Goal: Task Accomplishment & Management: Complete application form

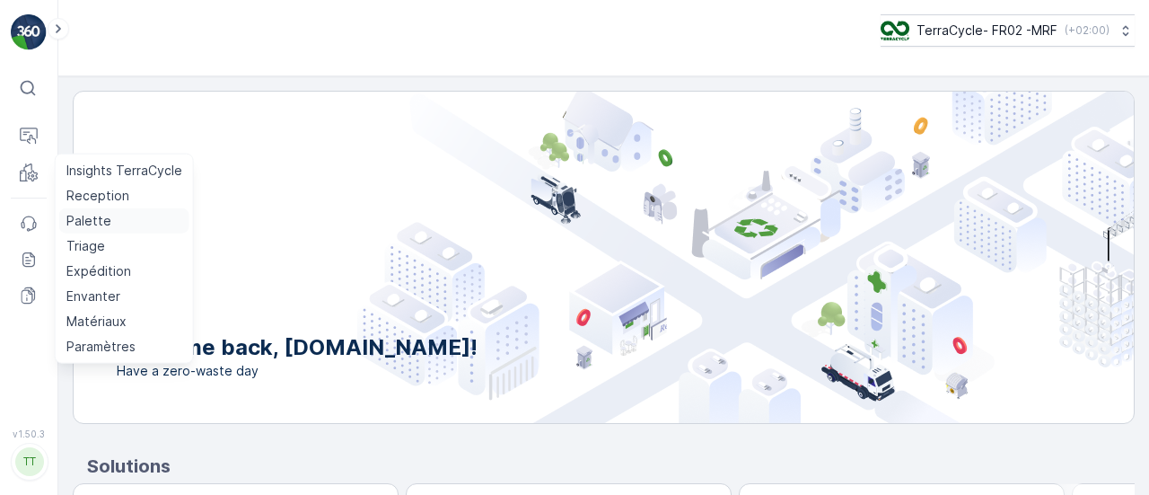
click at [87, 221] on p "Palette" at bounding box center [88, 221] width 45 height 18
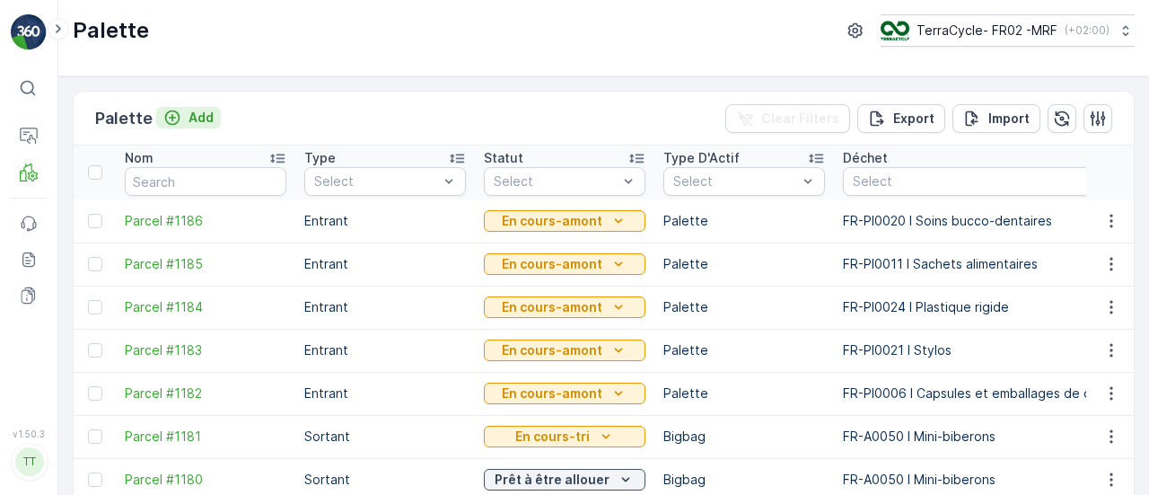
click at [203, 118] on p "Add" at bounding box center [200, 118] width 25 height 18
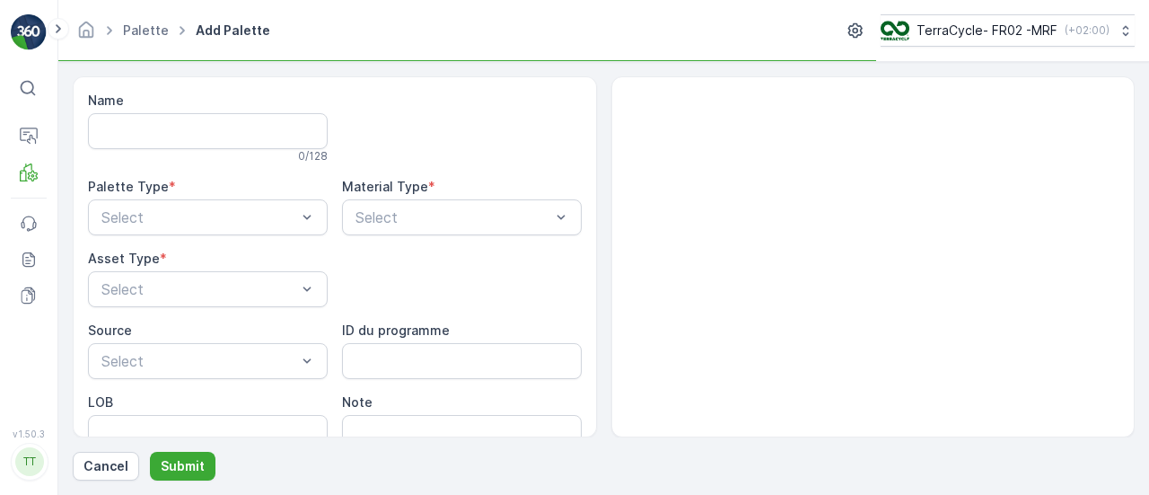
drag, startPoint x: 193, startPoint y: 151, endPoint x: 197, endPoint y: 141, distance: 10.8
click at [197, 141] on div "Name 0 / 128" at bounding box center [208, 128] width 240 height 72
click at [200, 136] on input "Name" at bounding box center [208, 131] width 240 height 36
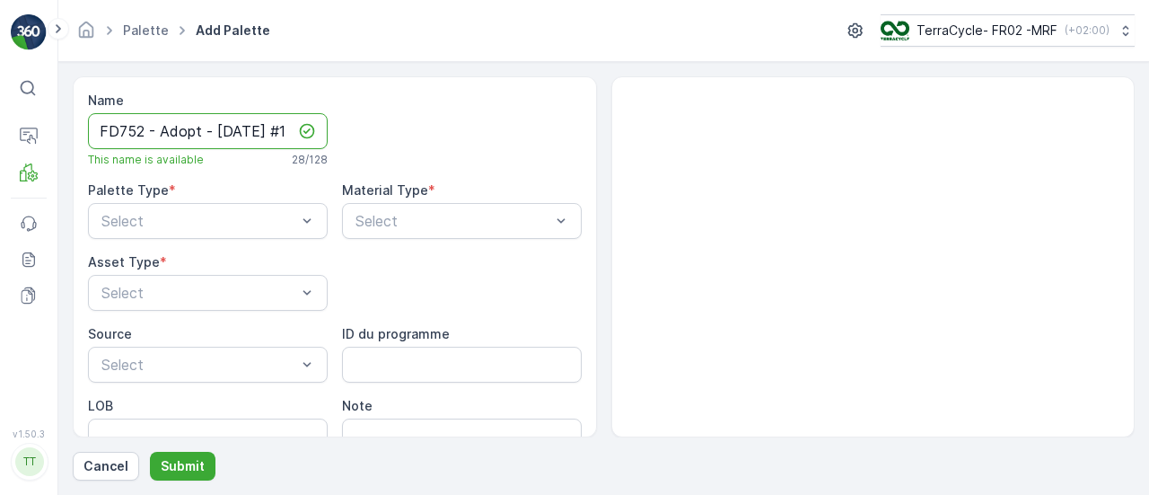
scroll to position [0, 22]
type input "FD752 - Adopt - [DATE] #1"
click at [201, 192] on div "Palette Type *" at bounding box center [208, 190] width 240 height 18
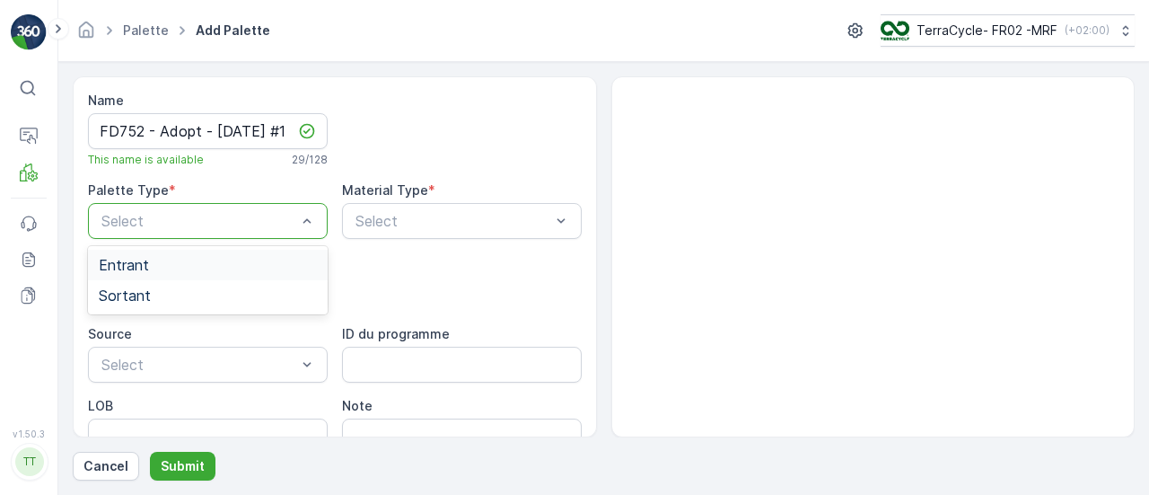
click at [192, 269] on div "Entrant" at bounding box center [208, 265] width 218 height 16
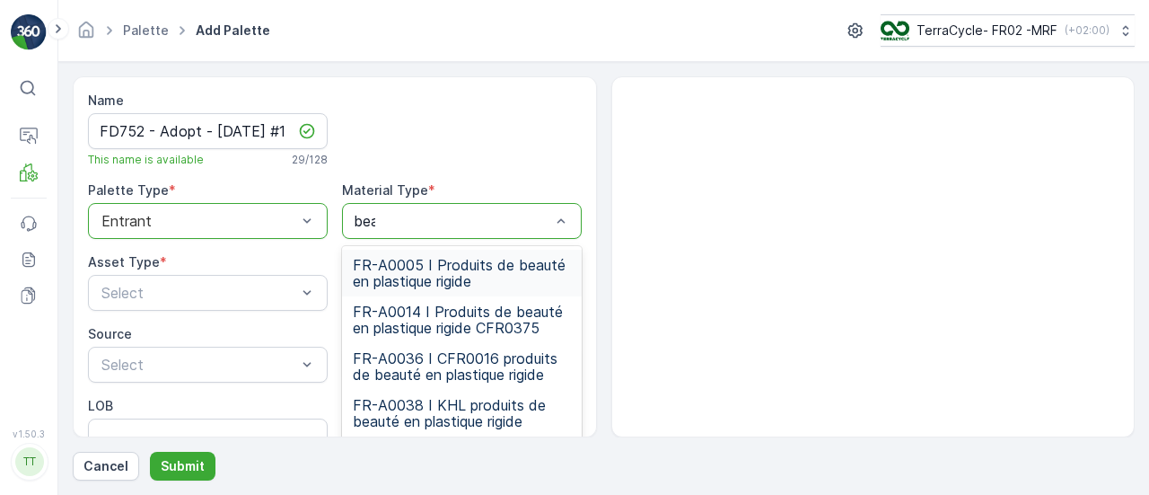
type input "beau"
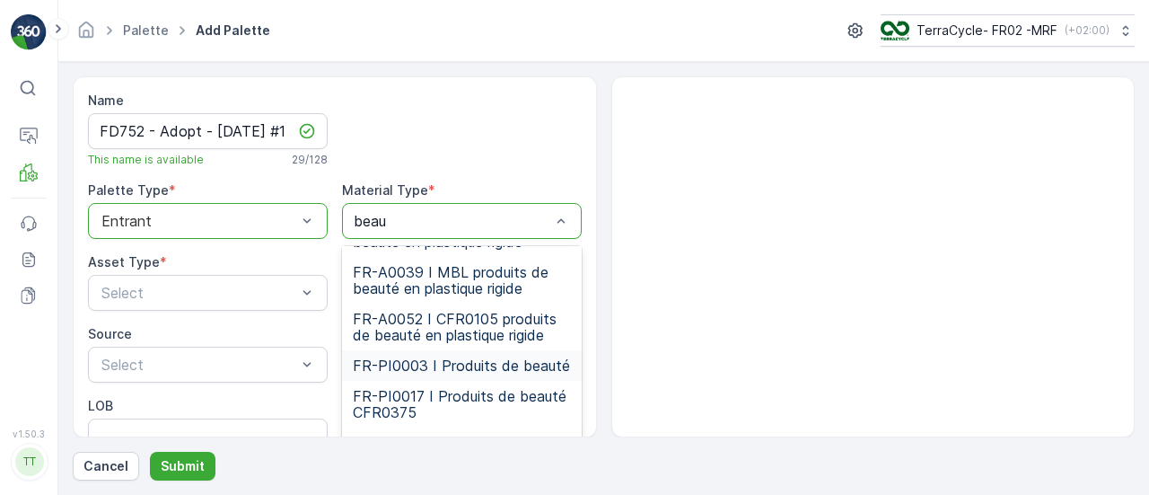
click at [471, 373] on span "FR-PI0003 I Produits de beauté" at bounding box center [461, 365] width 217 height 16
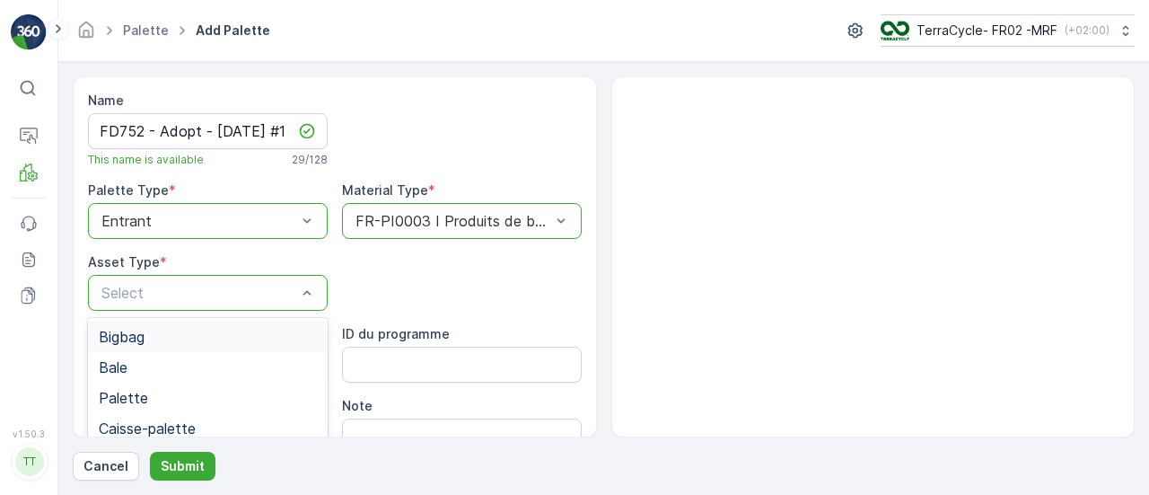
drag, startPoint x: 224, startPoint y: 285, endPoint x: 199, endPoint y: 299, distance: 28.9
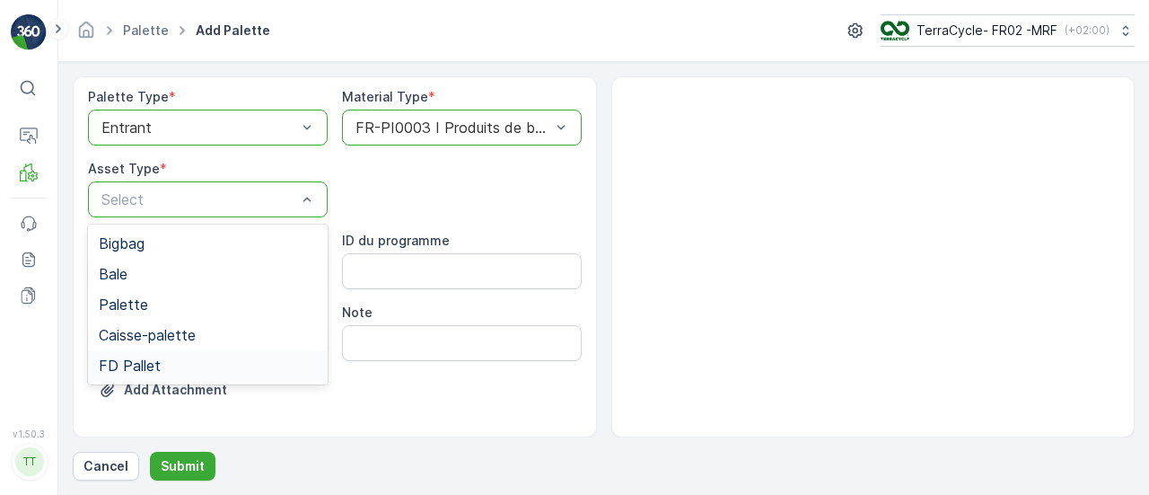
scroll to position [95, 0]
click at [226, 364] on div "FD Pallet" at bounding box center [208, 363] width 218 height 16
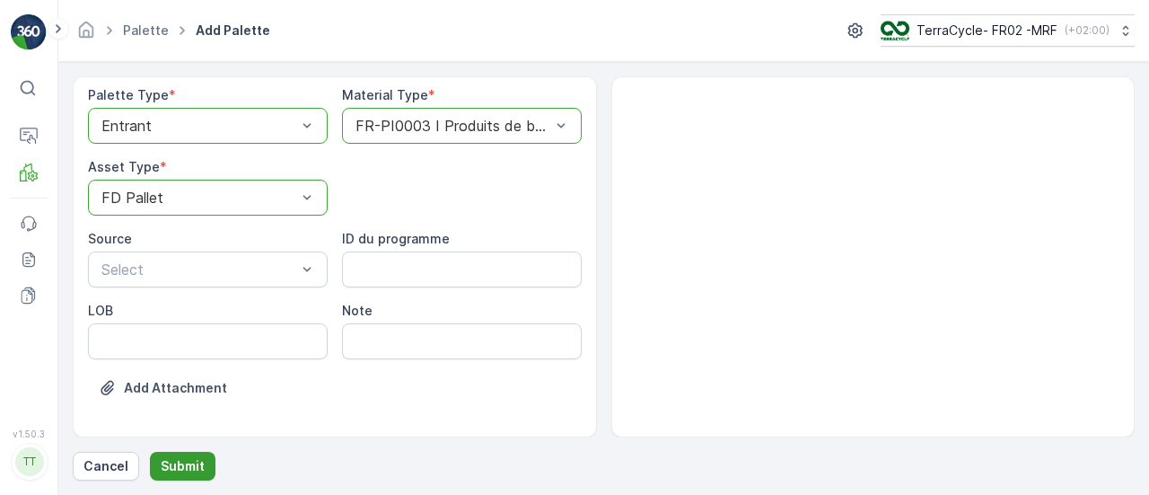
click at [188, 459] on p "Submit" at bounding box center [183, 466] width 44 height 18
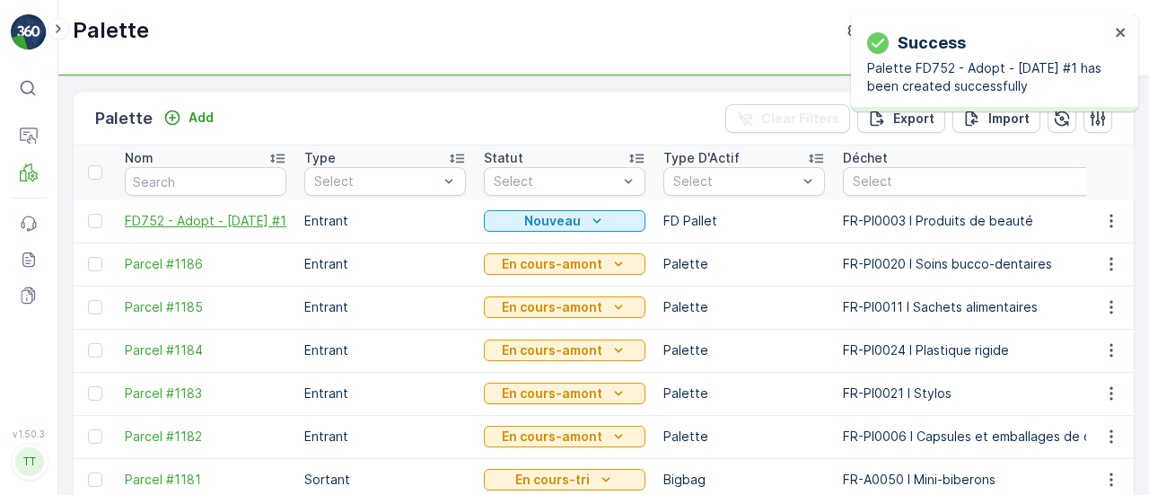
click at [180, 221] on span "FD752 - Adopt - [DATE] #1" at bounding box center [206, 221] width 162 height 18
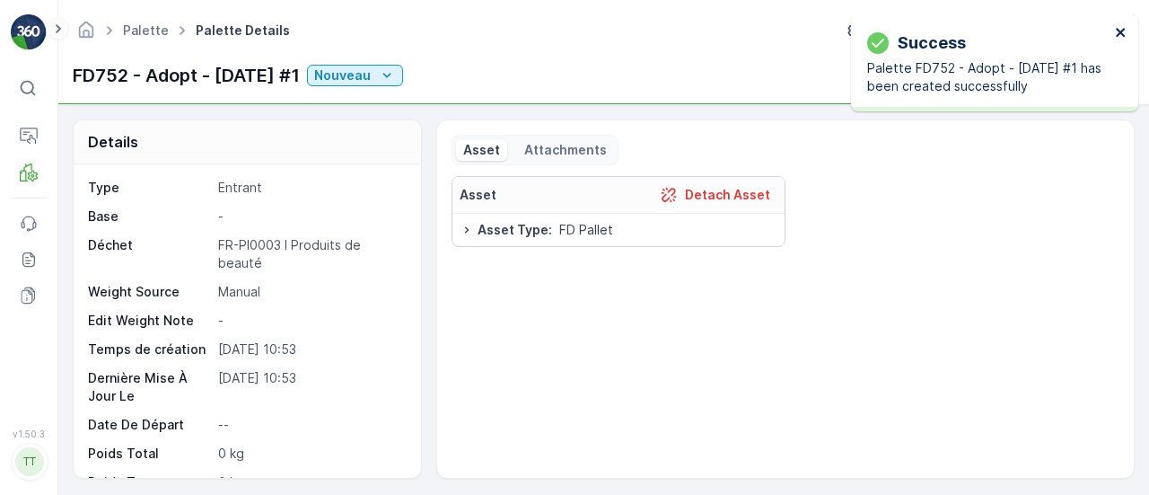
click at [1120, 33] on icon "close" at bounding box center [1120, 32] width 9 height 9
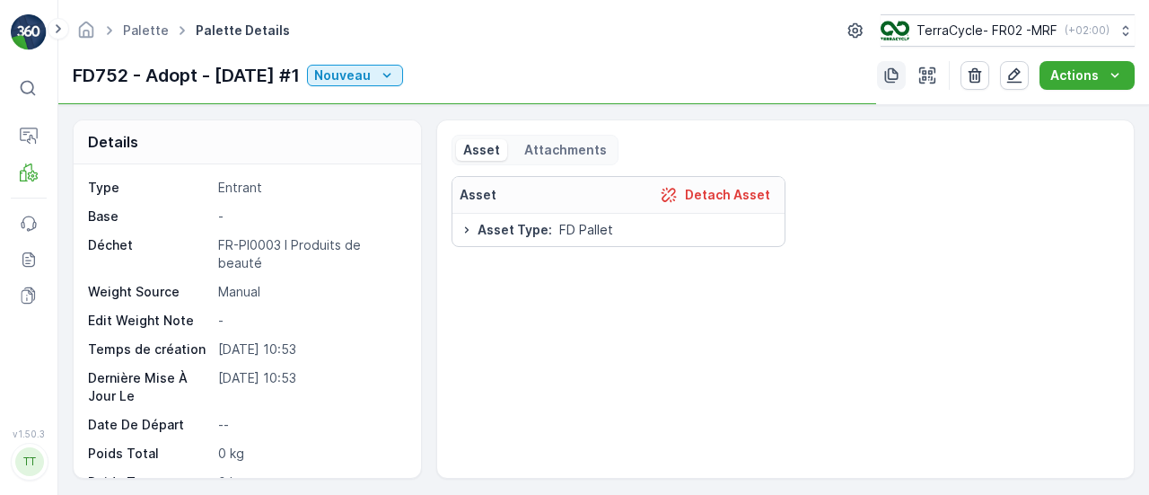
click at [899, 66] on icon "button" at bounding box center [891, 75] width 18 height 18
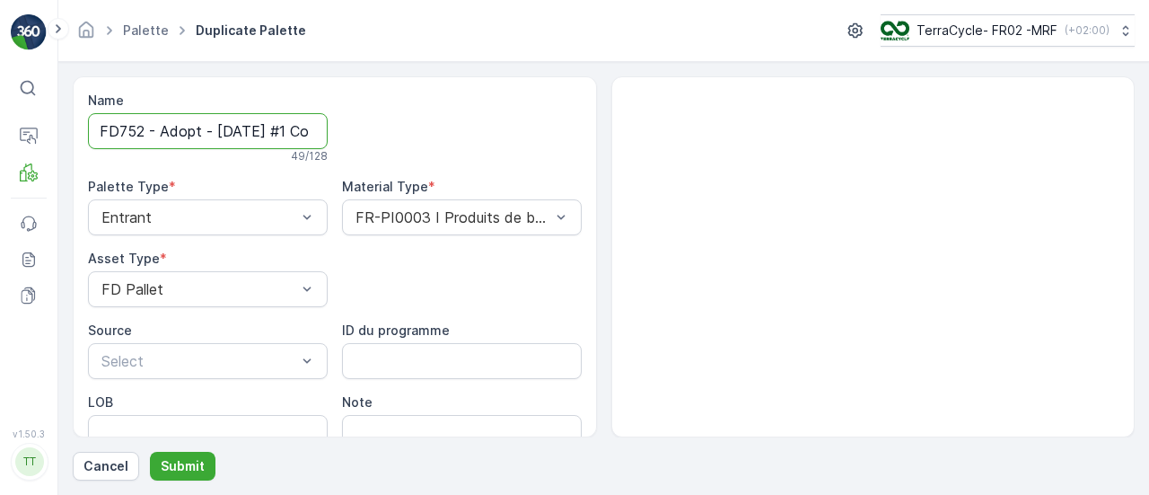
scroll to position [0, 167]
drag, startPoint x: 302, startPoint y: 127, endPoint x: 414, endPoint y: 130, distance: 111.3
click at [414, 130] on div "Name FD752 - Adopt - [DATE] #1 Copy #1758271990048 49 / 128 Palette Type * Entr…" at bounding box center [335, 304] width 494 height 424
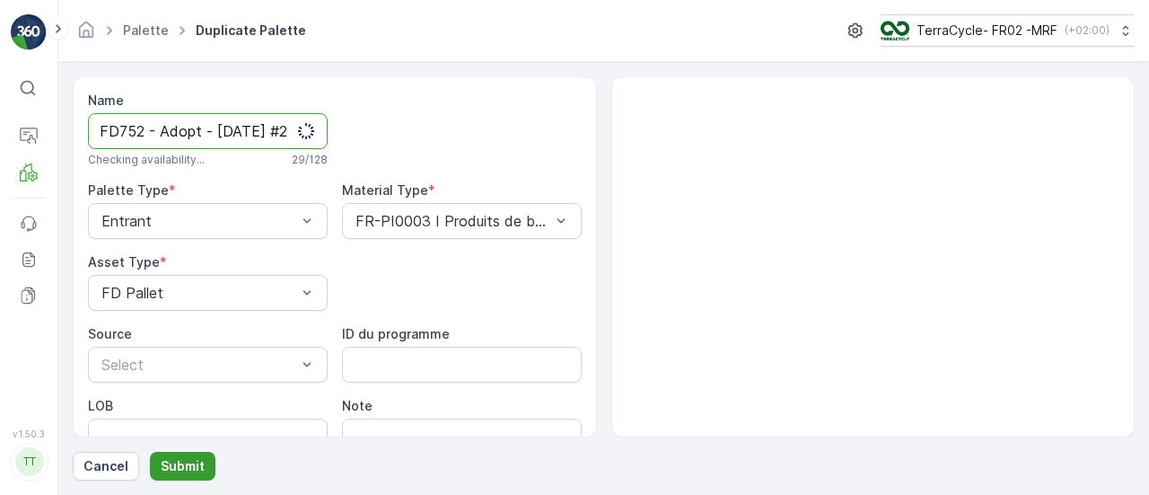
type input "FD752 - Adopt - [DATE] #2"
click at [196, 466] on p "Submit" at bounding box center [183, 466] width 44 height 18
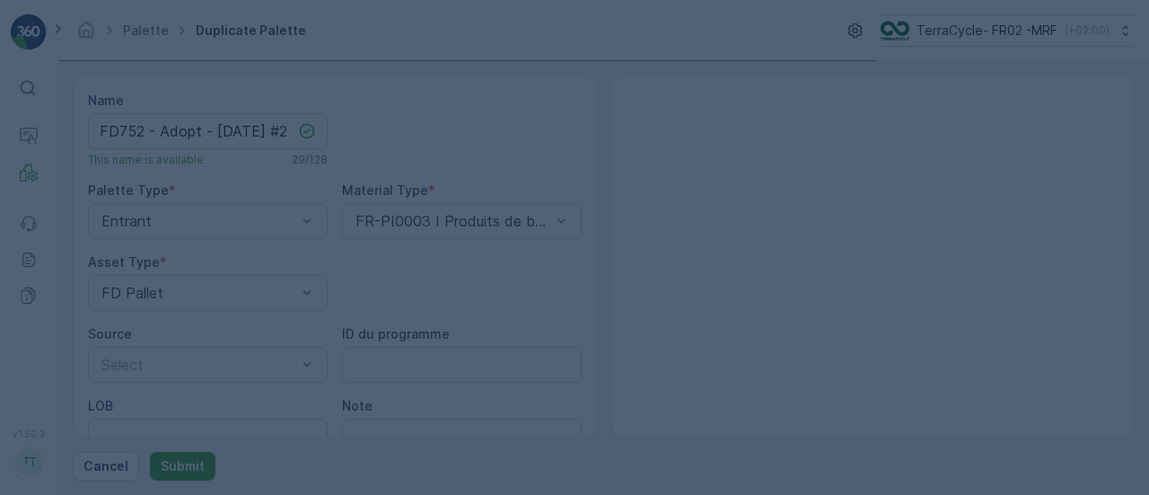
scroll to position [0, 0]
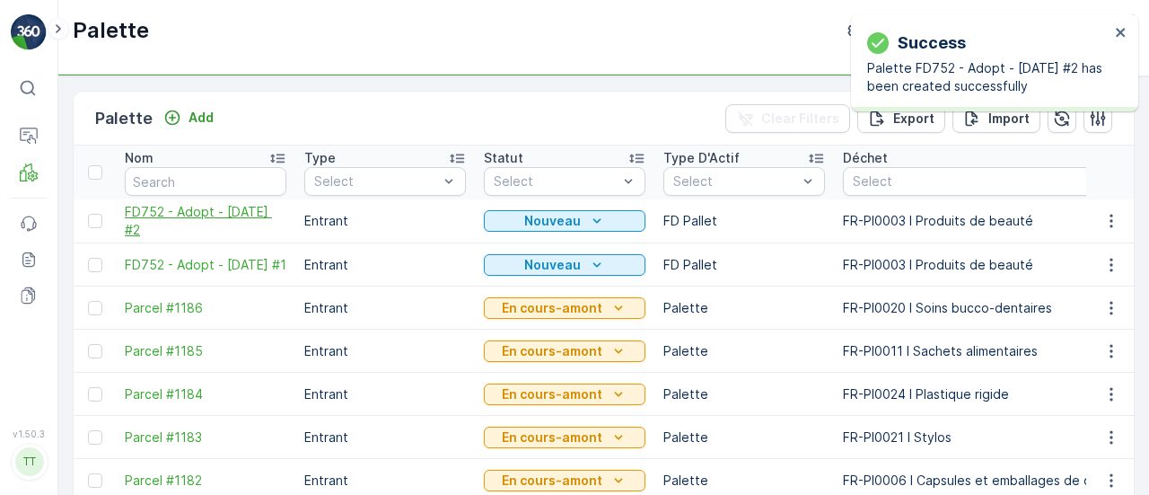
click at [152, 215] on span "FD752 - Adopt - [DATE] #2" at bounding box center [206, 221] width 162 height 36
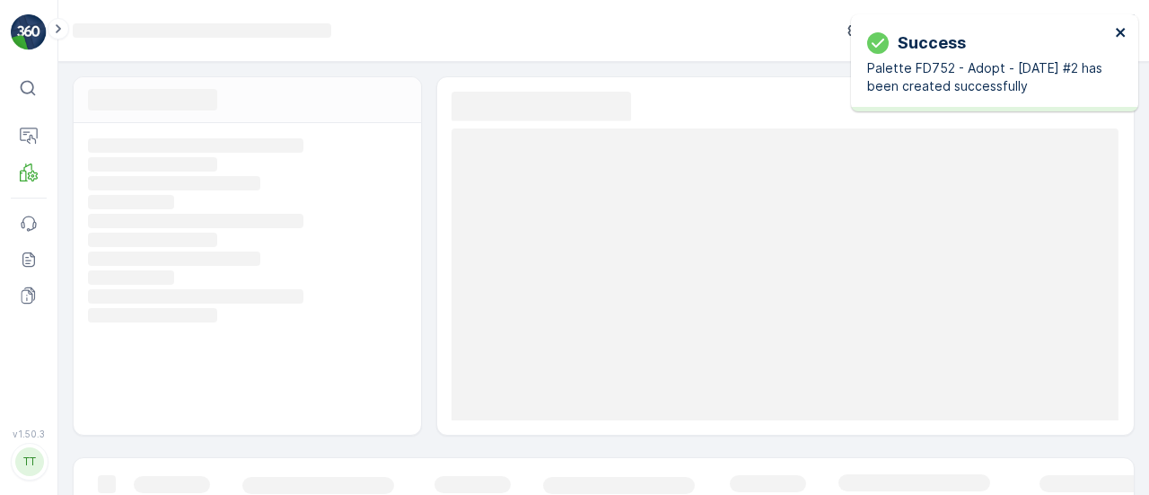
click at [1125, 33] on icon "close" at bounding box center [1121, 32] width 13 height 14
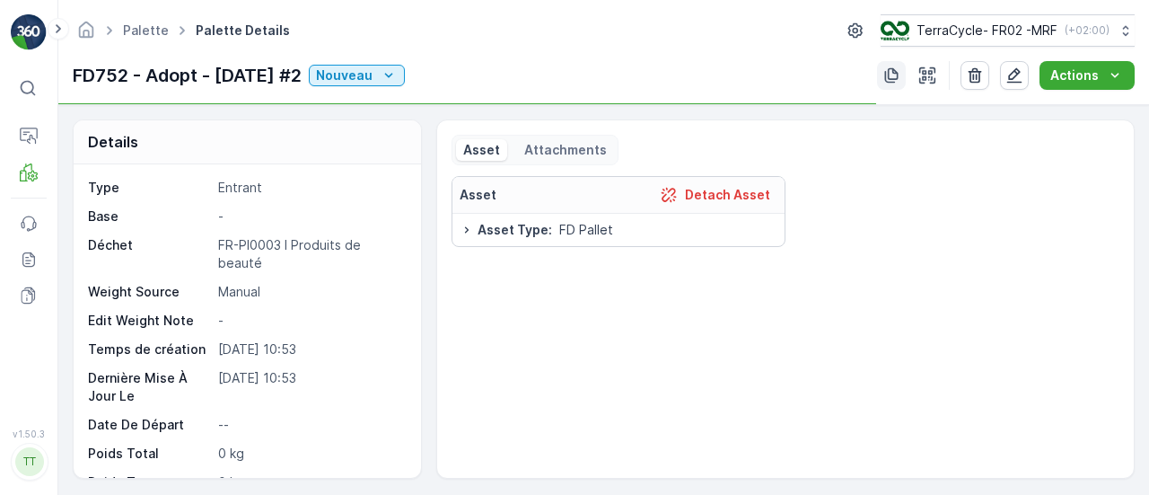
click at [903, 75] on button "button" at bounding box center [891, 75] width 29 height 29
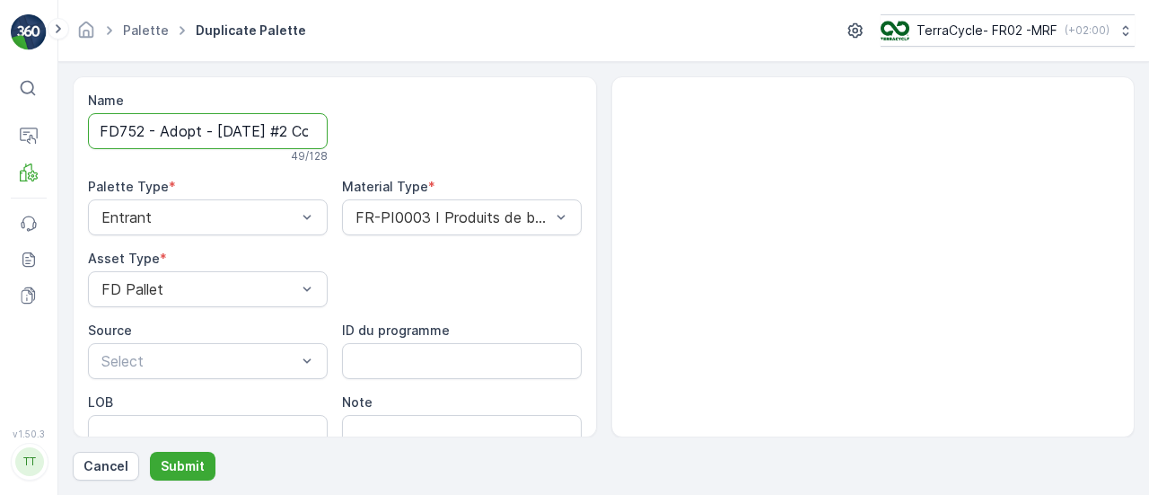
scroll to position [0, 167]
drag, startPoint x: 302, startPoint y: 129, endPoint x: 578, endPoint y: 141, distance: 276.7
click at [578, 141] on div "Name FD752 - Adopt - [DATE] #2 Copy #1758271998148 49 / 128 Palette Type * Entr…" at bounding box center [335, 256] width 524 height 361
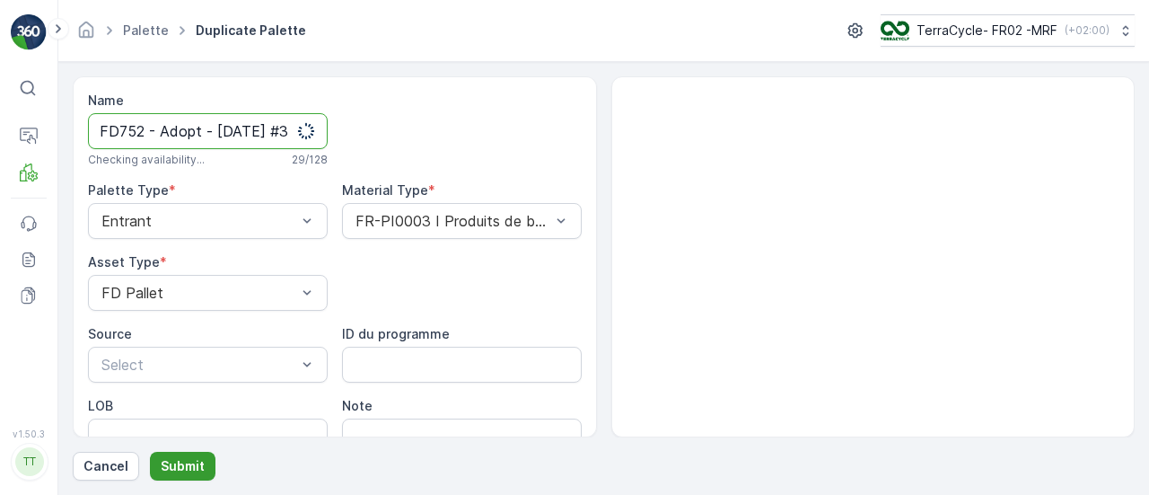
type input "FD752 - Adopt - [DATE] #3"
click at [196, 466] on p "Submit" at bounding box center [183, 466] width 44 height 18
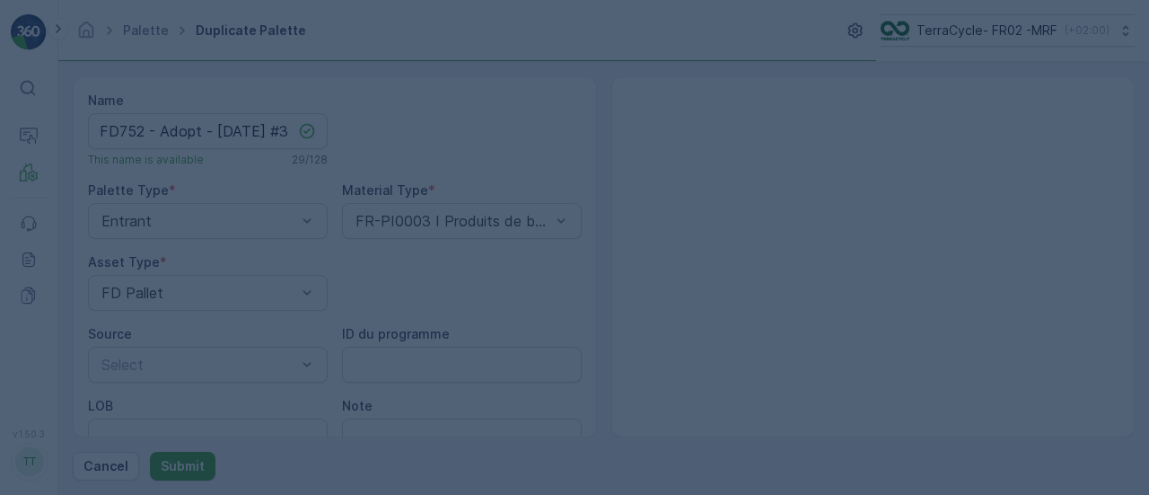
scroll to position [0, 0]
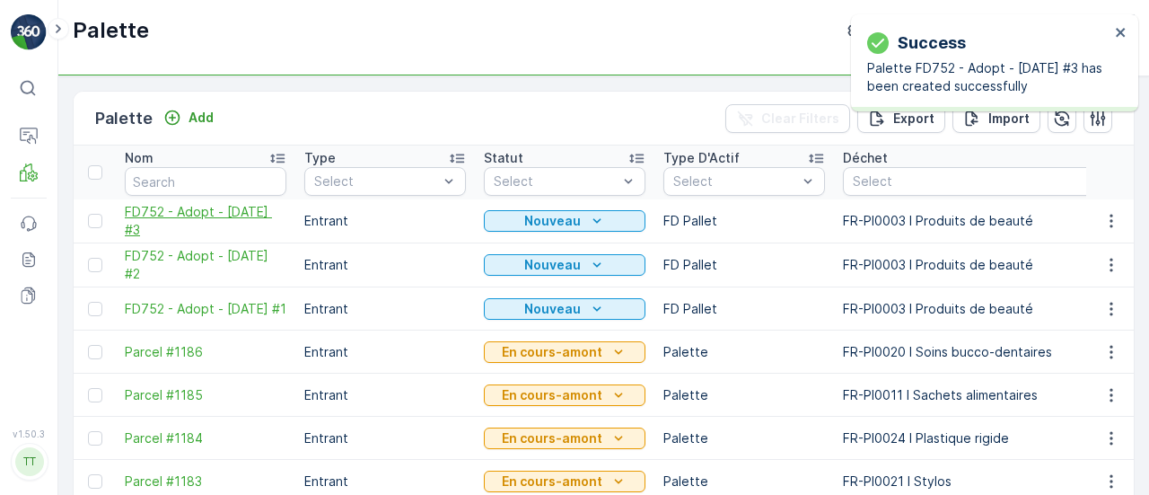
click at [156, 209] on span "FD752 - Adopt - [DATE] #3" at bounding box center [206, 221] width 162 height 36
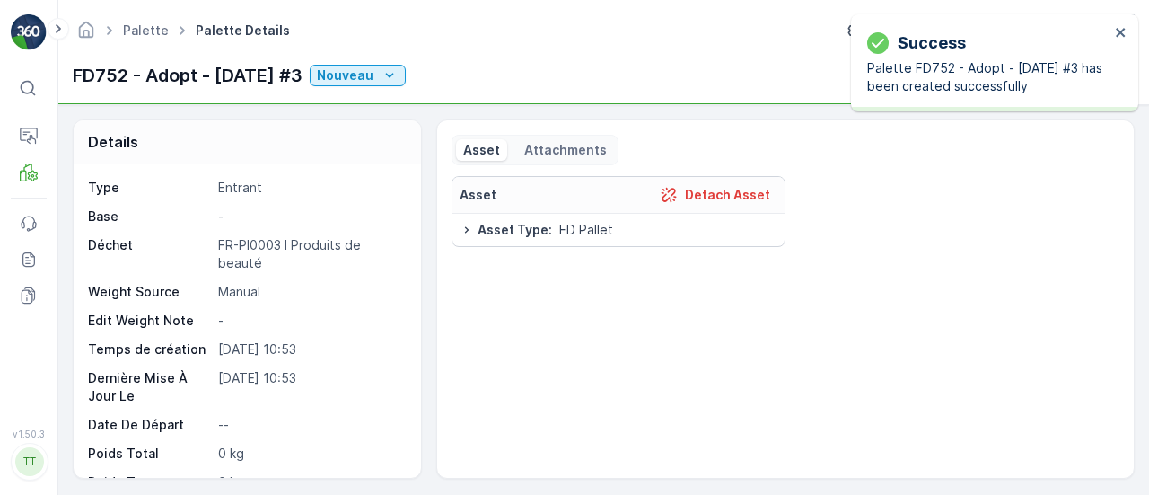
click at [1130, 29] on div "Success Palette FD752 - Adopt - [DATE] #3 has been created successfully" at bounding box center [994, 62] width 287 height 97
click at [1119, 30] on icon "close" at bounding box center [1121, 32] width 13 height 14
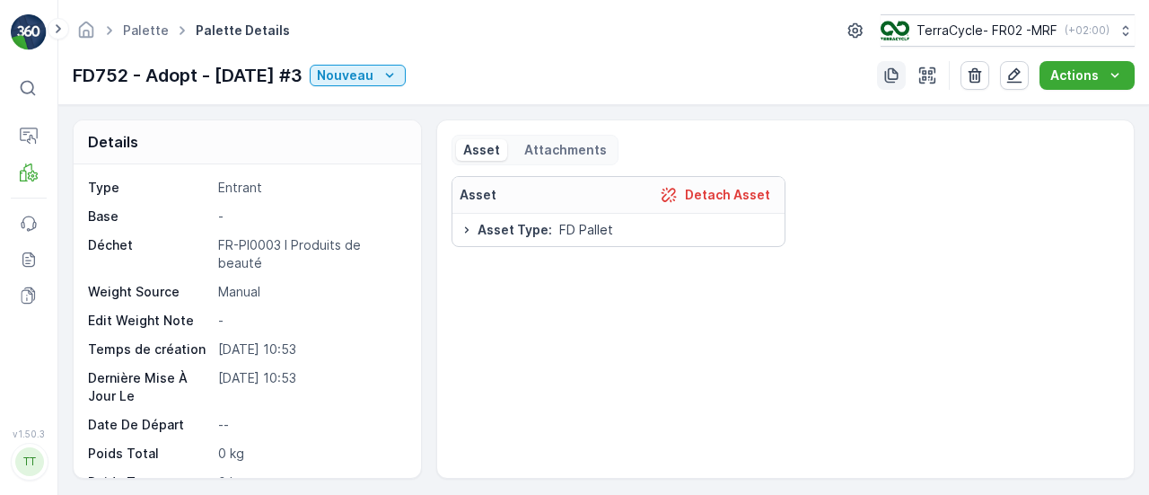
click at [881, 82] on button "button" at bounding box center [891, 75] width 29 height 29
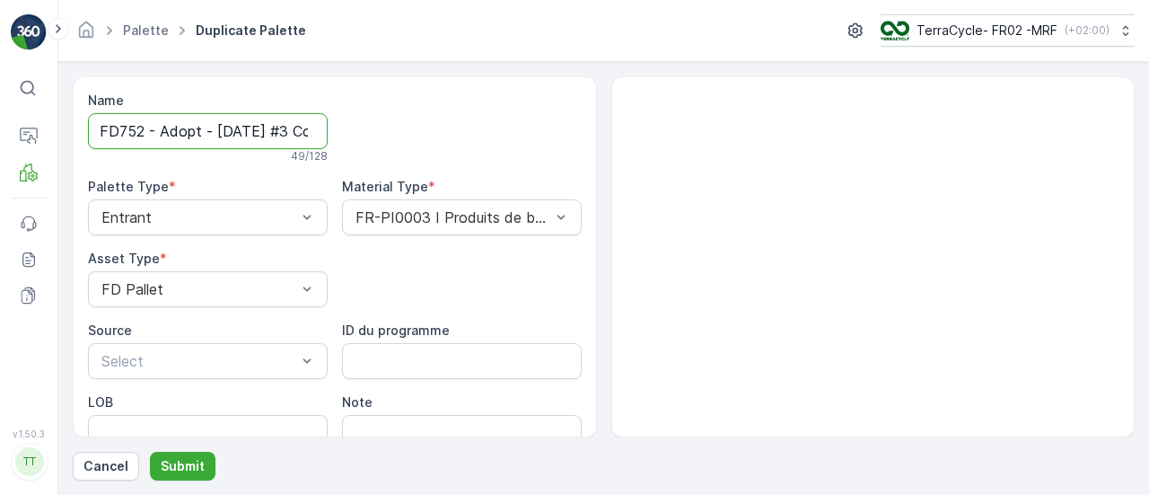
click at [296, 125] on input "FD752 - Adopt - [DATE] #3 Copy #1758272007652" at bounding box center [208, 131] width 240 height 36
drag, startPoint x: 300, startPoint y: 127, endPoint x: 637, endPoint y: 168, distance: 340.0
click at [630, 168] on div "Name FD752 - Adopt - [DATE] #3 Copy #1758272007652 49 / 128 Palette Type * Entr…" at bounding box center [604, 256] width 1062 height 361
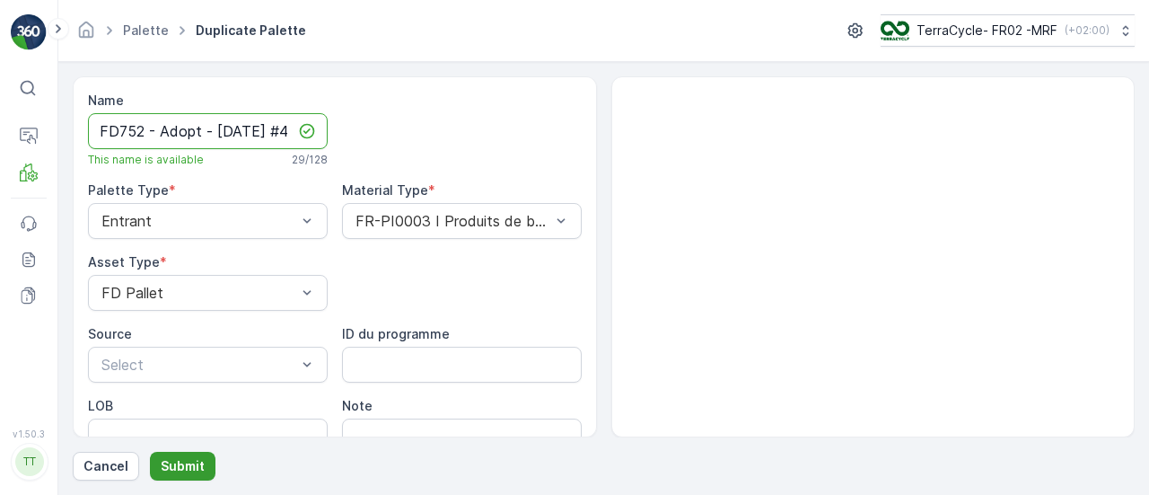
type input "FD752 - Adopt - [DATE] #4"
click at [186, 466] on p "Submit" at bounding box center [183, 466] width 44 height 18
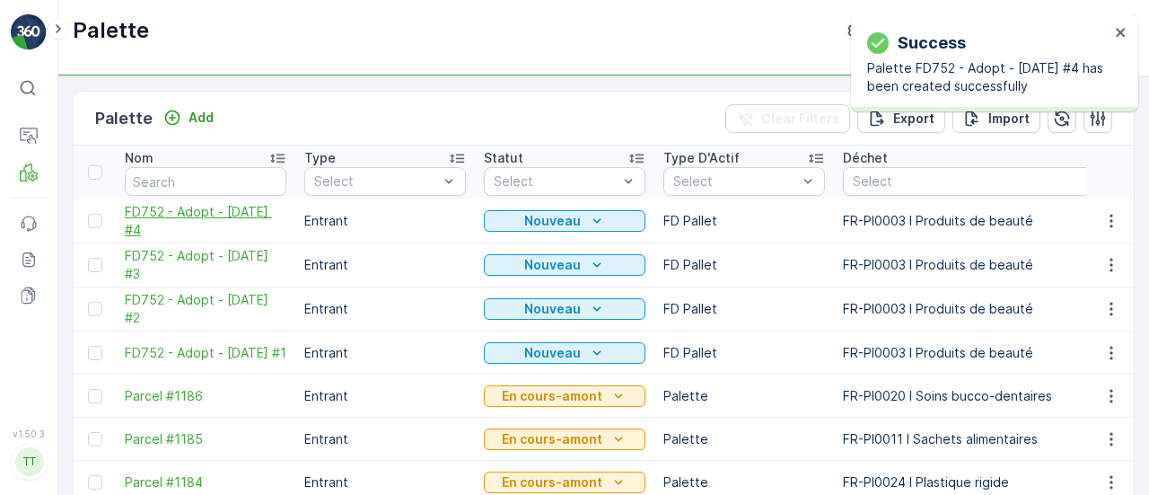
click at [171, 216] on span "FD752 - Adopt - [DATE] #4" at bounding box center [206, 221] width 162 height 36
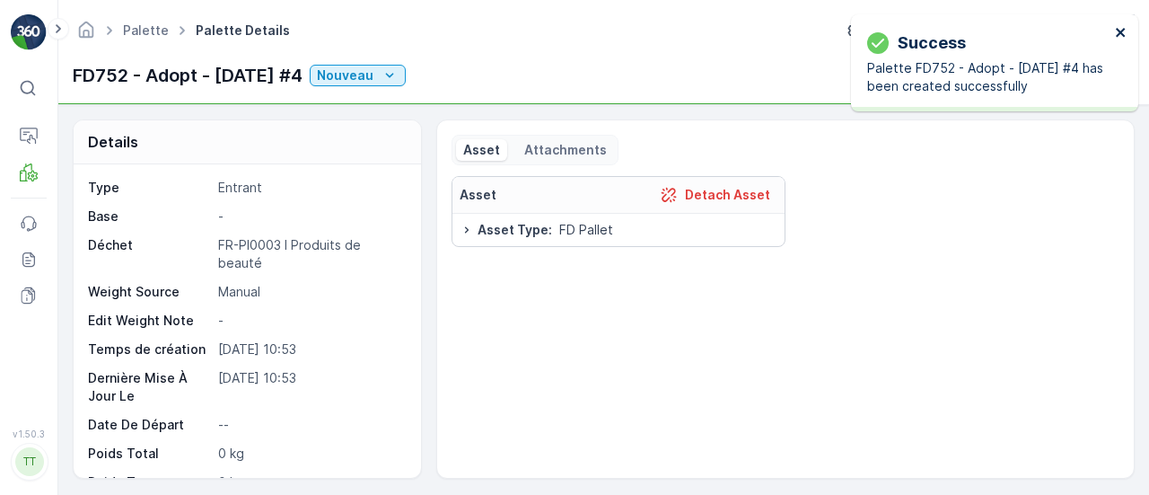
click at [1117, 33] on icon "close" at bounding box center [1121, 32] width 13 height 14
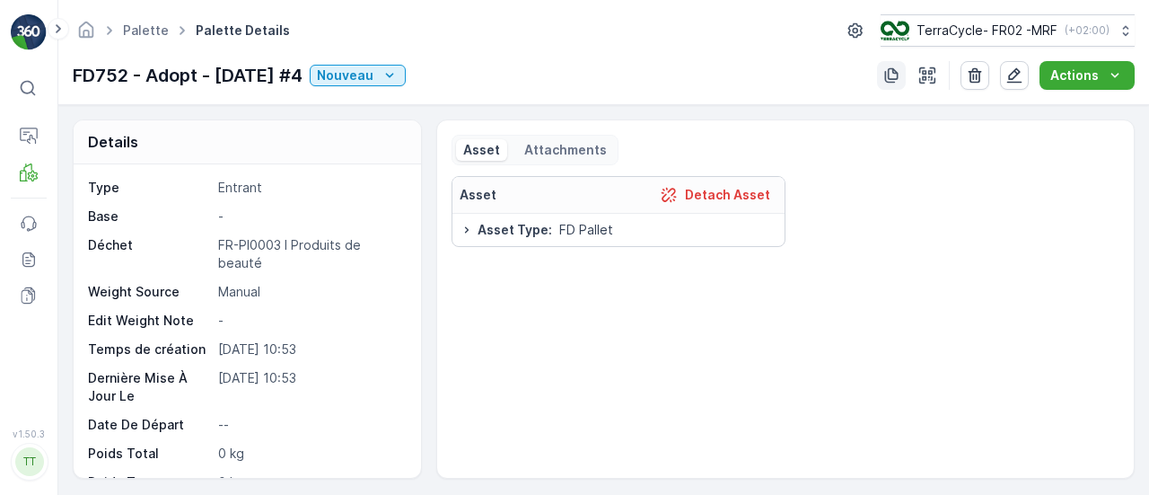
click at [887, 78] on icon "button" at bounding box center [891, 75] width 13 height 15
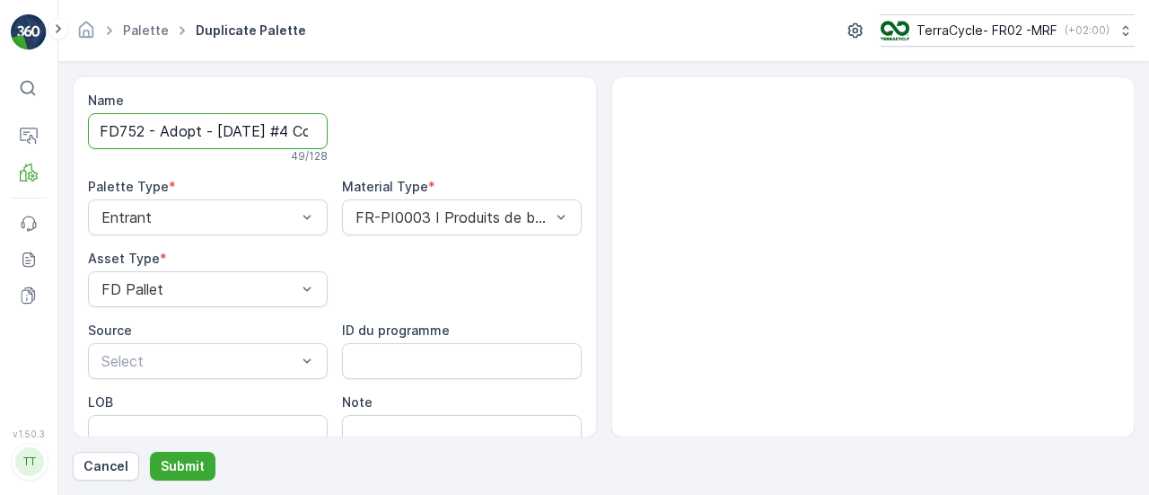
scroll to position [0, 167]
drag, startPoint x: 302, startPoint y: 132, endPoint x: 656, endPoint y: 177, distance: 356.5
click at [559, 134] on div "Name FD752 - Adopt - [DATE] #4 Copy #1758272016851 49 / 128 Palette Type * Entr…" at bounding box center [335, 304] width 494 height 424
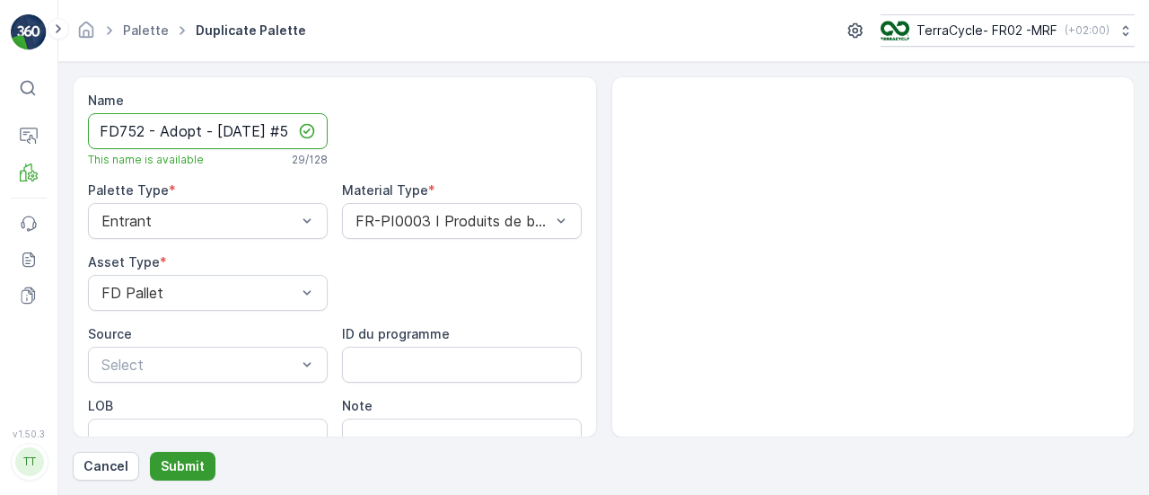
type input "FD752 - Adopt - [DATE] #5"
click at [177, 469] on p "Submit" at bounding box center [183, 466] width 44 height 18
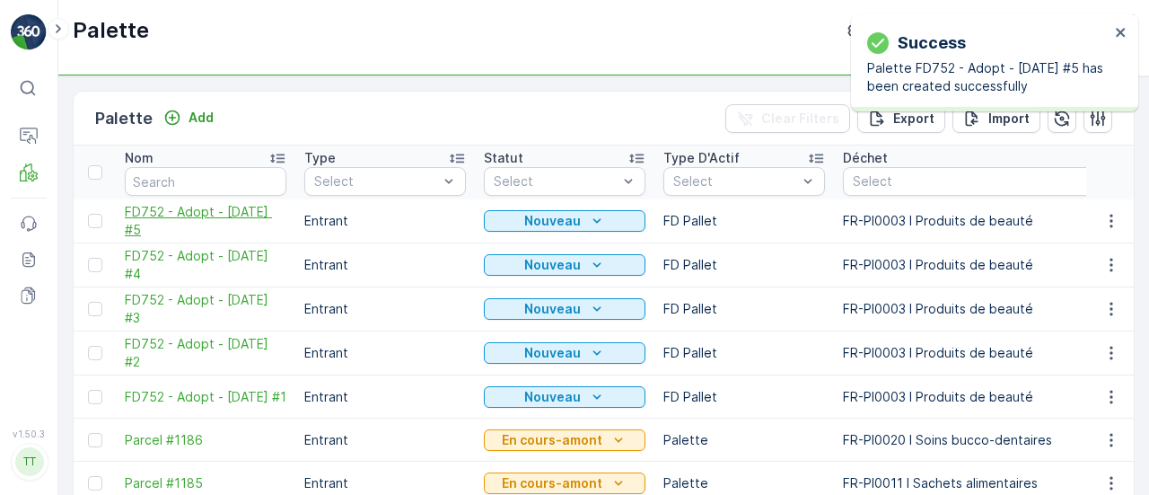
click at [180, 227] on span "FD752 - Adopt - [DATE] #5" at bounding box center [206, 221] width 162 height 36
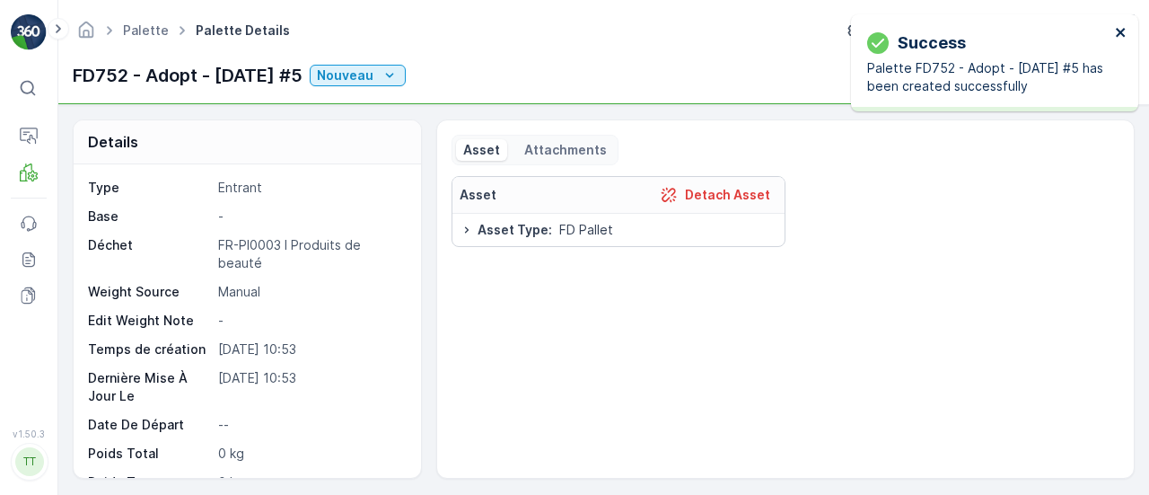
click at [1117, 27] on icon "close" at bounding box center [1121, 32] width 13 height 14
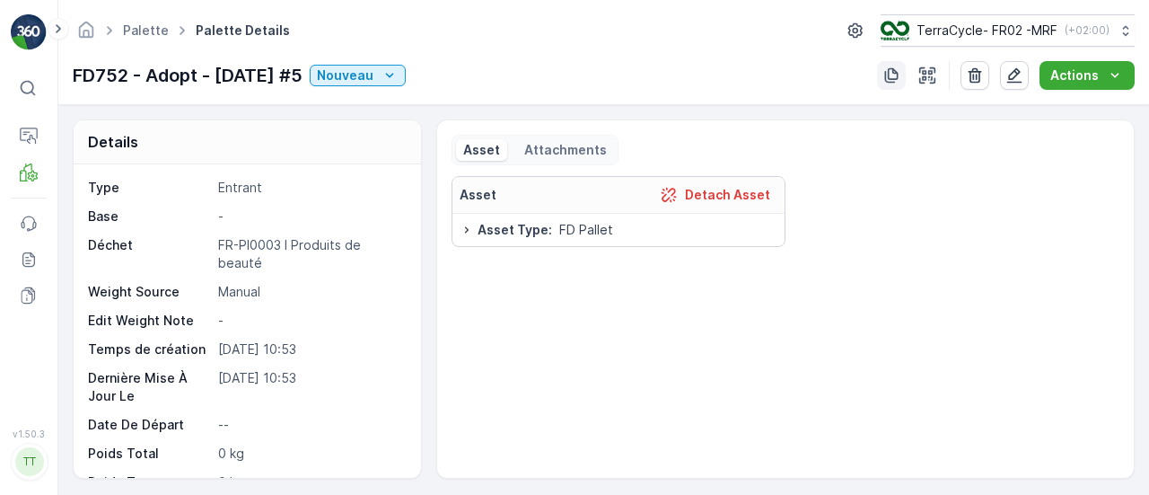
click at [896, 73] on icon "button" at bounding box center [891, 75] width 18 height 18
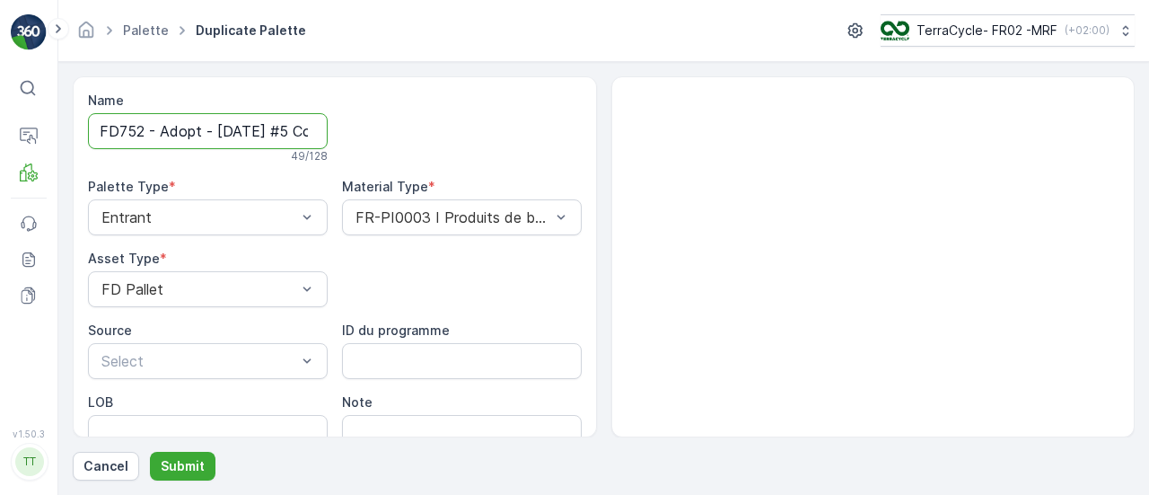
scroll to position [0, 169]
drag, startPoint x: 305, startPoint y: 137, endPoint x: 640, endPoint y: 181, distance: 337.7
click at [635, 181] on div "Name FD752 - Adopt - [DATE] #5 Copy #1758272025765 49 / 128 Palette Type * Entr…" at bounding box center [604, 256] width 1062 height 361
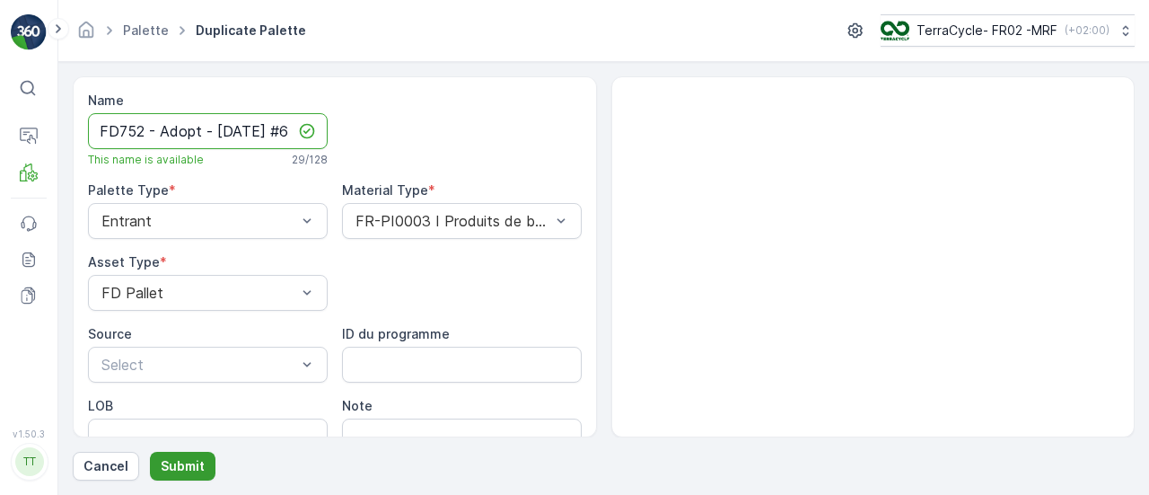
type input "FD752 - Adopt - [DATE] #6"
click at [172, 467] on p "Submit" at bounding box center [183, 466] width 44 height 18
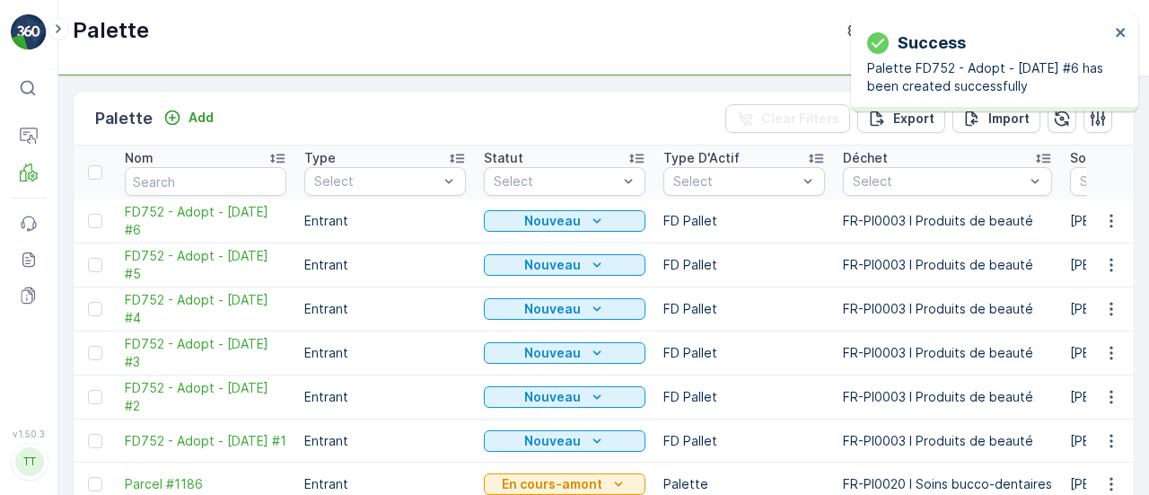
click at [180, 216] on span "FD752 - Adopt - [DATE] #6" at bounding box center [206, 221] width 162 height 36
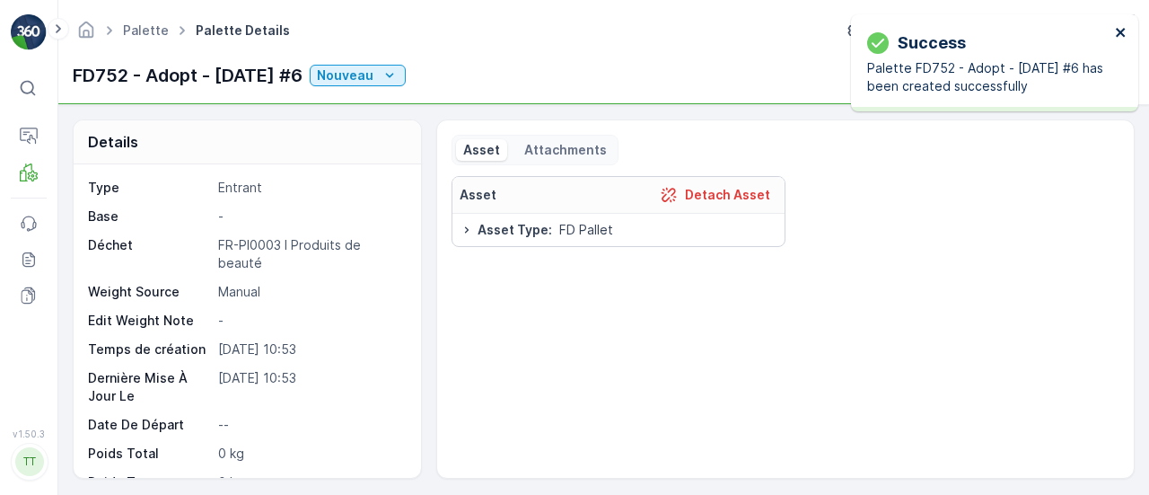
click at [1115, 31] on icon "close" at bounding box center [1121, 32] width 13 height 14
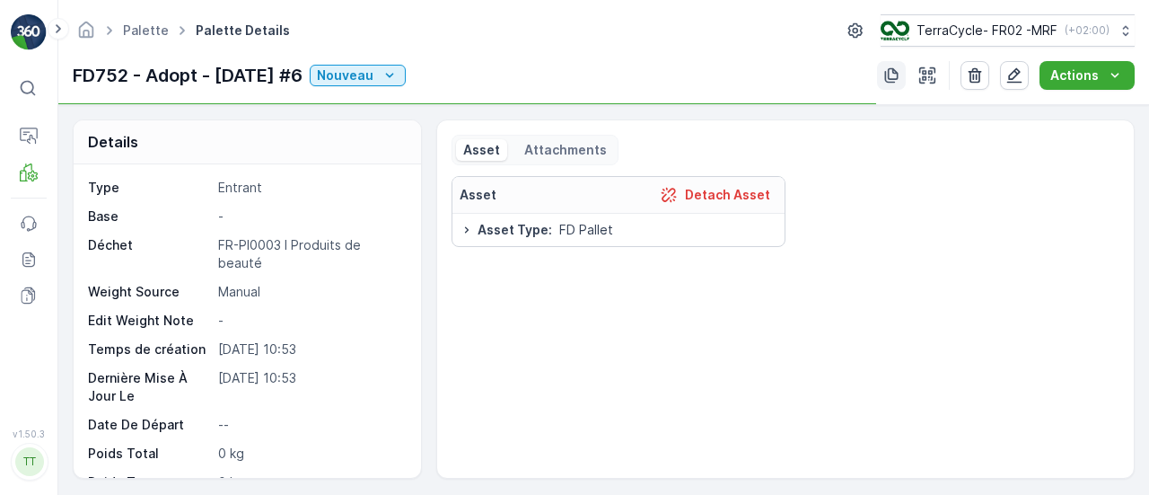
click at [892, 74] on icon "button" at bounding box center [891, 75] width 18 height 18
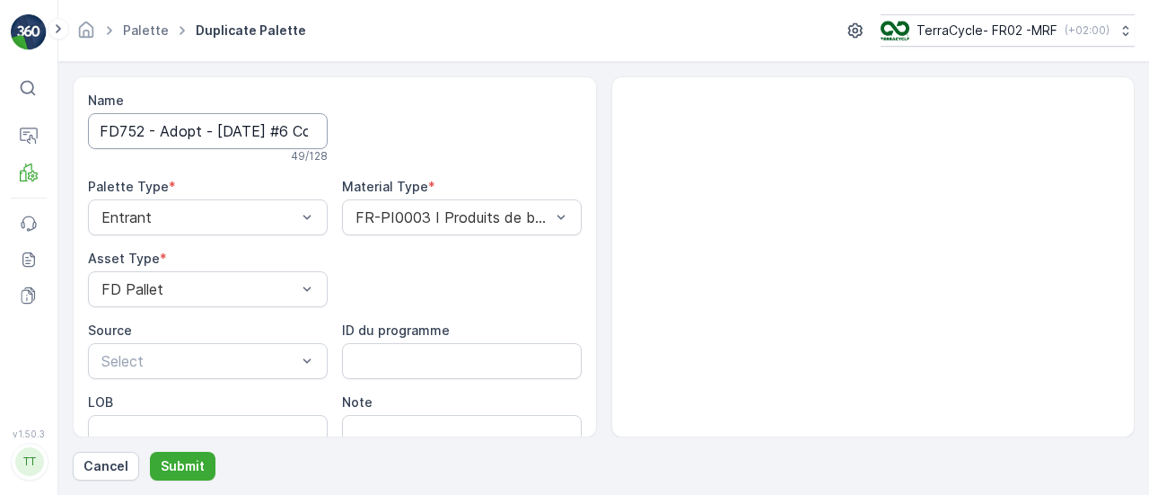
scroll to position [0, 171]
drag, startPoint x: 302, startPoint y: 136, endPoint x: 684, endPoint y: 181, distance: 385.0
click at [644, 171] on div "Name FD752 - Adopt - [DATE] #6 Copy #1758272034722 49 / 128 Palette Type * Entr…" at bounding box center [604, 256] width 1062 height 361
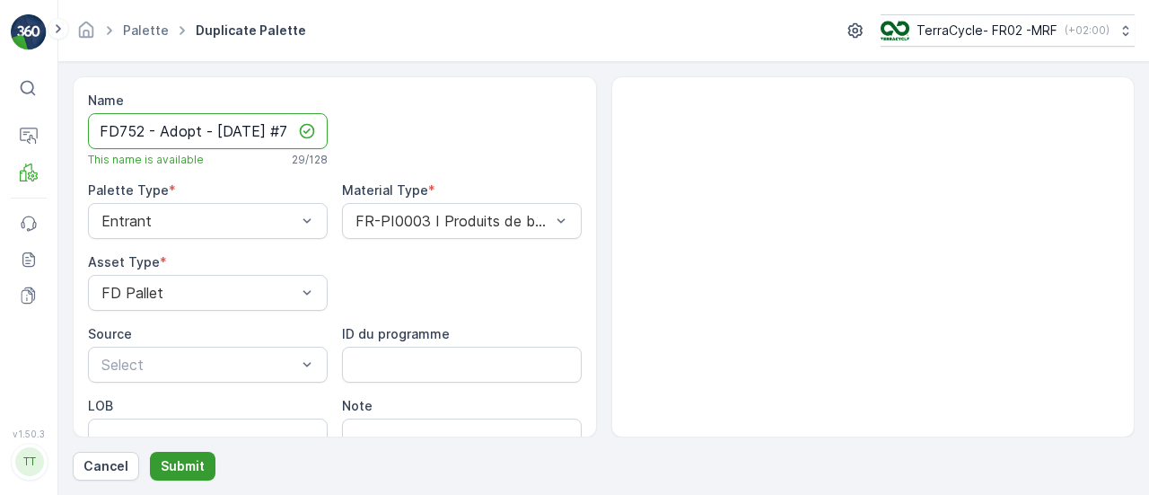
type input "FD752 - Adopt - [DATE] #7"
click at [161, 458] on p "Submit" at bounding box center [183, 466] width 44 height 18
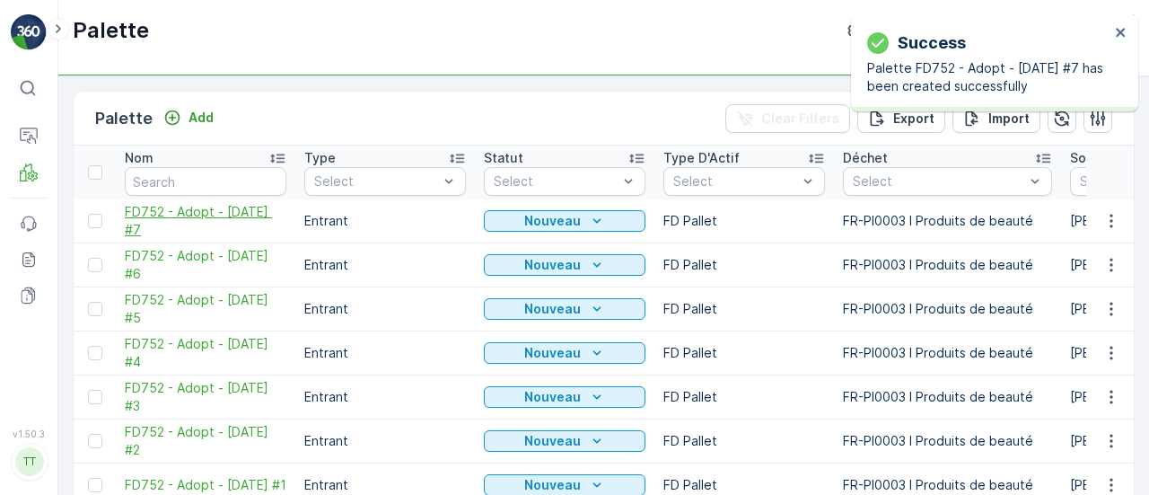
click at [174, 217] on span "FD752 - Adopt - [DATE] #7" at bounding box center [206, 221] width 162 height 36
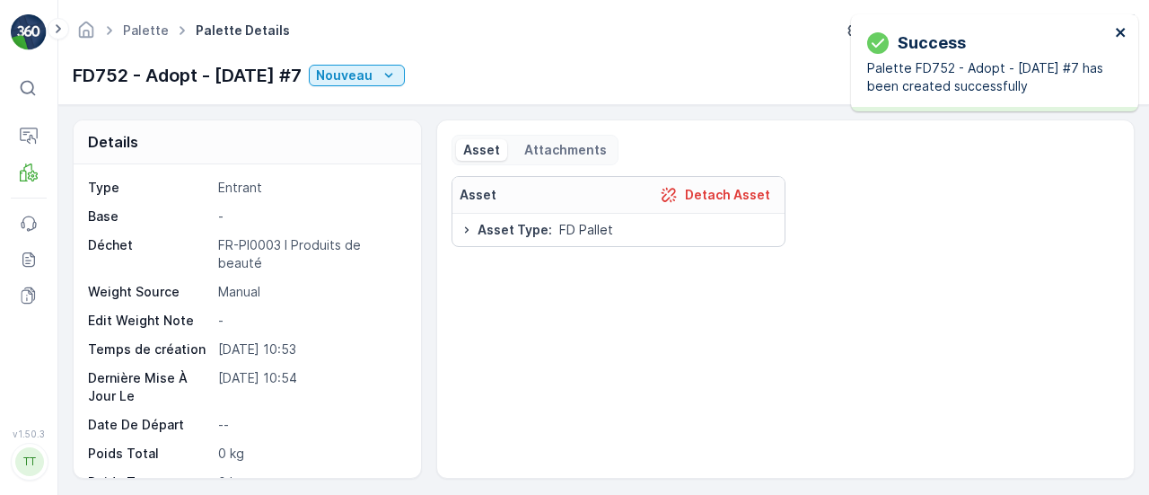
click at [1122, 30] on icon "close" at bounding box center [1120, 32] width 9 height 9
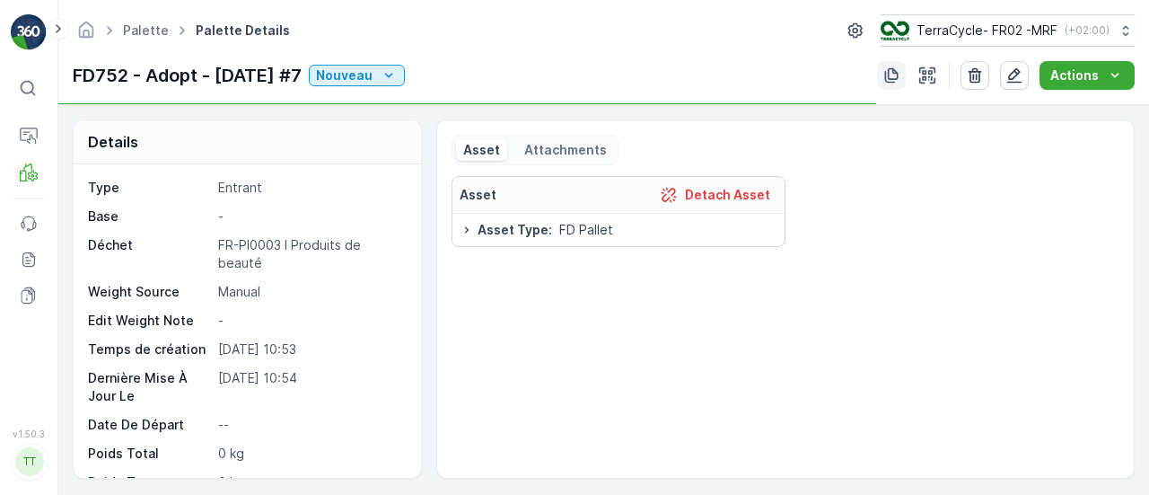
click at [894, 71] on icon "button" at bounding box center [891, 75] width 13 height 15
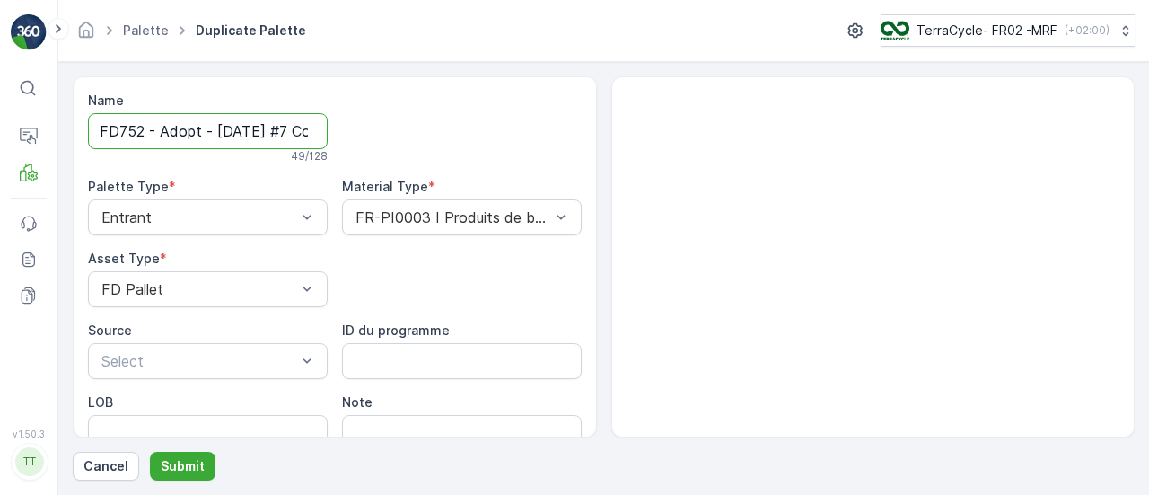
scroll to position [0, 171]
drag, startPoint x: 302, startPoint y: 131, endPoint x: 734, endPoint y: 159, distance: 432.6
click at [573, 128] on div "Name FD752 - Adopt - [DATE] #7 Copy #1758272042944 49 / 128 Palette Type * Entr…" at bounding box center [335, 304] width 494 height 424
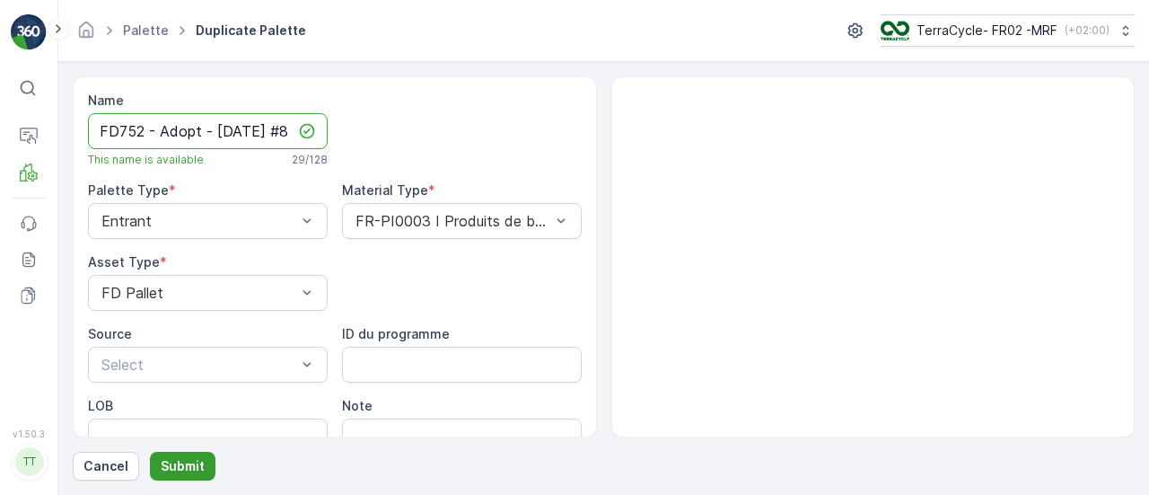
type input "FD752 - Adopt - [DATE] #8"
click at [156, 463] on button "Submit" at bounding box center [183, 465] width 66 height 29
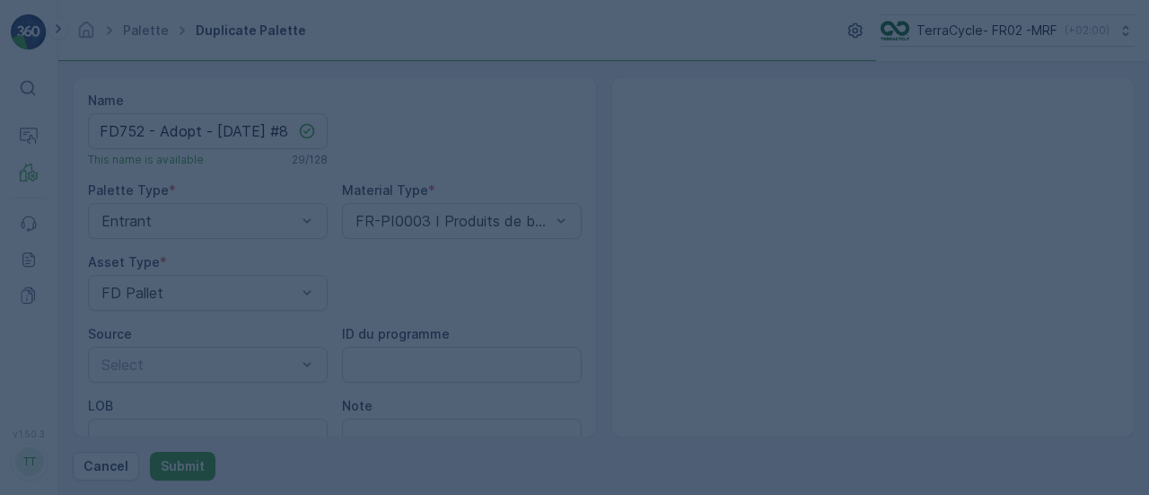
scroll to position [0, 0]
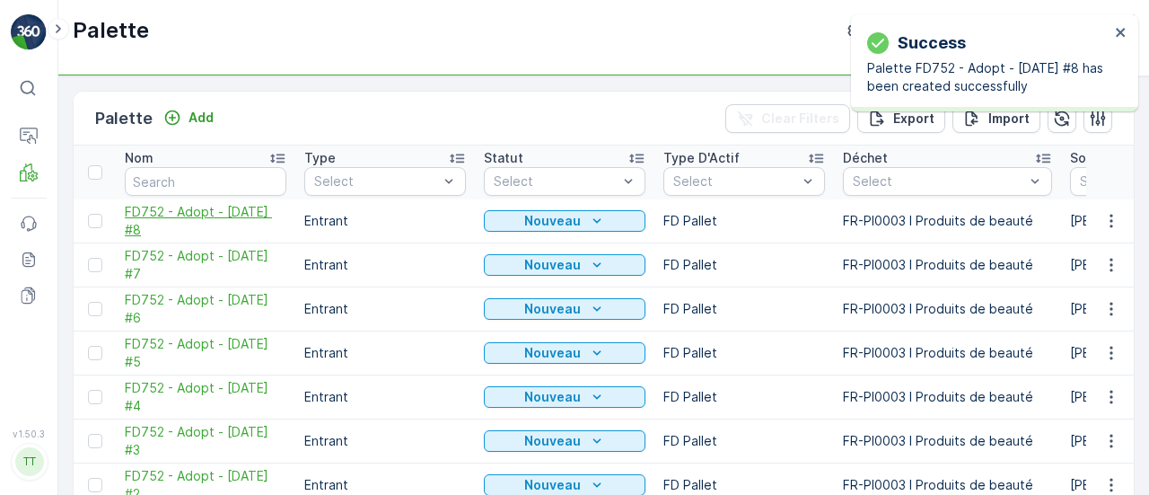
click at [196, 207] on span "FD752 - Adopt - [DATE] #8" at bounding box center [206, 221] width 162 height 36
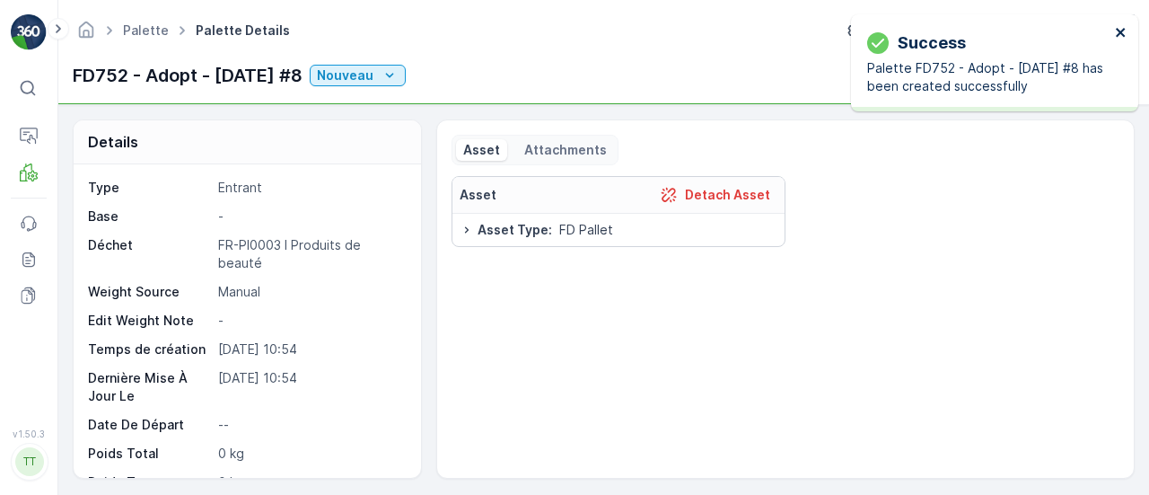
click at [1120, 32] on icon "close" at bounding box center [1120, 32] width 9 height 9
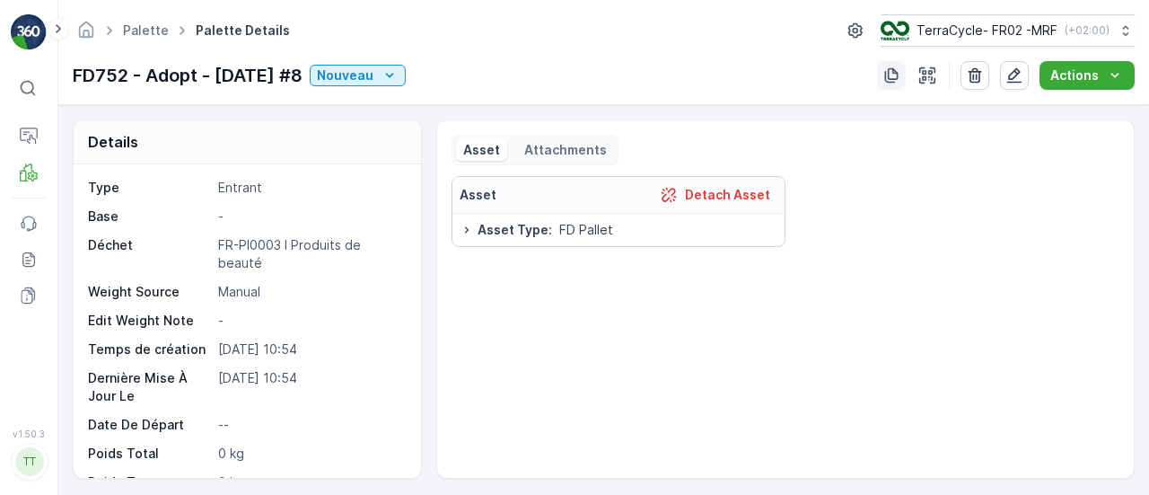
click at [895, 70] on icon "button" at bounding box center [891, 75] width 13 height 15
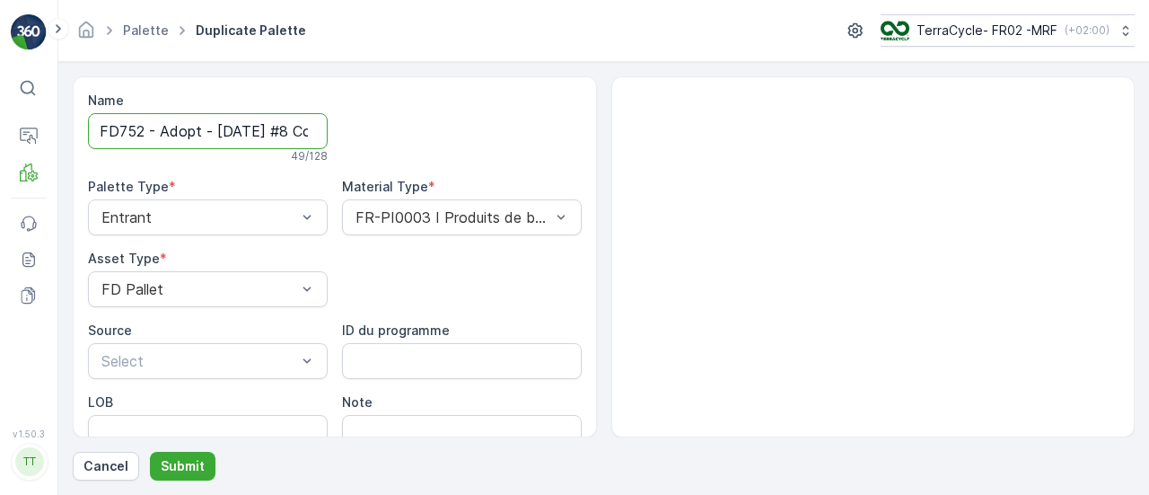
scroll to position [0, 171]
drag, startPoint x: 305, startPoint y: 130, endPoint x: 547, endPoint y: 130, distance: 242.3
click at [547, 130] on div "Name FD752 - Adopt - [DATE] #8 Copy #1758272053060 49 / 128 Palette Type * Entr…" at bounding box center [335, 304] width 494 height 424
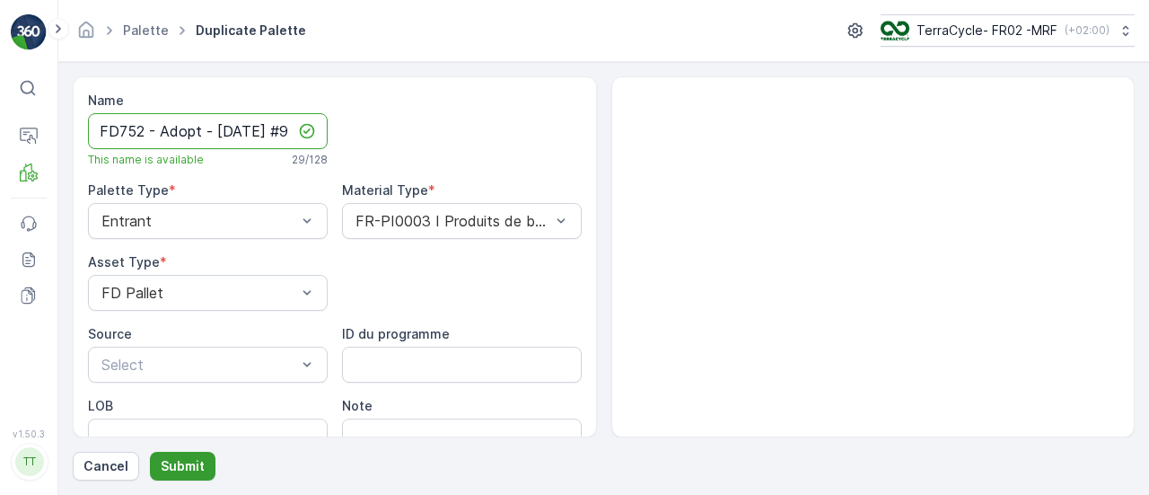
type input "FD752 - Adopt - [DATE] #9"
click at [193, 460] on p "Submit" at bounding box center [183, 466] width 44 height 18
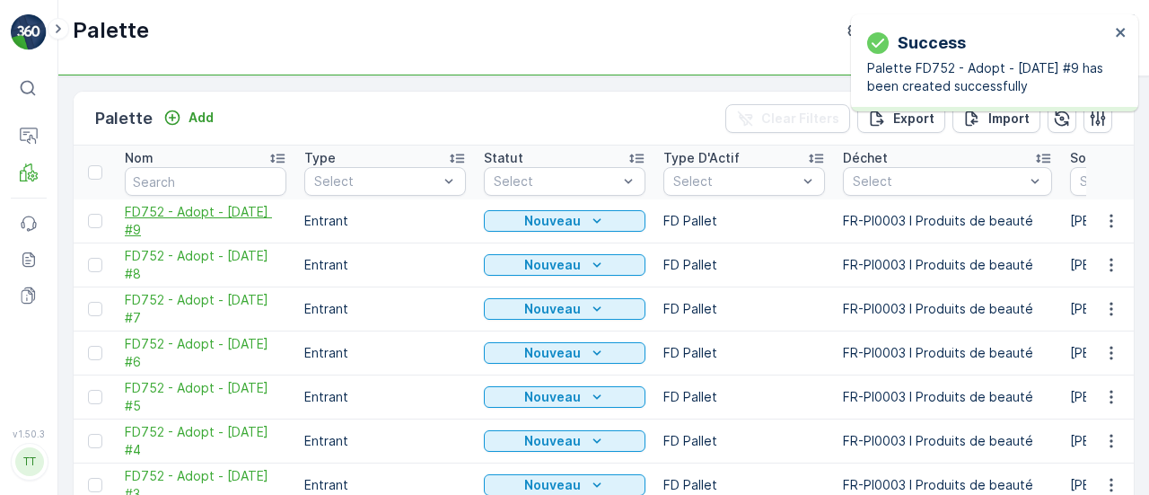
click at [148, 223] on span "FD752 - Adopt - [DATE] #9" at bounding box center [206, 221] width 162 height 36
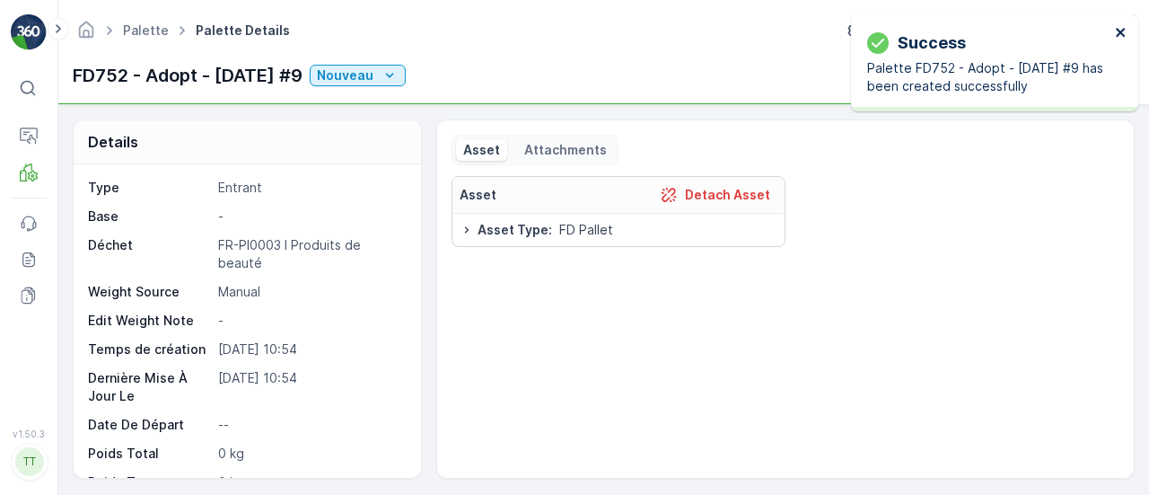
click at [1123, 33] on icon "close" at bounding box center [1121, 32] width 13 height 14
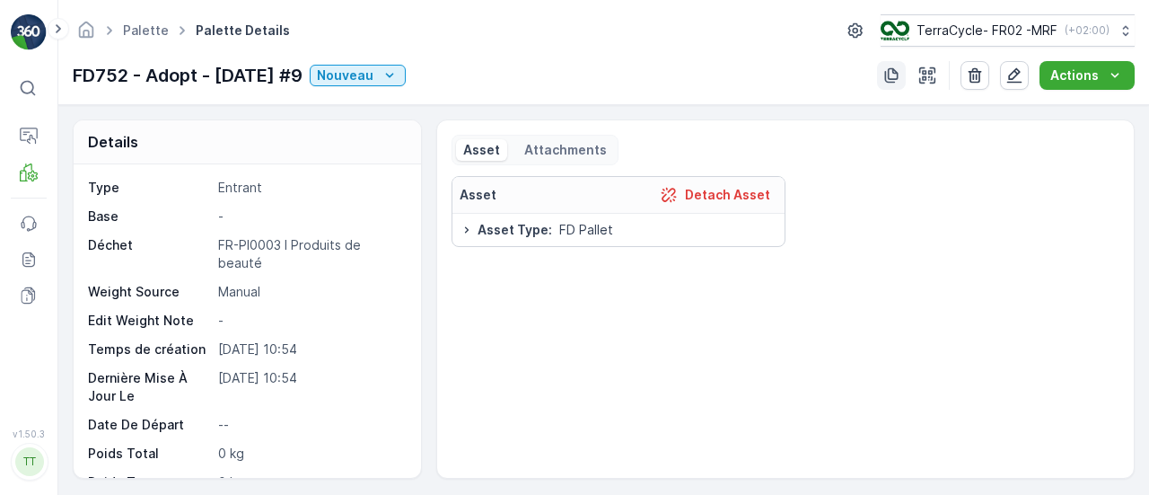
click at [895, 77] on icon "button" at bounding box center [891, 75] width 18 height 18
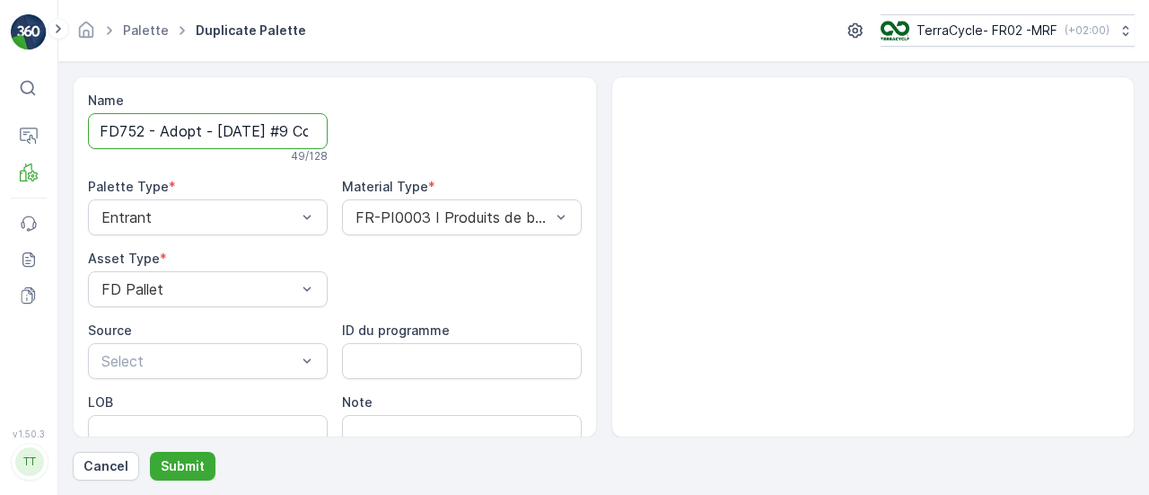
scroll to position [0, 169]
drag, startPoint x: 303, startPoint y: 132, endPoint x: 785, endPoint y: 155, distance: 482.5
click at [714, 149] on div "Name FD752 - Adopt - [DATE] #9 Copy #1758272062135 49 / 128 Palette Type * Entr…" at bounding box center [604, 256] width 1062 height 361
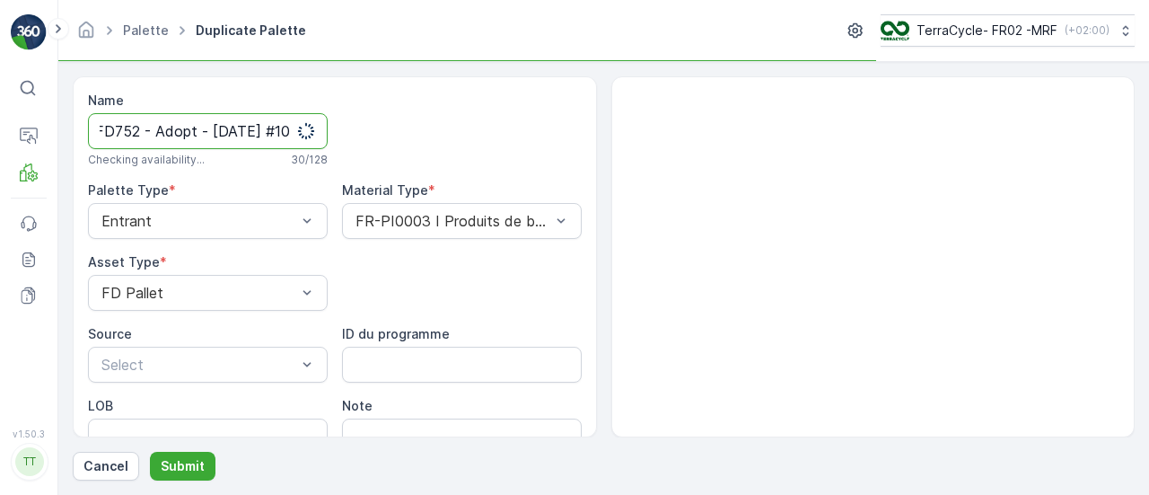
scroll to position [0, 31]
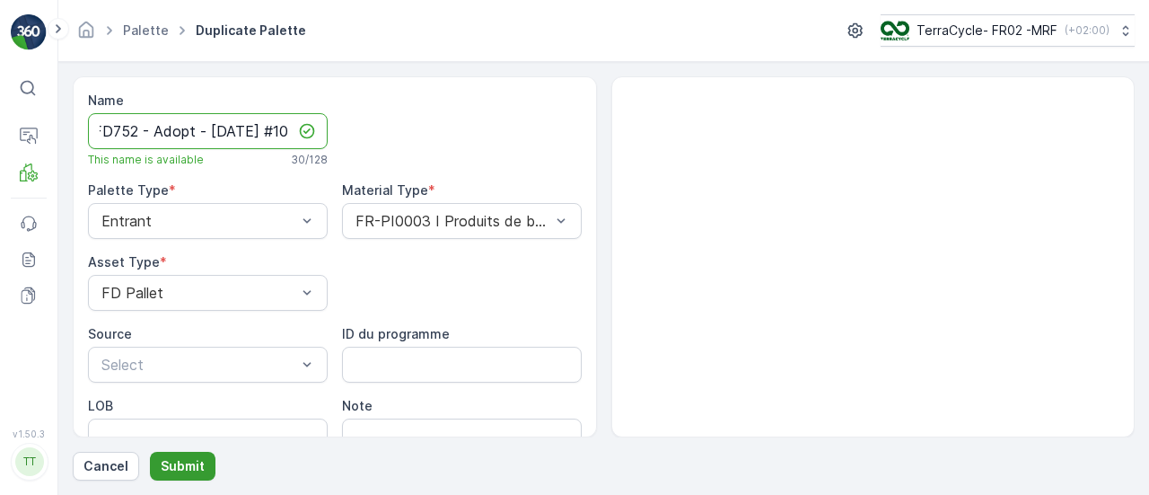
type input "FD752 - Adopt - [DATE] #10"
click at [171, 460] on p "Submit" at bounding box center [183, 466] width 44 height 18
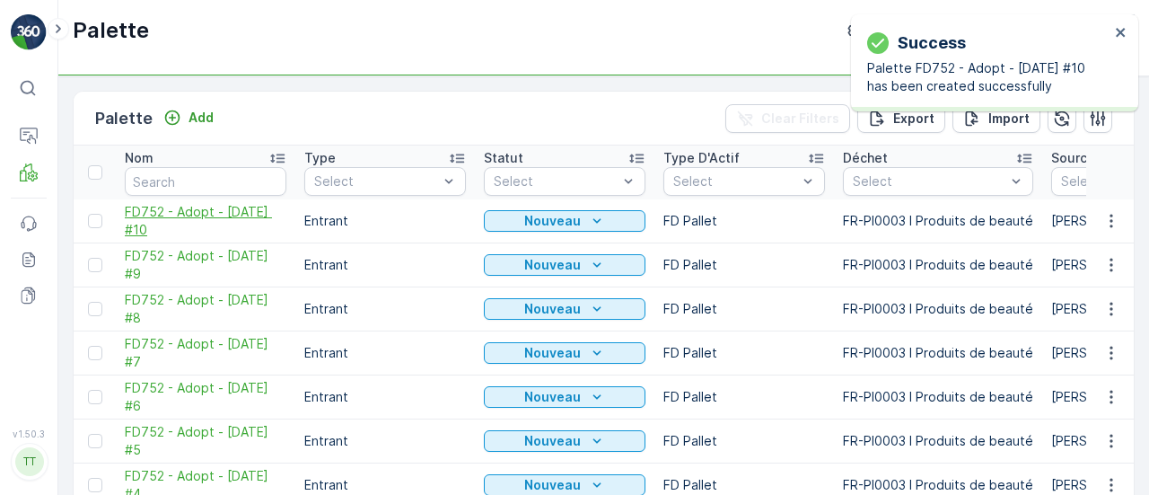
click at [173, 213] on span "FD752 - Adopt - [DATE] #10" at bounding box center [206, 221] width 162 height 36
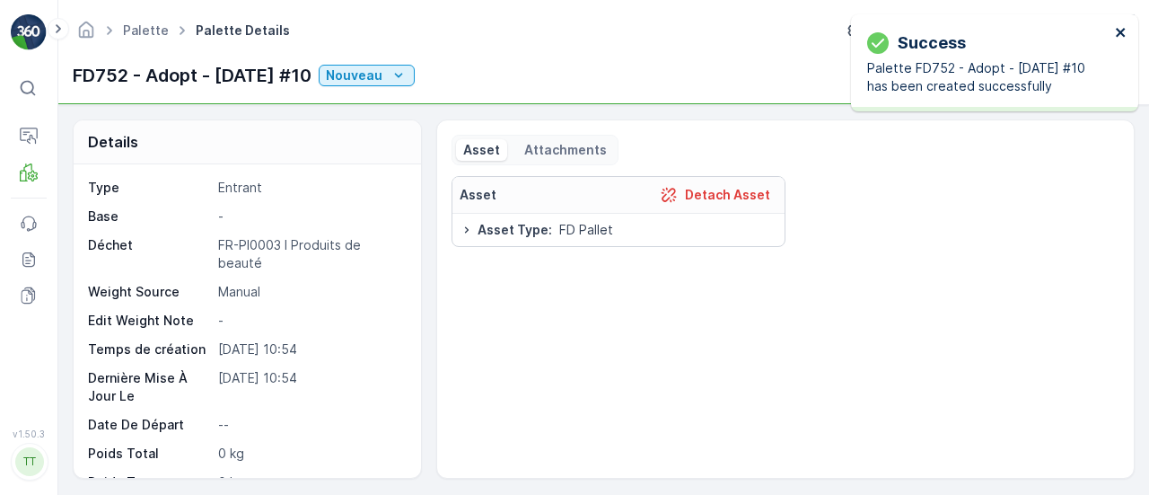
click at [1117, 34] on icon "close" at bounding box center [1120, 32] width 9 height 9
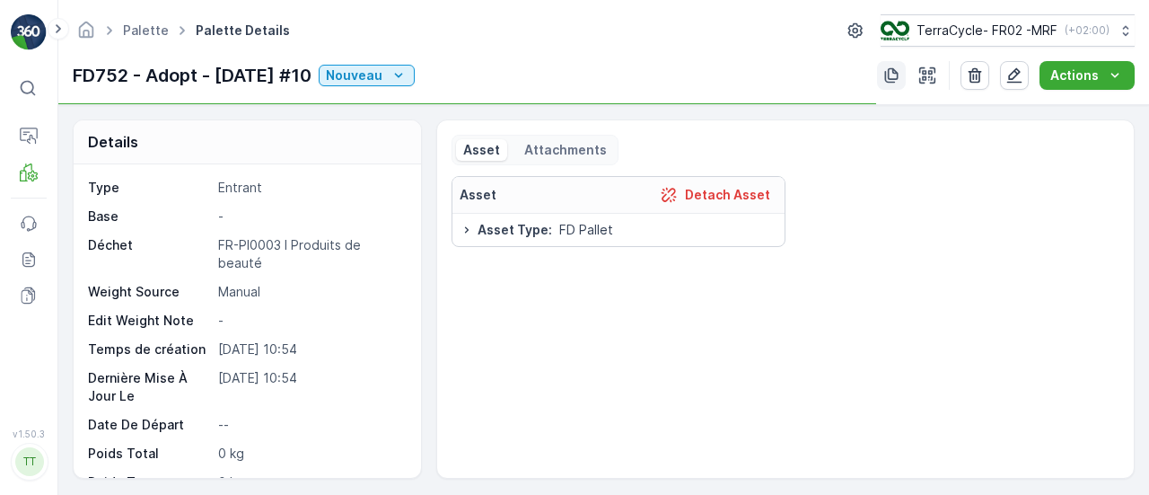
click at [895, 75] on icon "button" at bounding box center [891, 75] width 18 height 18
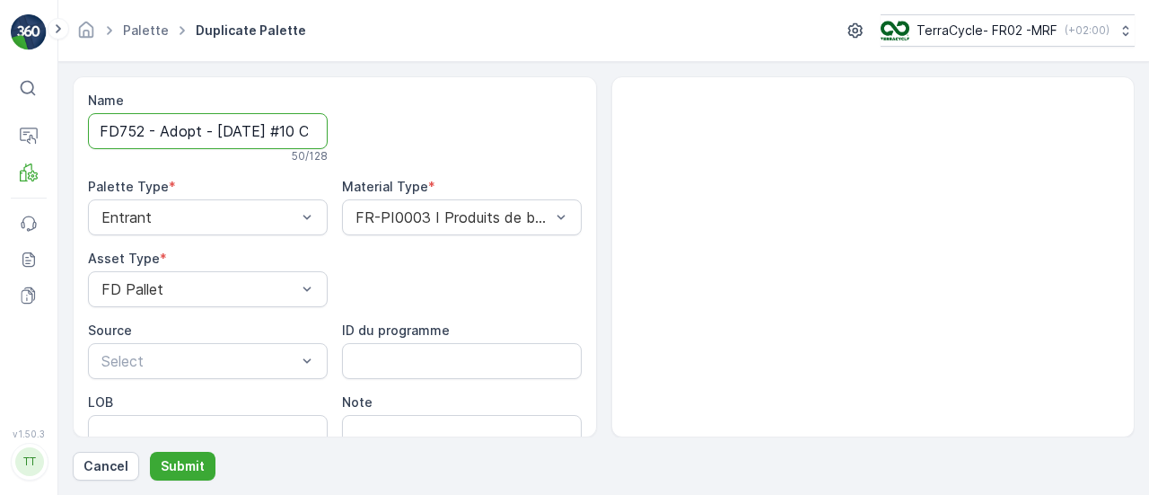
scroll to position [0, 171]
drag, startPoint x: 303, startPoint y: 130, endPoint x: 659, endPoint y: 128, distance: 355.4
click at [618, 130] on div "Name FD752 - Adopt - [DATE] #10 Copy #1758272071152 50 / 128 Palette Type * Ent…" at bounding box center [604, 256] width 1062 height 361
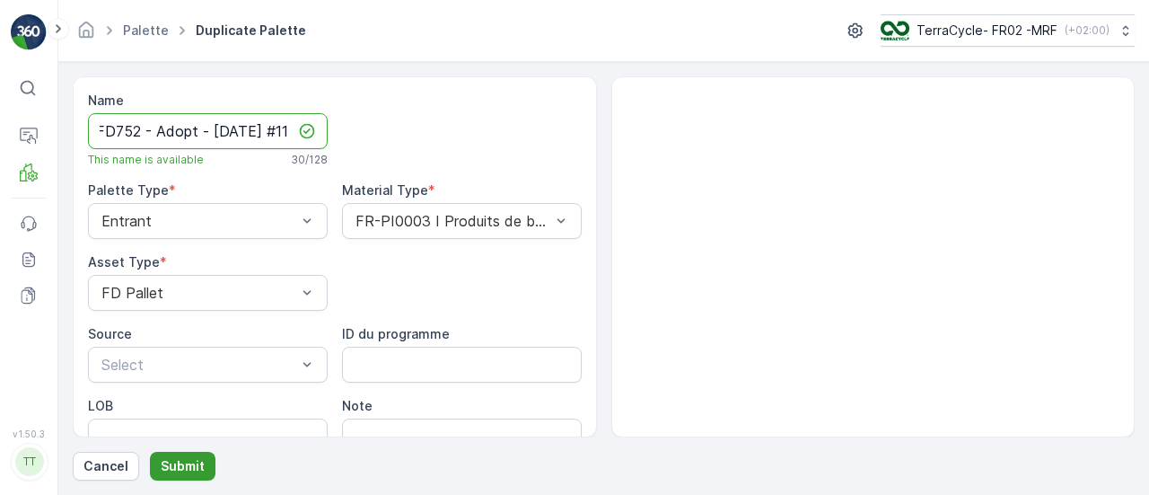
type input "FD752 - Adopt - [DATE] #11"
click at [196, 468] on p "Submit" at bounding box center [183, 466] width 44 height 18
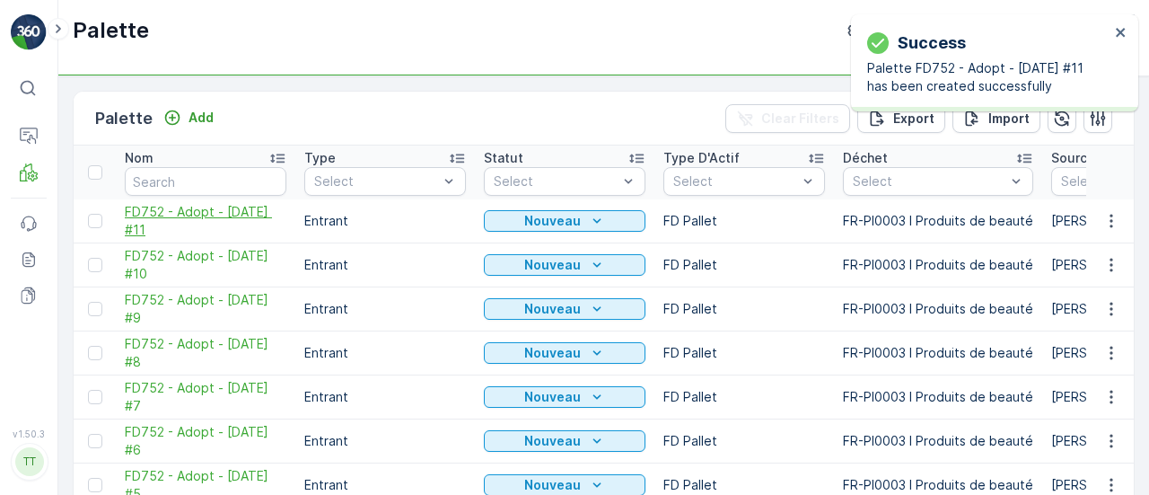
click at [158, 206] on span "FD752 - Adopt - [DATE] #11" at bounding box center [206, 221] width 162 height 36
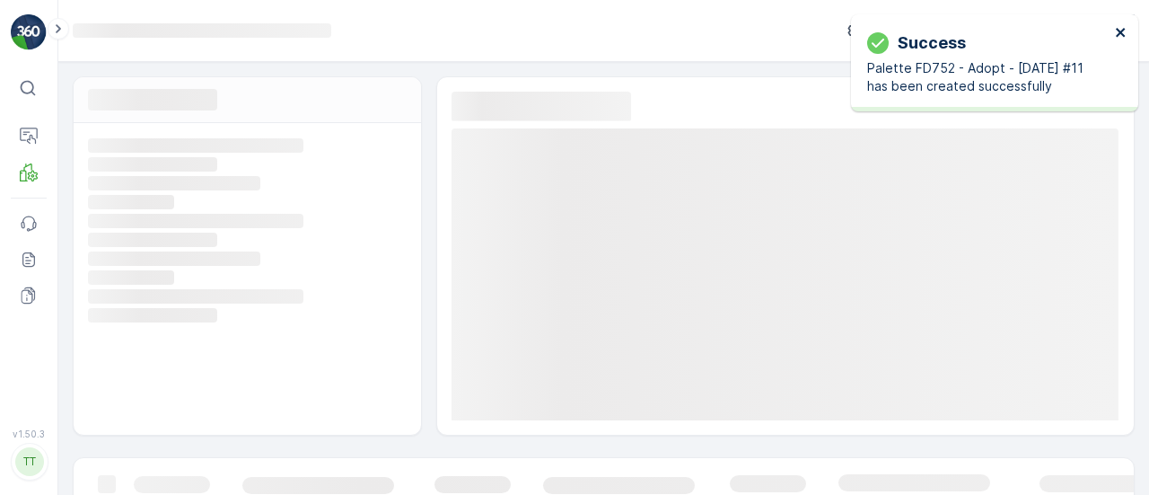
click at [1121, 29] on icon "close" at bounding box center [1121, 32] width 13 height 14
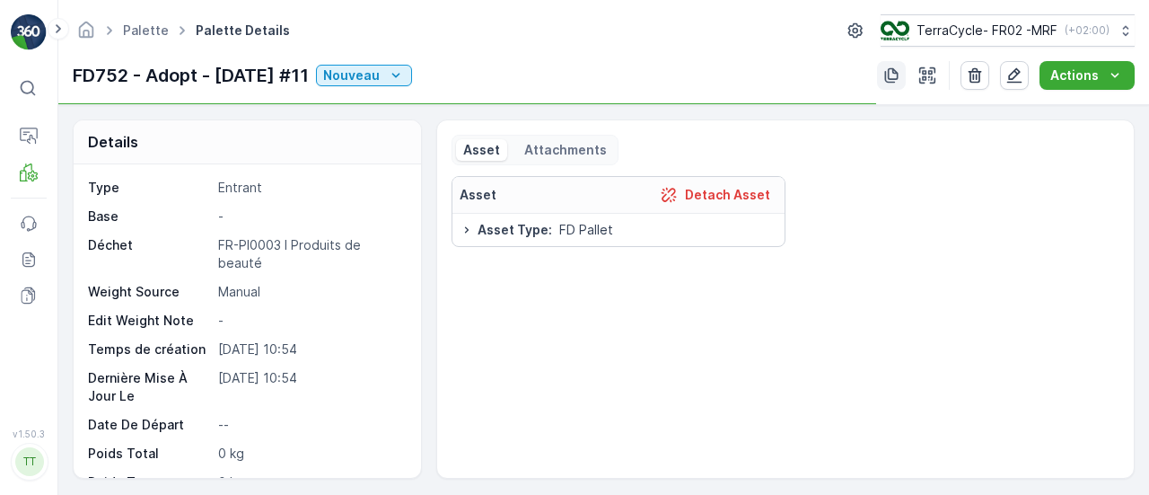
click at [899, 68] on icon "button" at bounding box center [891, 75] width 18 height 18
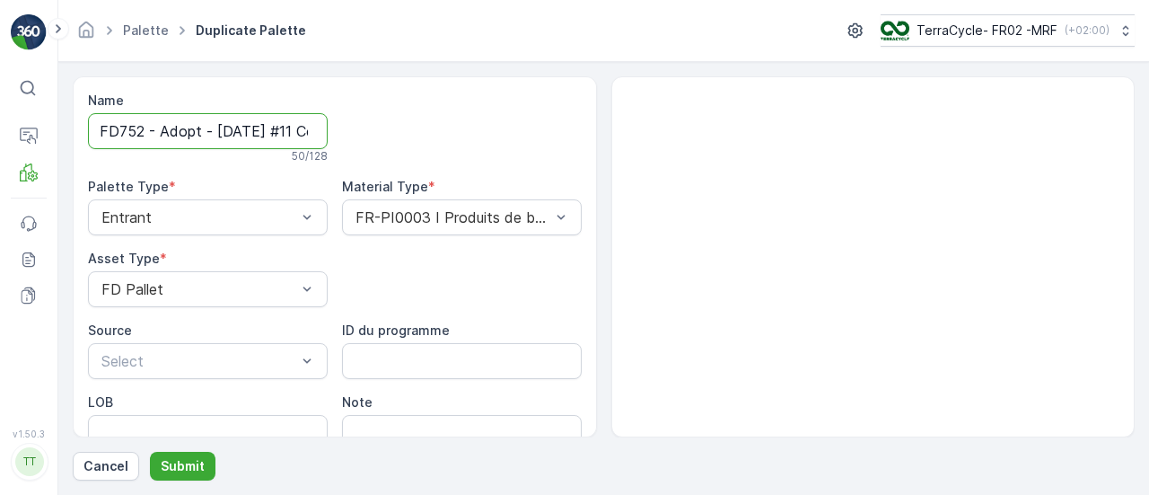
scroll to position [0, 174]
drag, startPoint x: 303, startPoint y: 133, endPoint x: 819, endPoint y: 182, distance: 517.5
click at [711, 147] on div "Name FD752 - Adopt - [DATE] #11 Copy #1758272078920 50 / 128 Palette Type * Ent…" at bounding box center [604, 256] width 1062 height 361
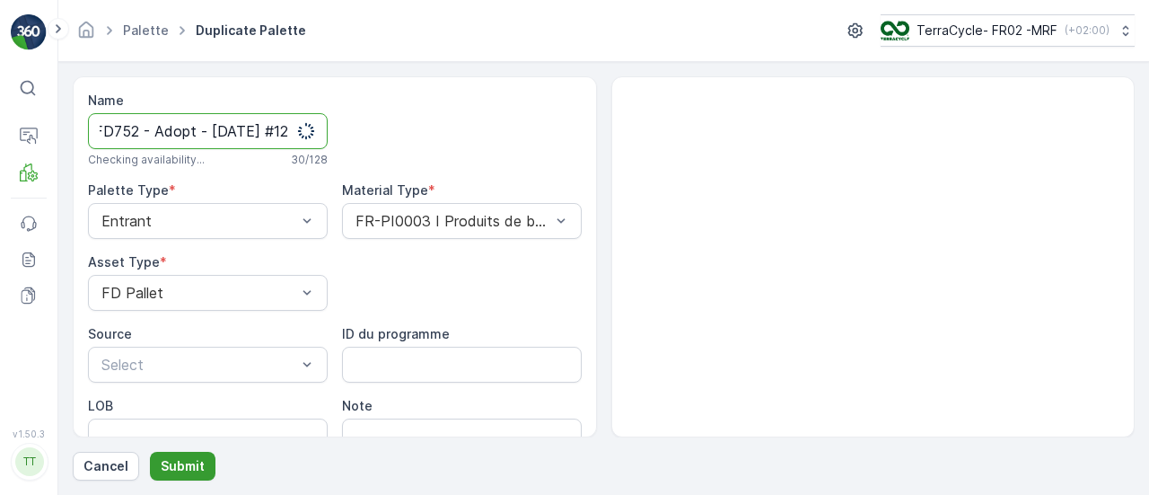
type input "FD752 - Adopt - [DATE] #12"
click at [188, 460] on p "Submit" at bounding box center [183, 466] width 44 height 18
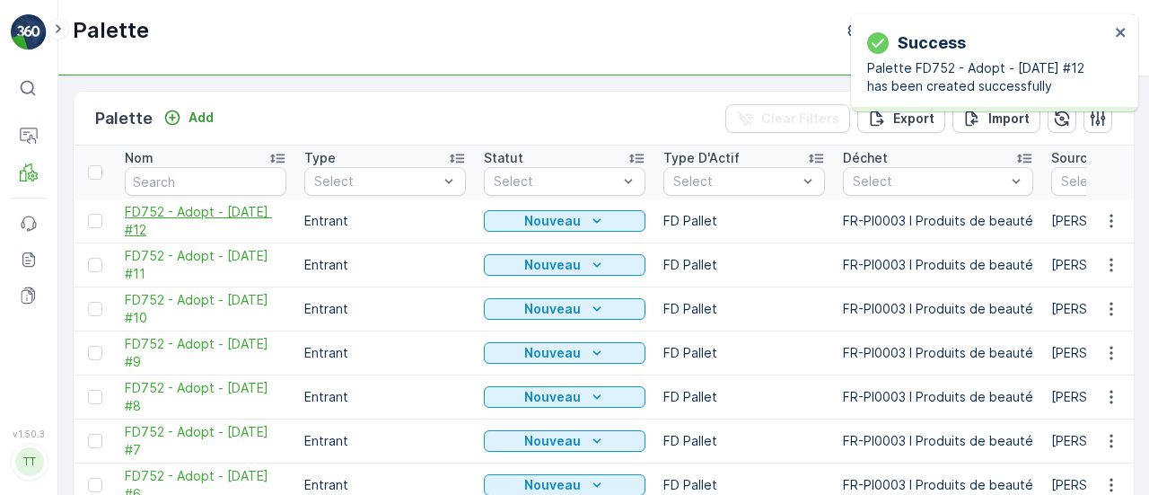
click at [190, 215] on span "FD752 - Adopt - [DATE] #12" at bounding box center [206, 221] width 162 height 36
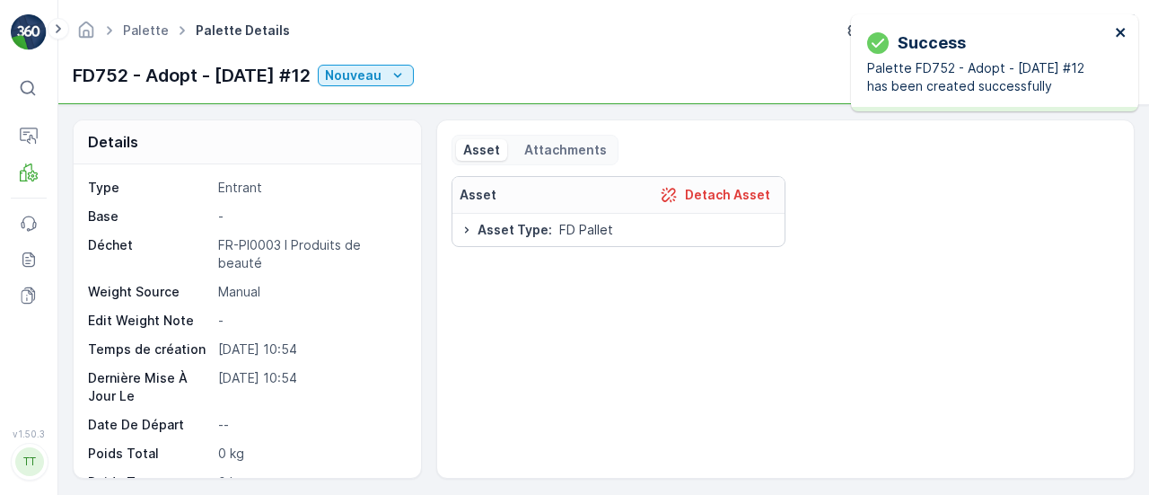
click at [1118, 33] on icon "close" at bounding box center [1120, 32] width 9 height 9
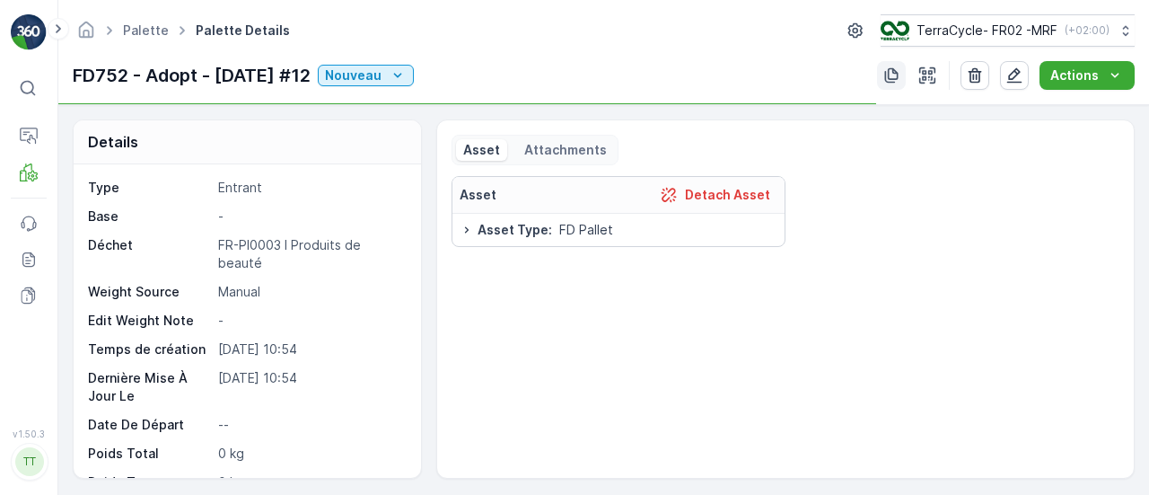
click at [898, 73] on icon "button" at bounding box center [891, 75] width 13 height 15
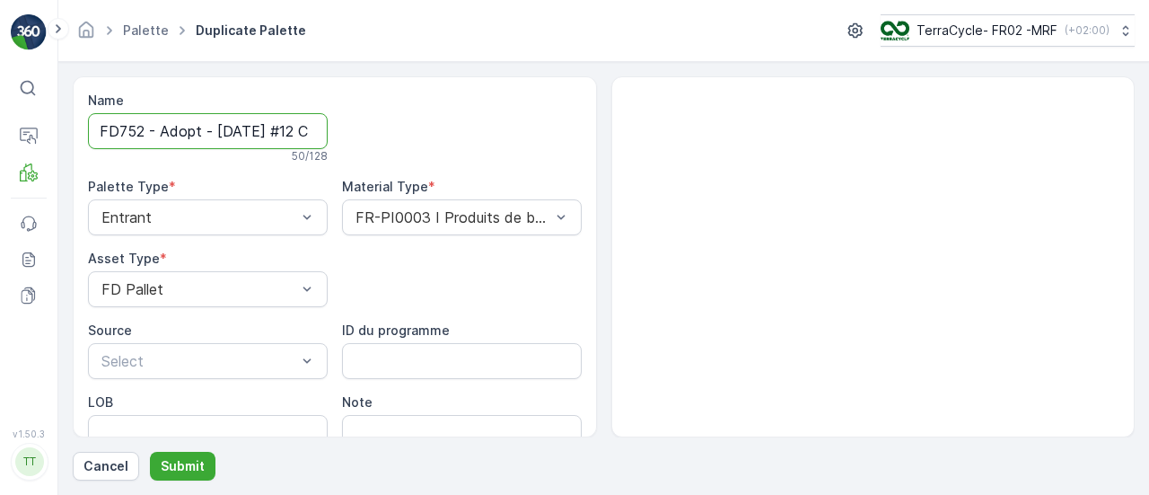
scroll to position [0, 174]
drag, startPoint x: 312, startPoint y: 134, endPoint x: 664, endPoint y: 158, distance: 352.7
click at [664, 158] on div "Name FD752 - Adopt - [DATE] #12 Copy #1758272087016 50 / 128 Palette Type * Ent…" at bounding box center [604, 256] width 1062 height 361
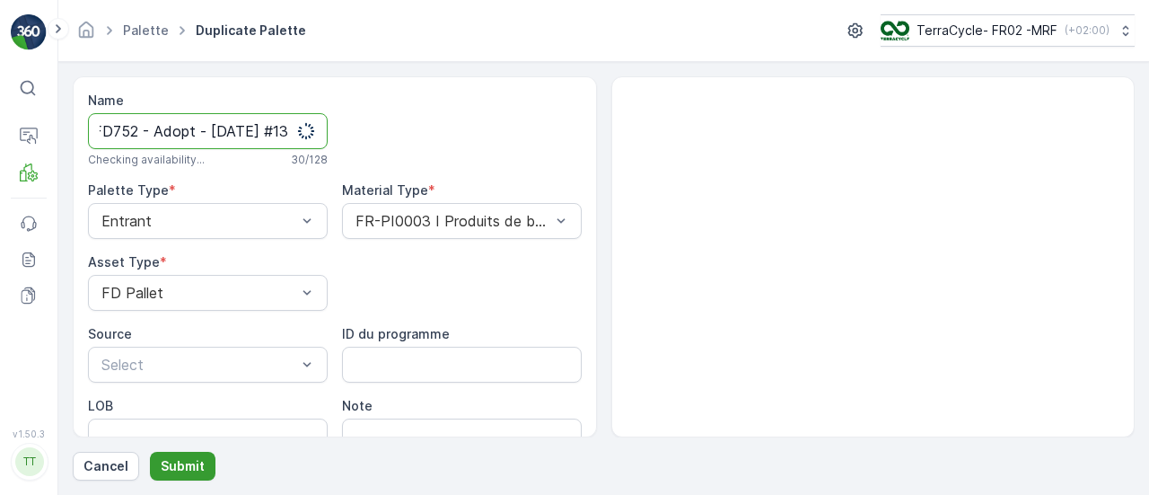
type input "FD752 - Adopt - [DATE] #13"
click at [178, 461] on p "Submit" at bounding box center [183, 466] width 44 height 18
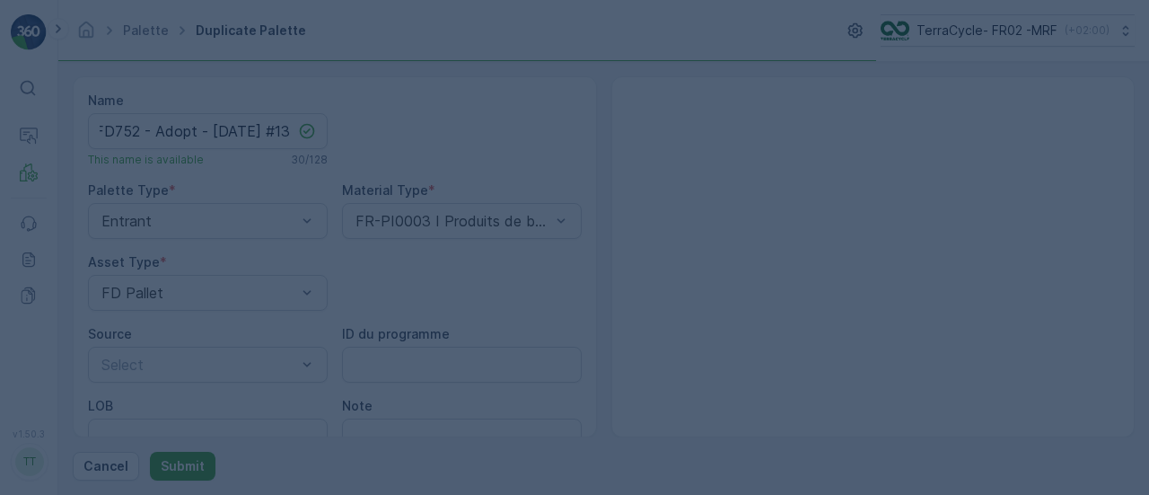
scroll to position [0, 0]
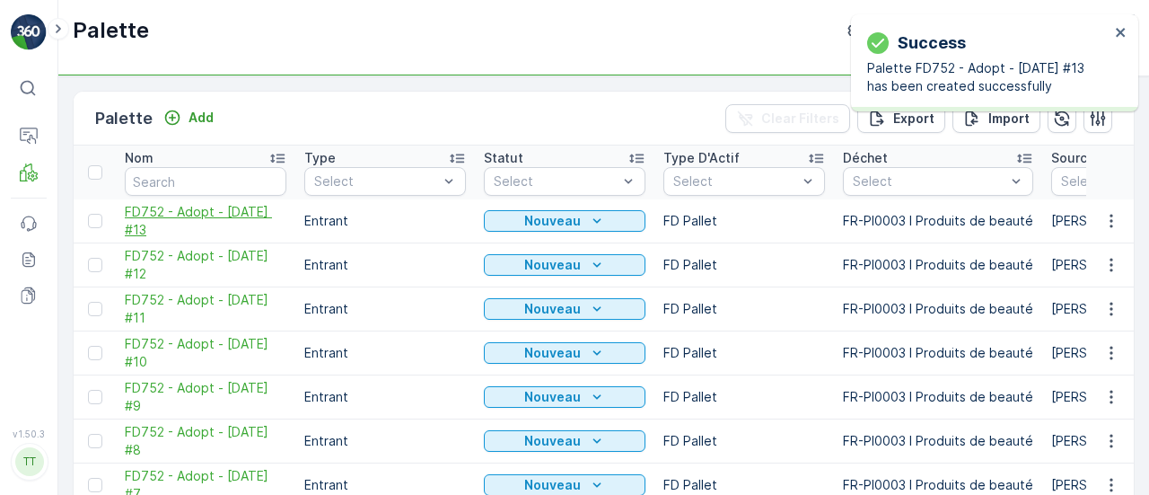
click at [199, 218] on span "FD752 - Adopt - [DATE] #13" at bounding box center [206, 221] width 162 height 36
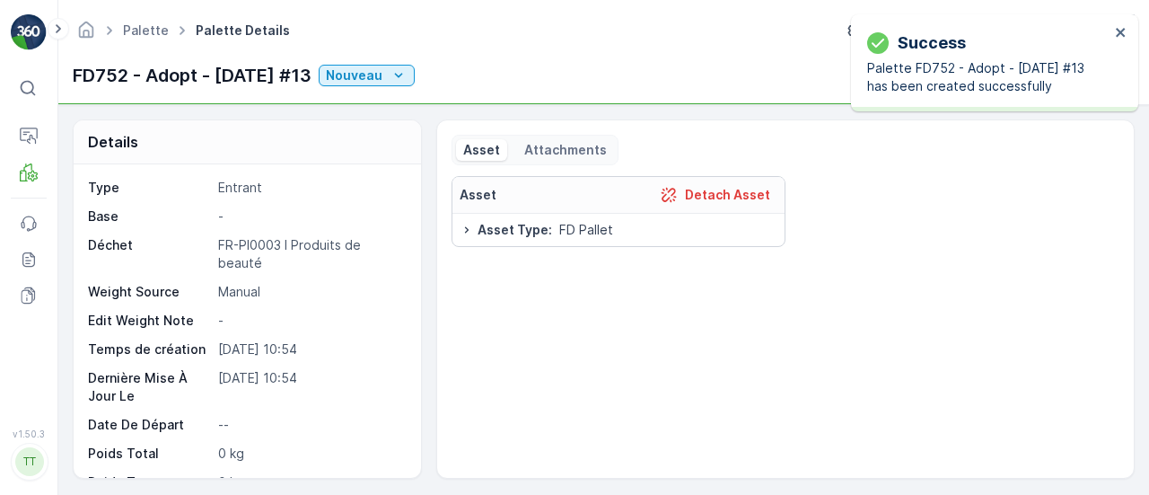
click at [1112, 26] on div "Success Palette FD752 - Adopt - [DATE] #13 has been created successfully" at bounding box center [988, 62] width 253 height 75
click at [1124, 33] on icon "close" at bounding box center [1121, 32] width 13 height 14
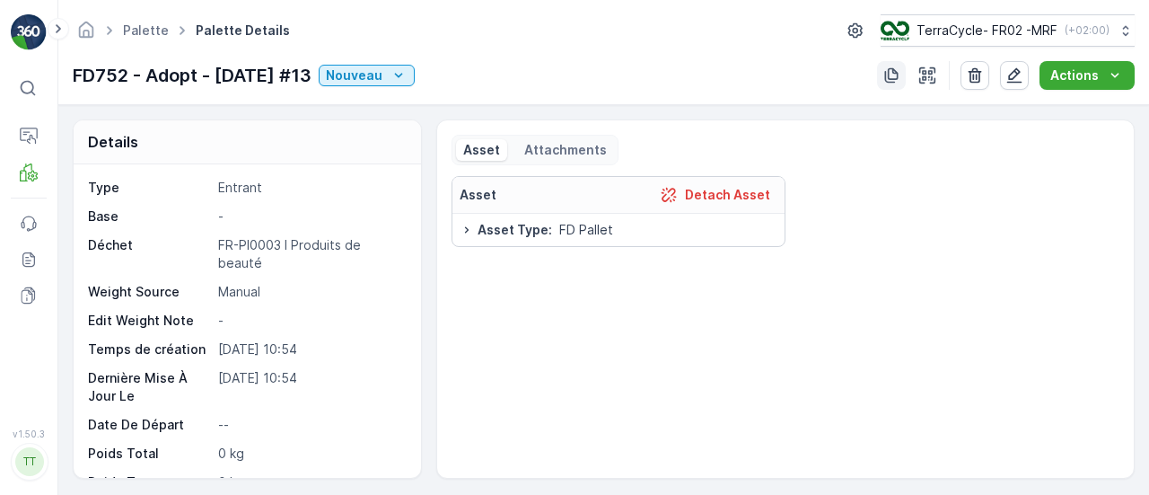
click at [898, 74] on icon "button" at bounding box center [891, 75] width 13 height 15
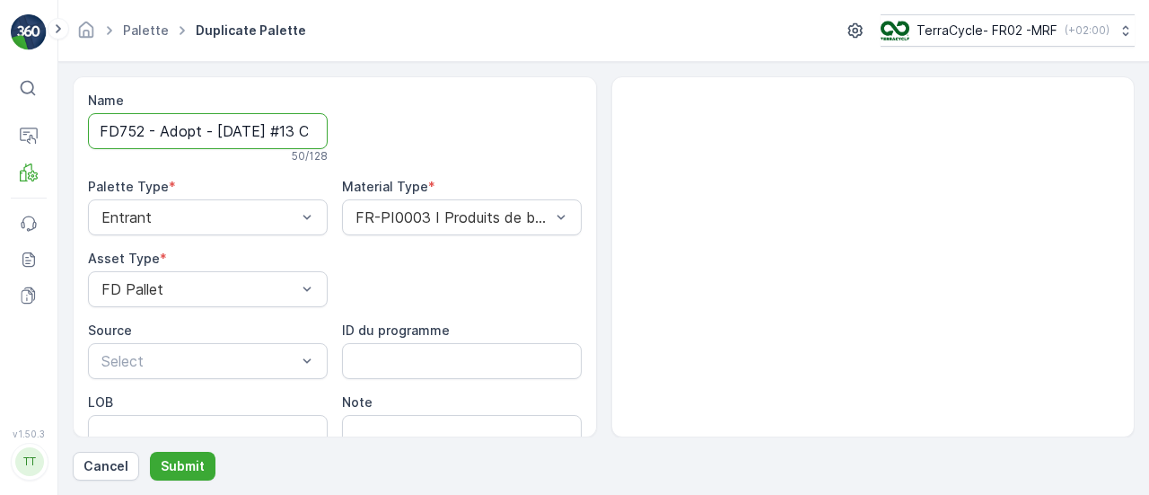
drag, startPoint x: 303, startPoint y: 131, endPoint x: 671, endPoint y: 132, distance: 368.0
click at [671, 132] on div "Name FD752 - Adopt - [DATE] #13 Copy #1758272095671 50 / 128 Palette Type * Ent…" at bounding box center [604, 256] width 1062 height 361
click at [311, 132] on input "FD752 - Adopt - [DATE] #13 Copy #1758272095671" at bounding box center [208, 131] width 240 height 36
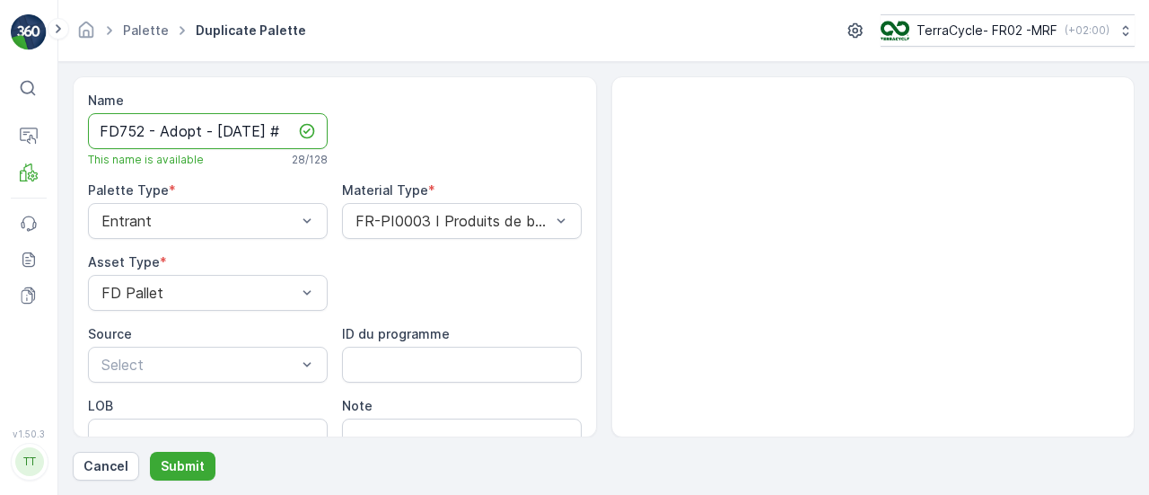
click at [299, 140] on input "FD752 - Adopt - [DATE] #" at bounding box center [208, 131] width 240 height 36
drag, startPoint x: 250, startPoint y: 136, endPoint x: 483, endPoint y: 141, distance: 232.5
click at [483, 141] on div "Name FD752 - Adopt - [DATE] # This name is available 28 / 128 Palette Type * En…" at bounding box center [335, 305] width 494 height 427
click at [285, 132] on input "FD752 - Adopt - [DATE] #" at bounding box center [208, 131] width 240 height 36
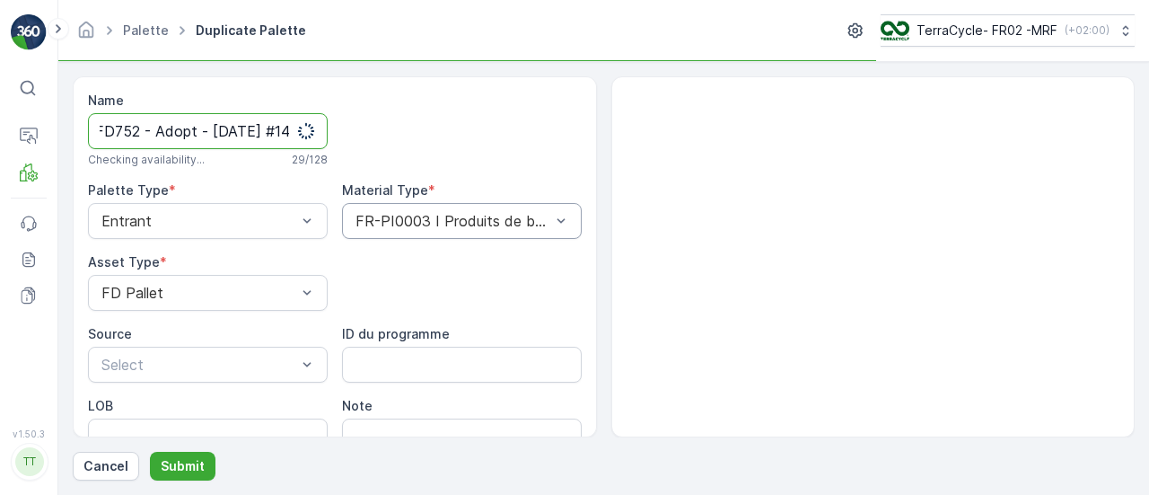
scroll to position [0, 32]
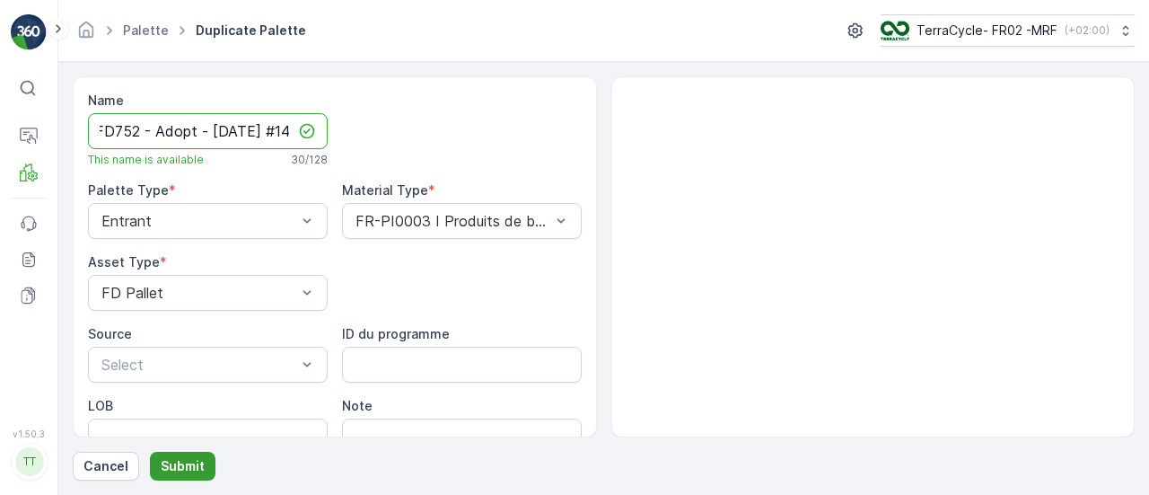
type input "FD752 - Adopt - [DATE] #14"
click at [171, 468] on p "Submit" at bounding box center [183, 466] width 44 height 18
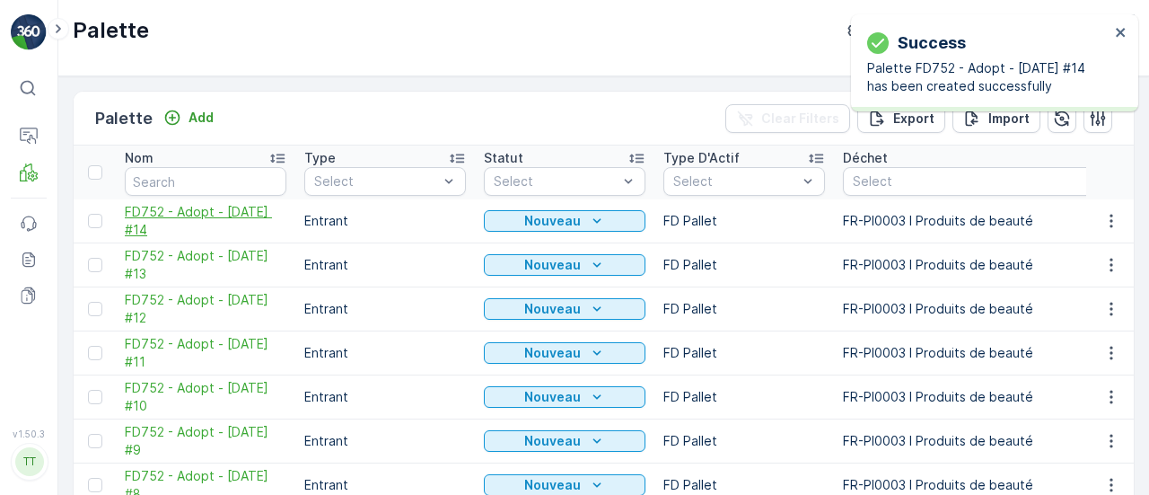
drag, startPoint x: 147, startPoint y: 197, endPoint x: 158, endPoint y: 211, distance: 18.0
click at [158, 211] on span "FD752 - Adopt - [DATE] #14" at bounding box center [206, 221] width 162 height 36
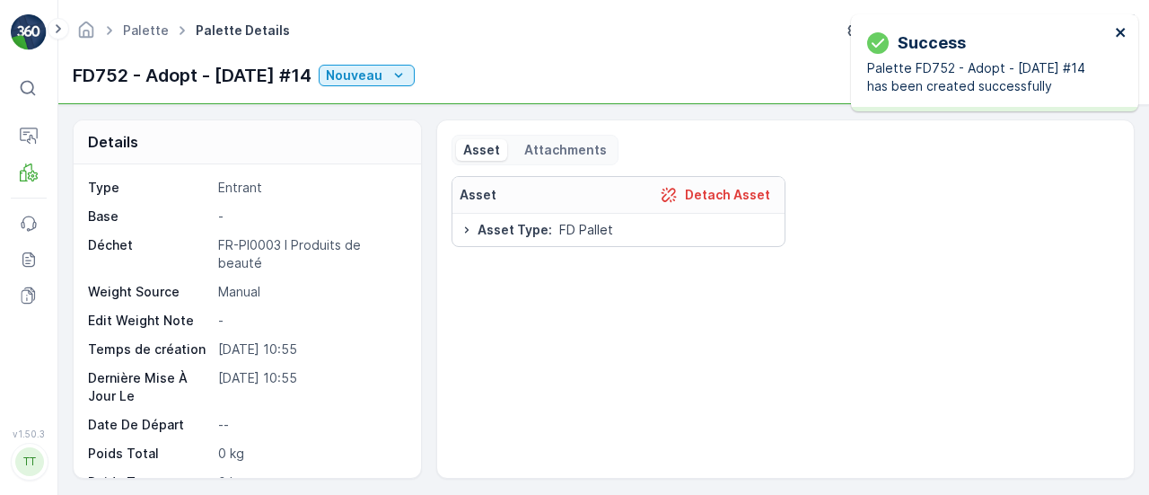
click at [1124, 30] on icon "close" at bounding box center [1120, 32] width 9 height 9
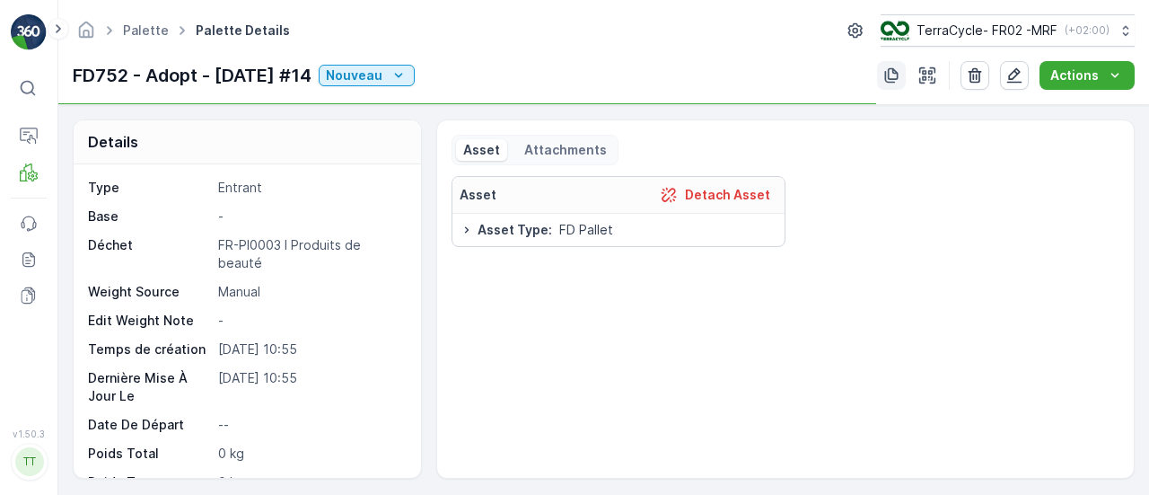
click at [886, 71] on icon "button" at bounding box center [891, 75] width 18 height 18
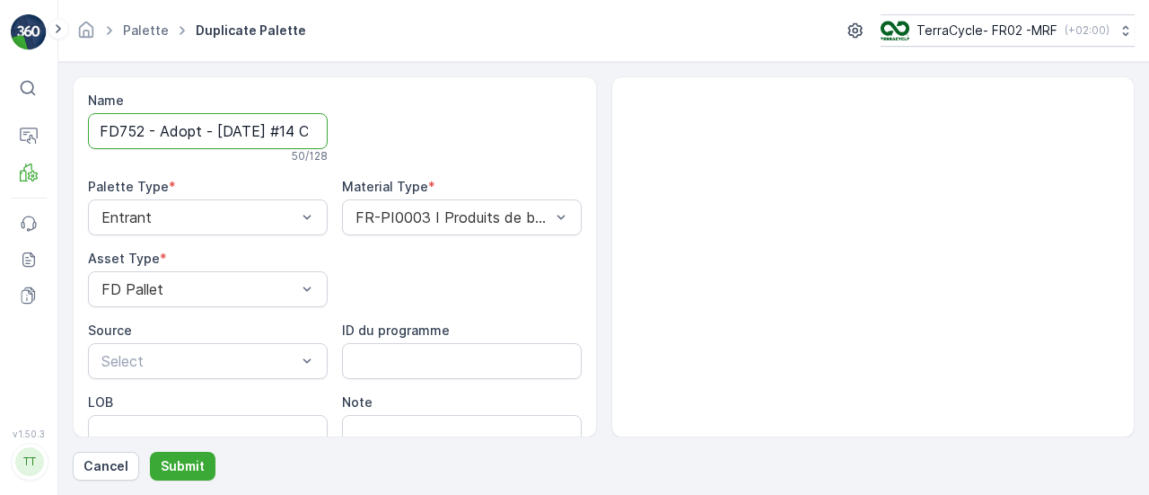
drag, startPoint x: 300, startPoint y: 128, endPoint x: 561, endPoint y: 166, distance: 263.9
click at [561, 166] on div "Name FD752 - Adopt - [DATE] #14 Copy #1758272114702 50 / 128 Palette Type * Ent…" at bounding box center [335, 304] width 494 height 424
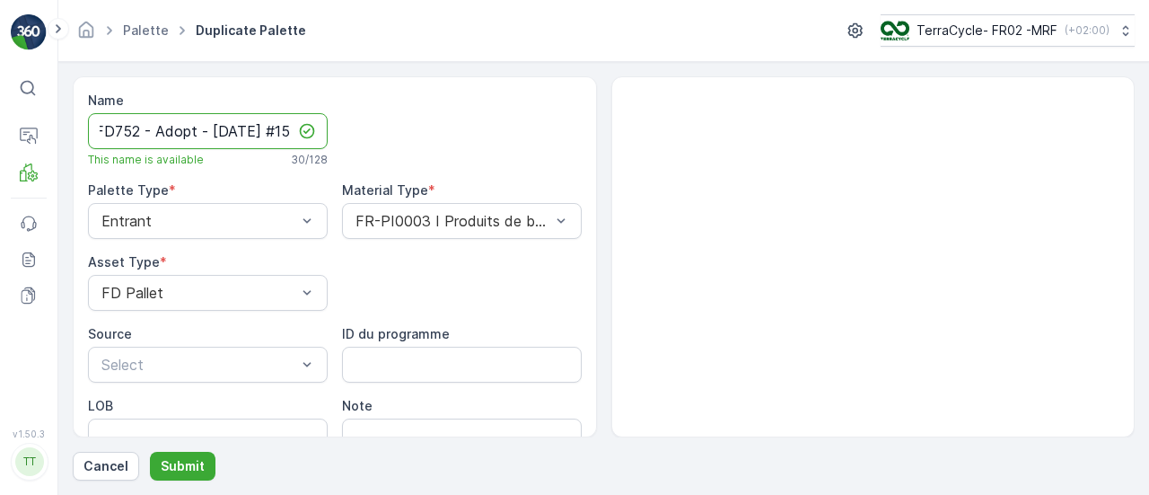
scroll to position [0, 16]
type input "FD752 - Adopt - [DATE] #15"
click at [185, 460] on p "Submit" at bounding box center [183, 466] width 44 height 18
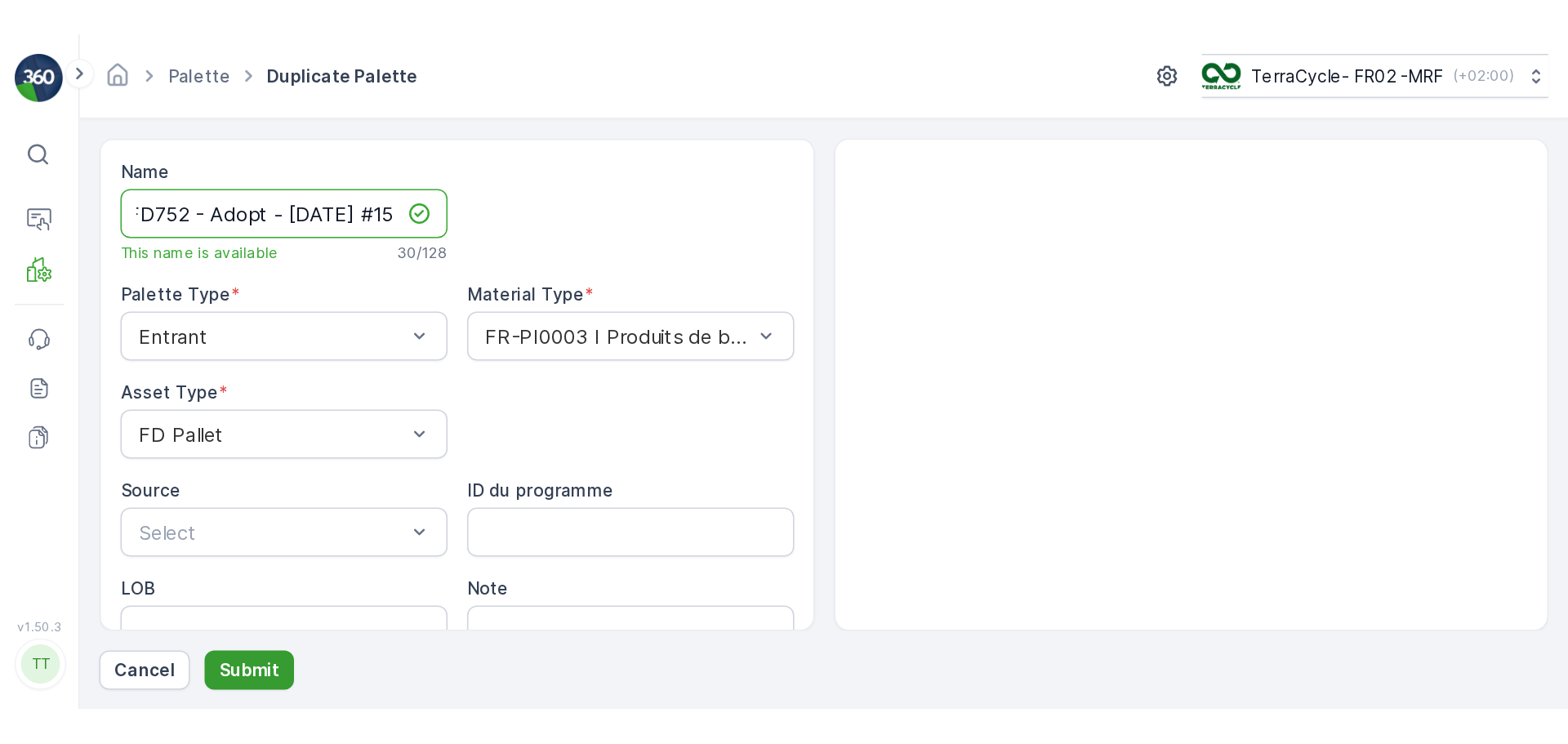
scroll to position [0, 0]
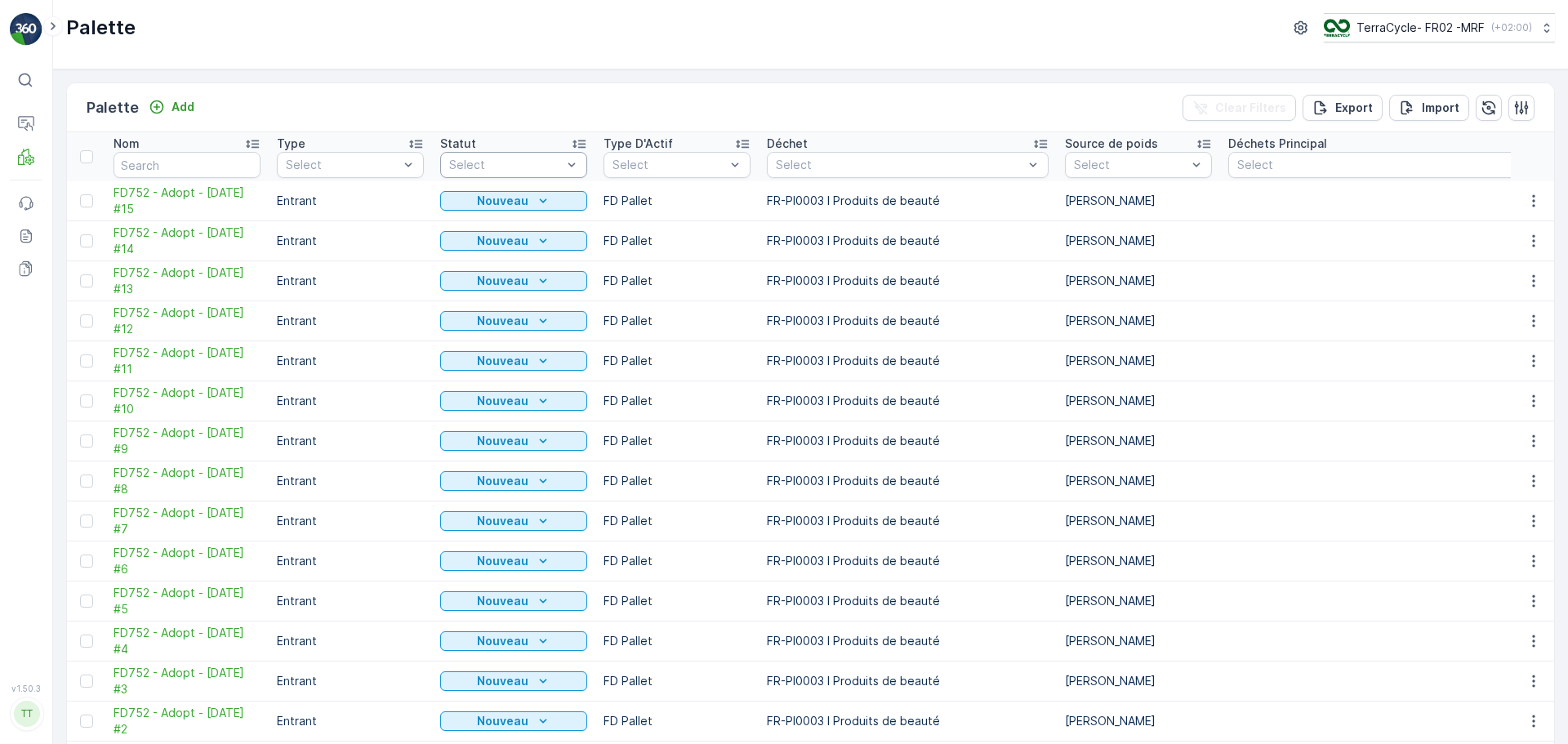
click at [553, 156] on div "Select" at bounding box center [514, 165] width 147 height 26
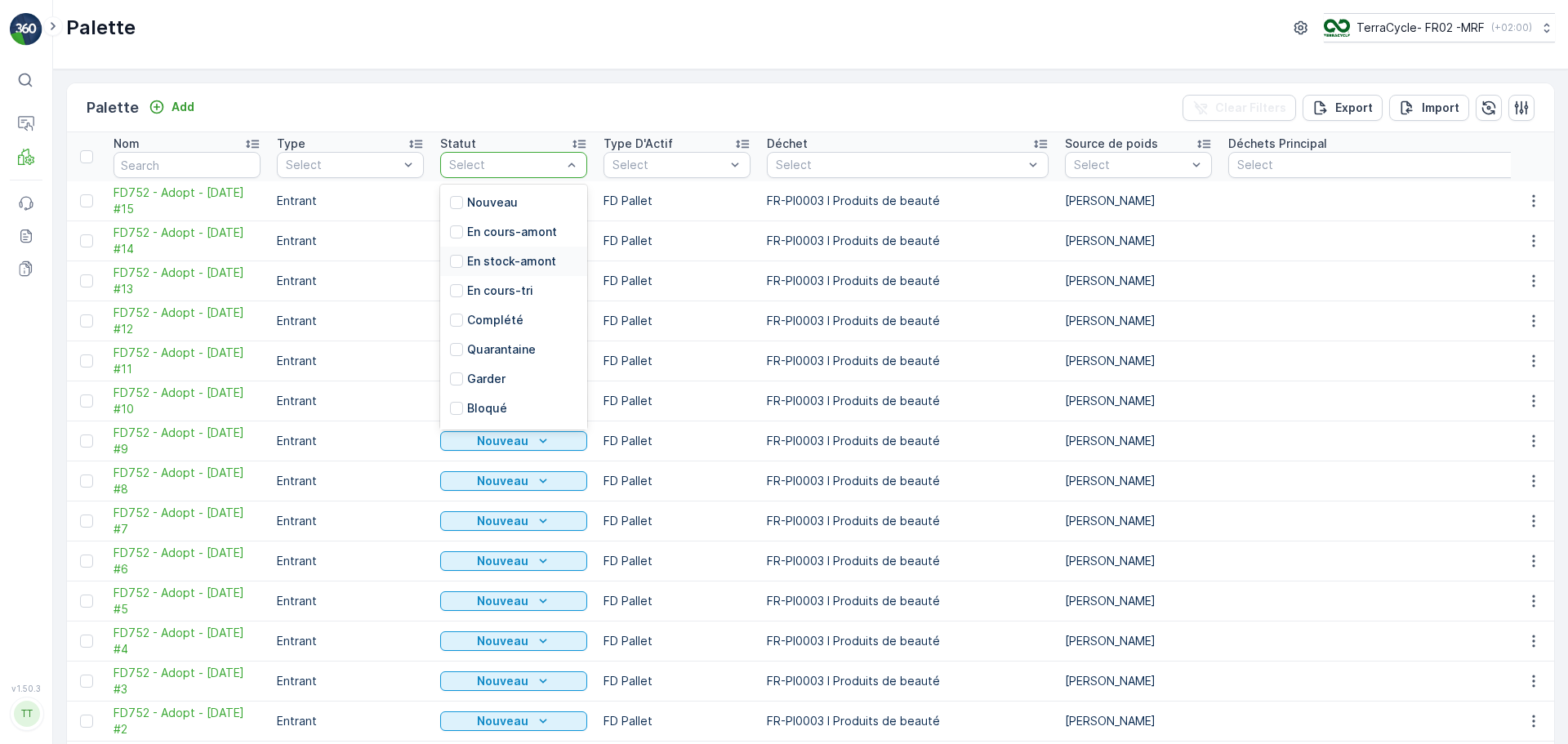
click at [513, 257] on p "En stock-amont" at bounding box center [511, 261] width 89 height 16
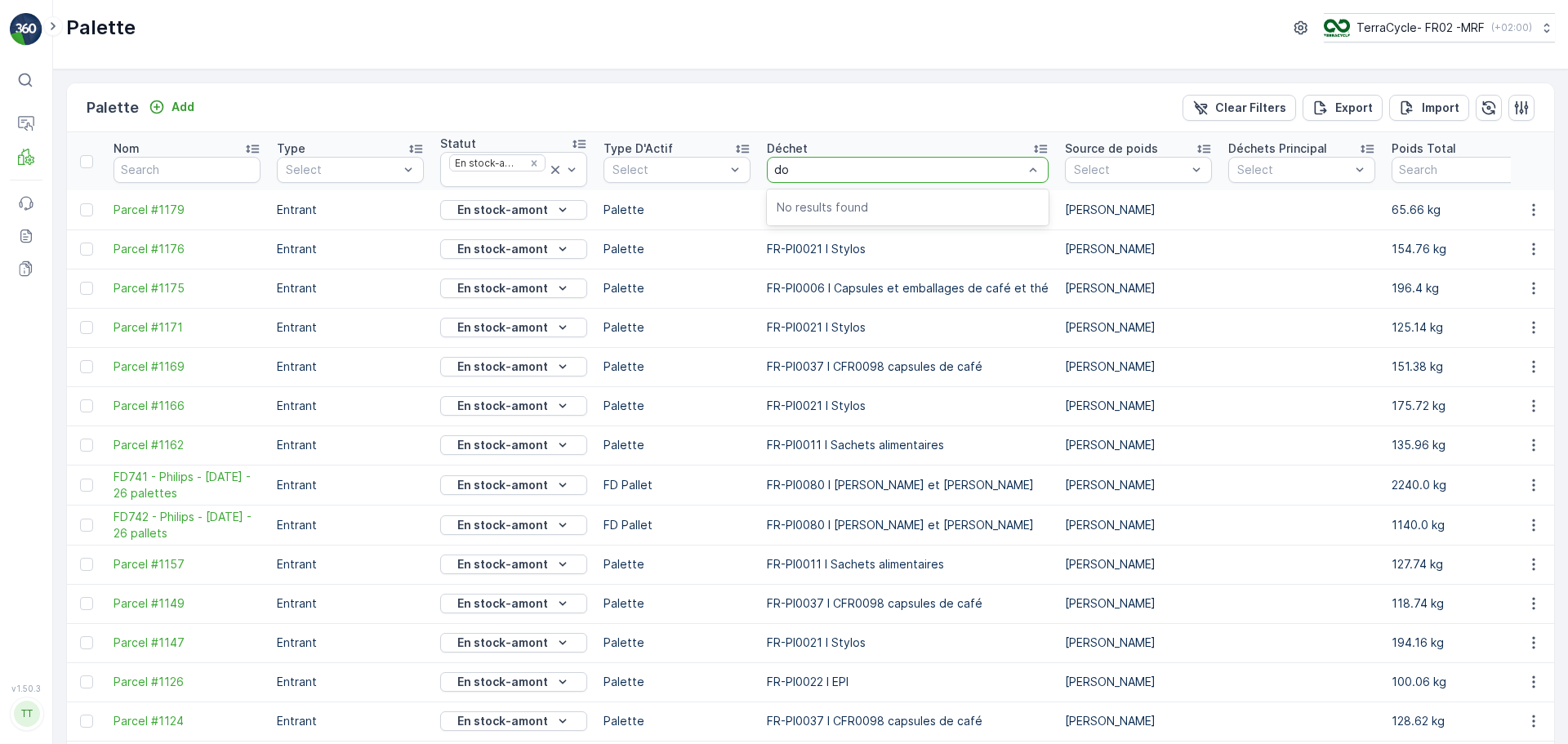
type input "d"
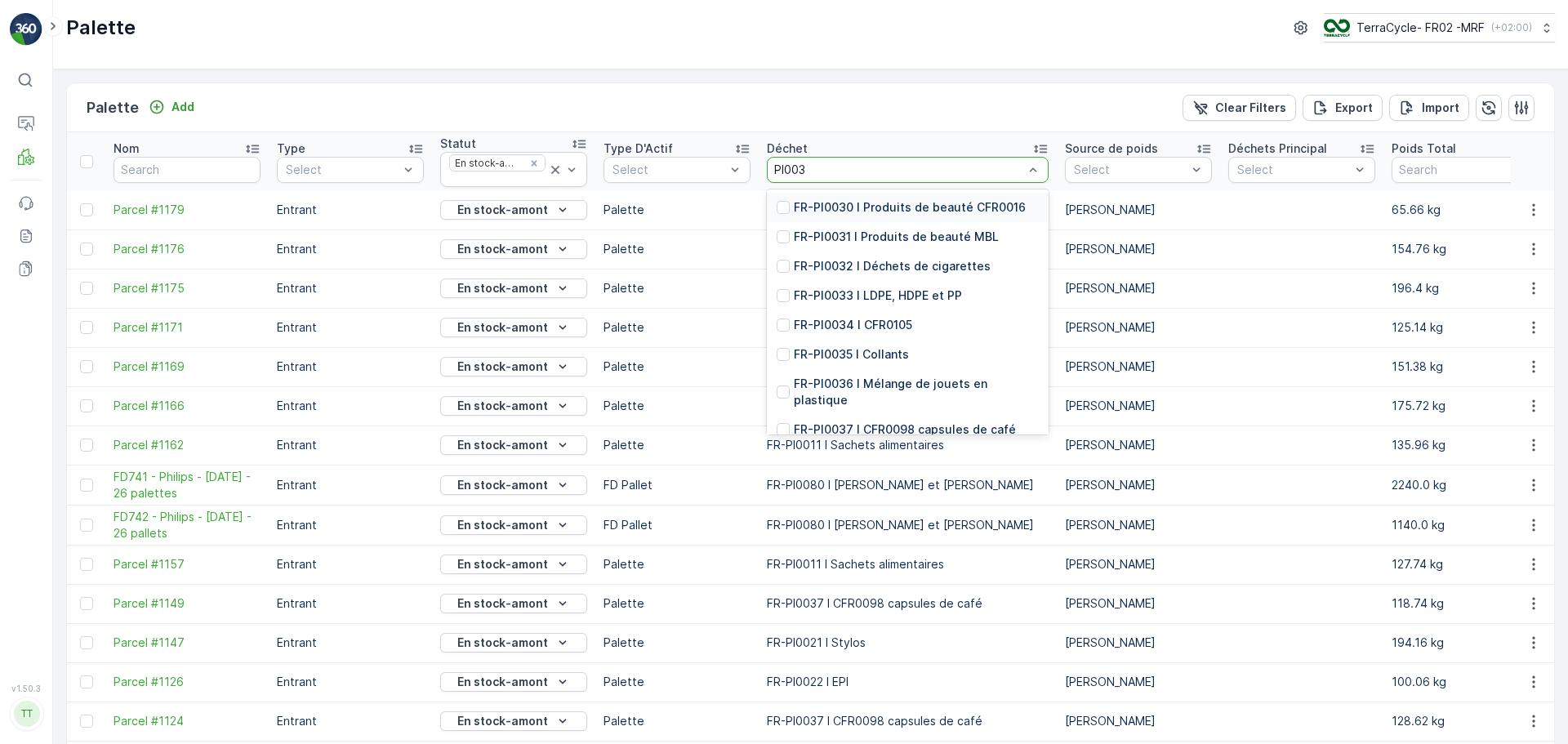
type input "PI0037"
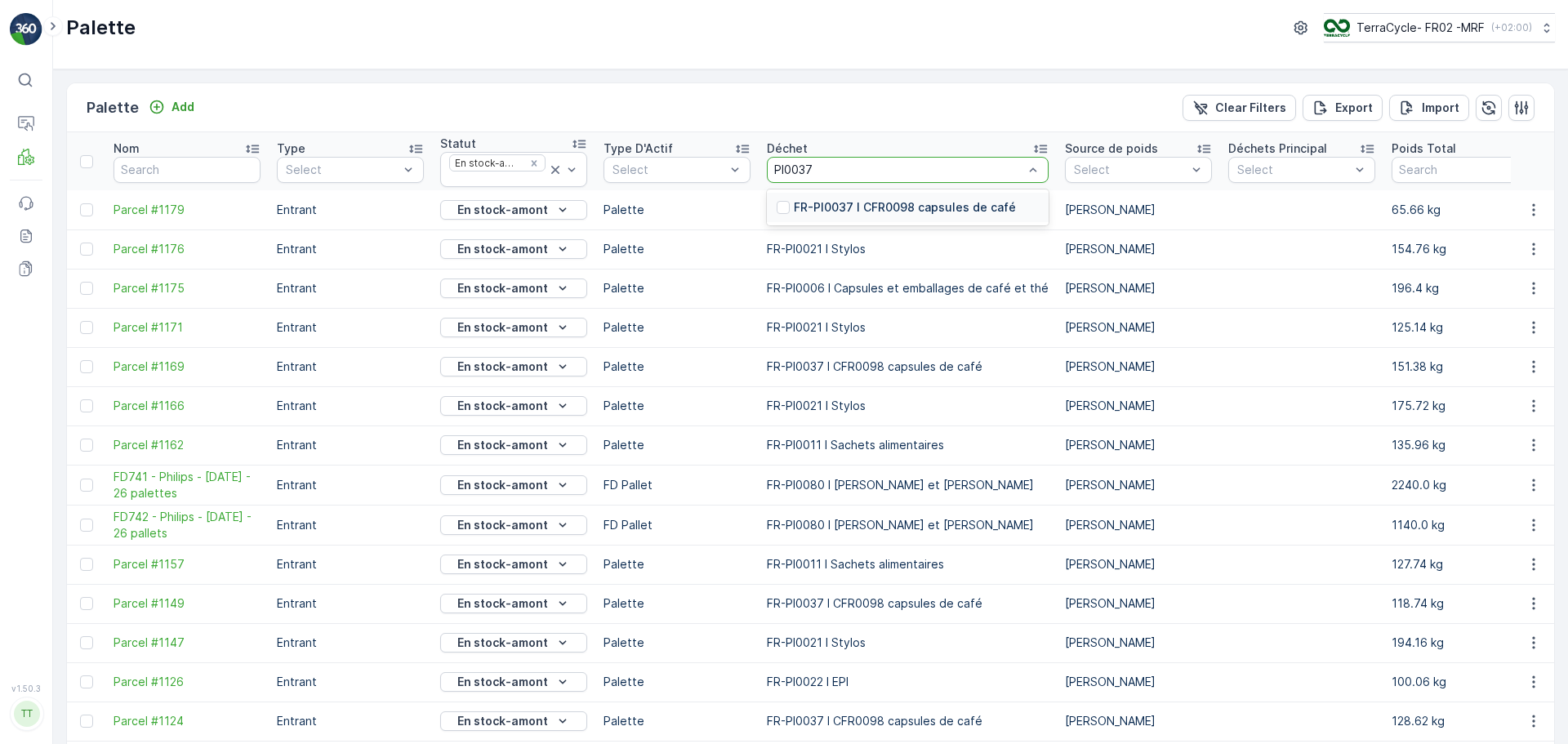
click at [865, 196] on div "FR-PI0037 I CFR0098 capsules de café" at bounding box center [908, 207] width 282 height 29
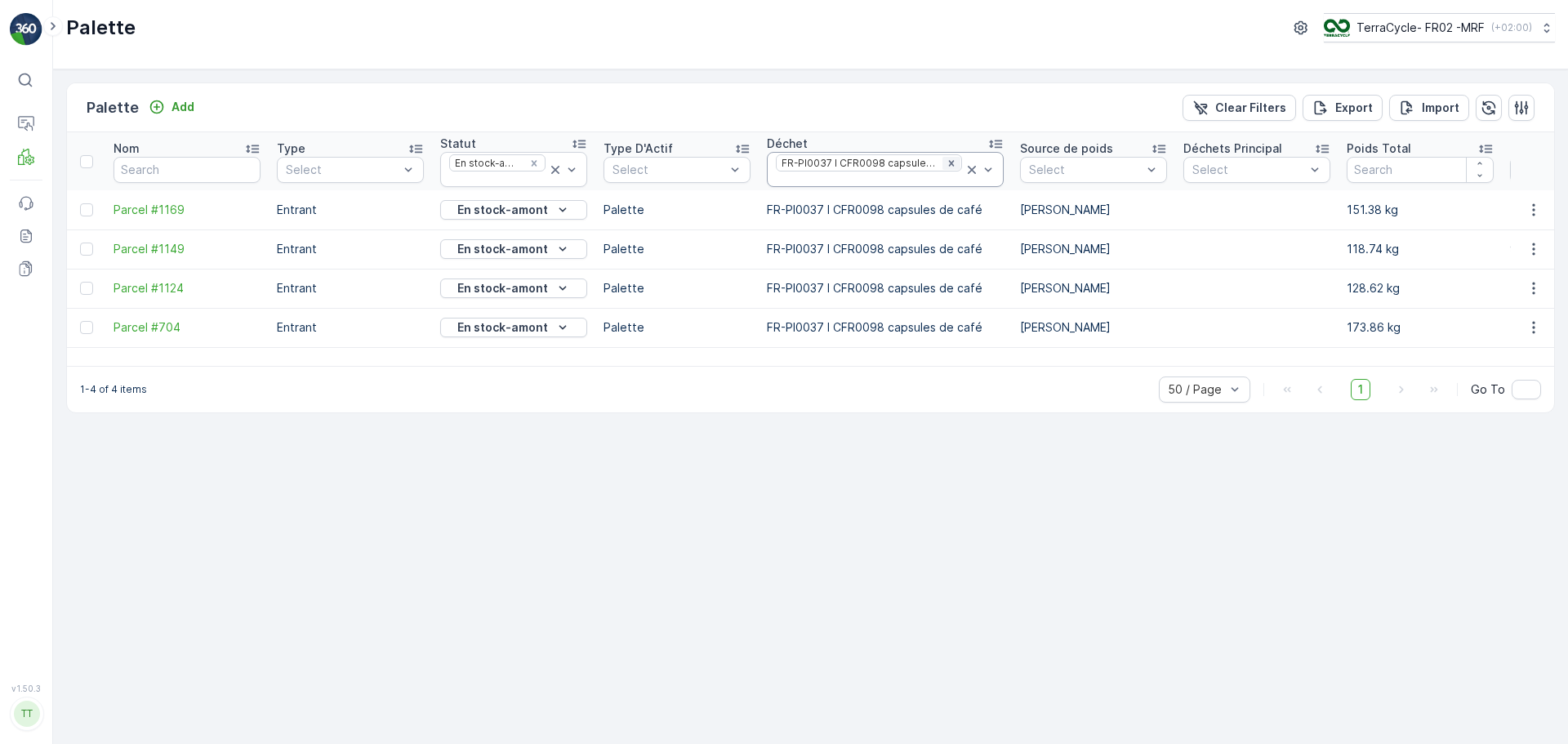
click at [946, 167] on icon "Remove FR-PI0037 I CFR0098 capsules de café" at bounding box center [951, 163] width 12 height 12
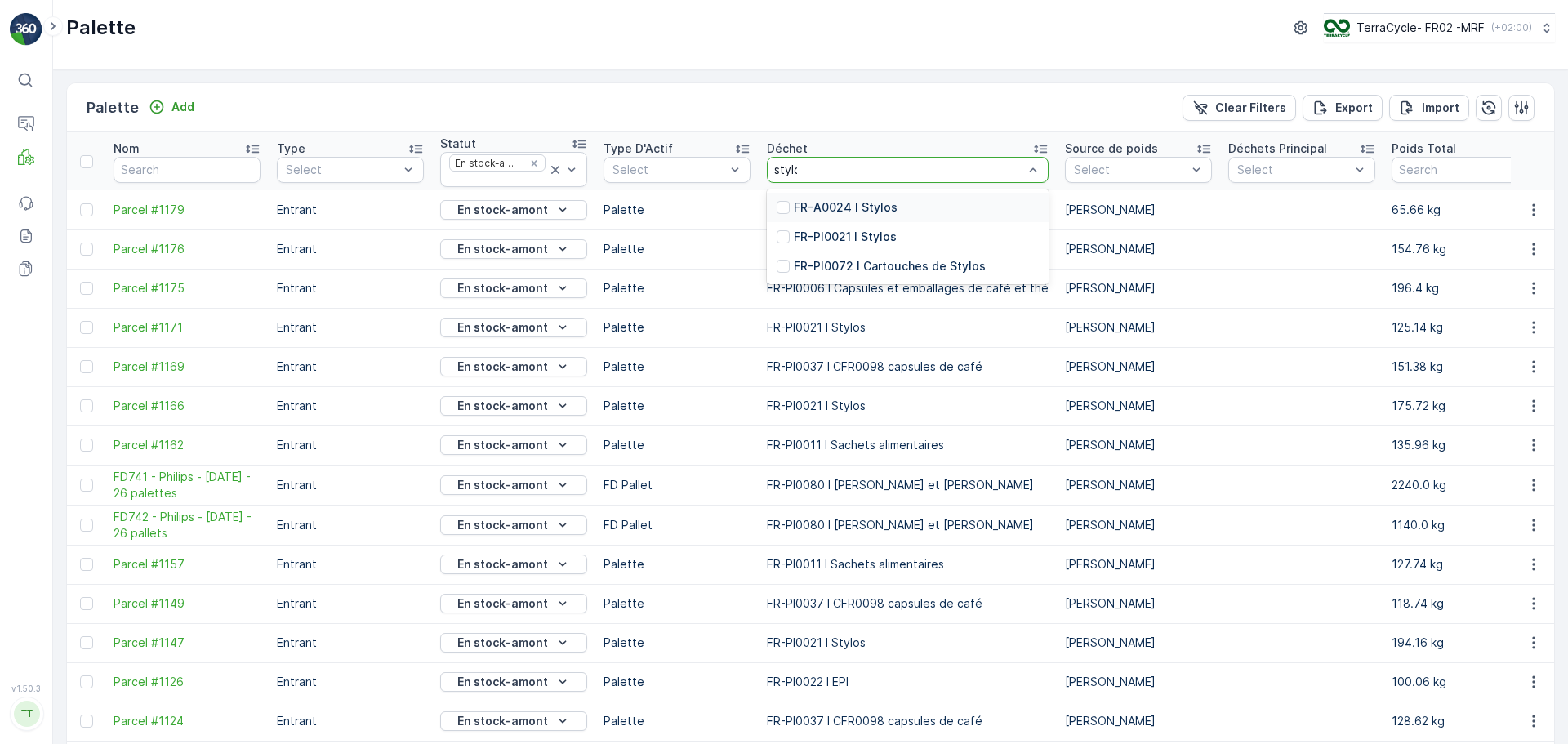
type input "stylos"
click at [915, 234] on div "FR-PI0021 I Stylos" at bounding box center [908, 236] width 282 height 29
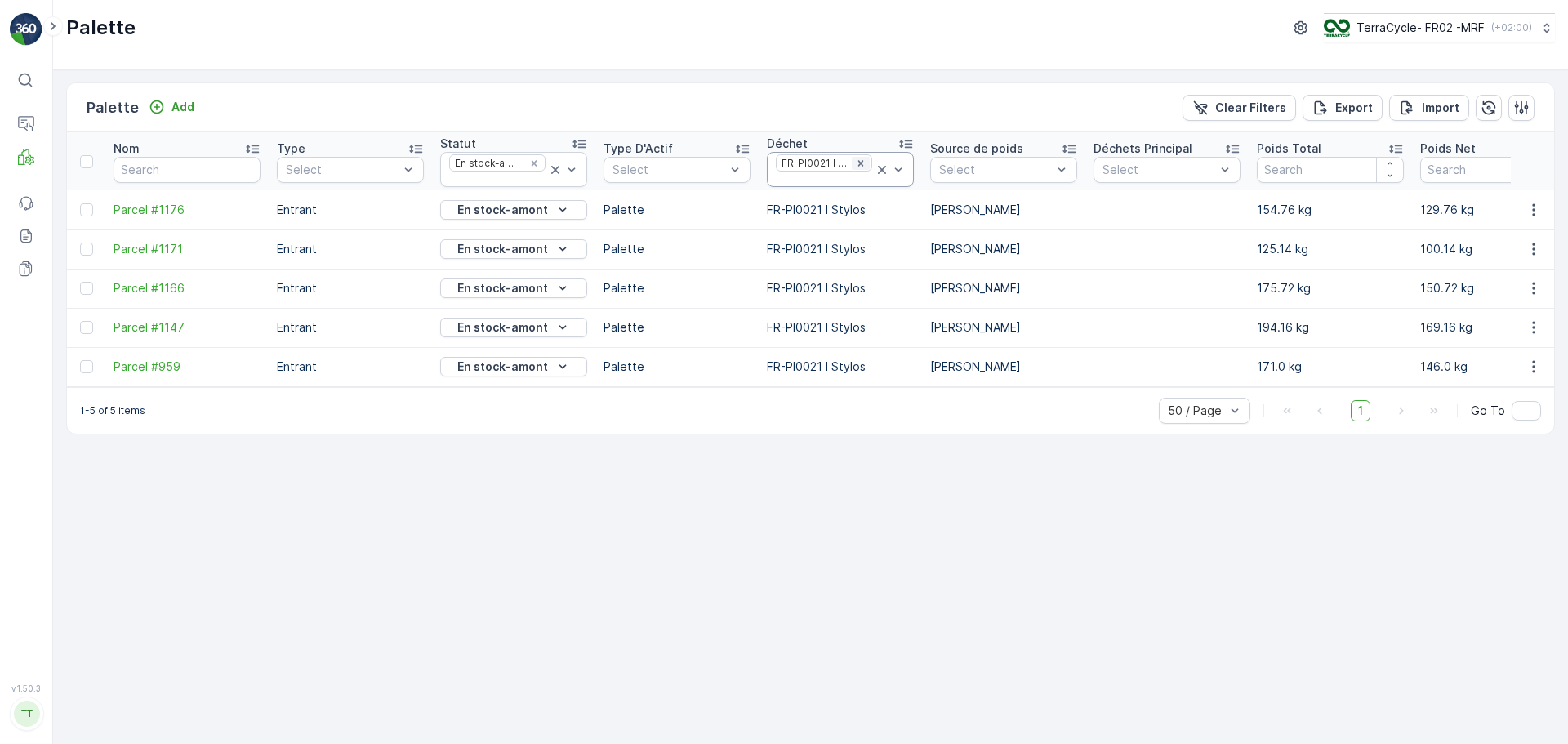
click at [865, 158] on icon "Remove FR-PI0021 I Stylos" at bounding box center [861, 163] width 12 height 12
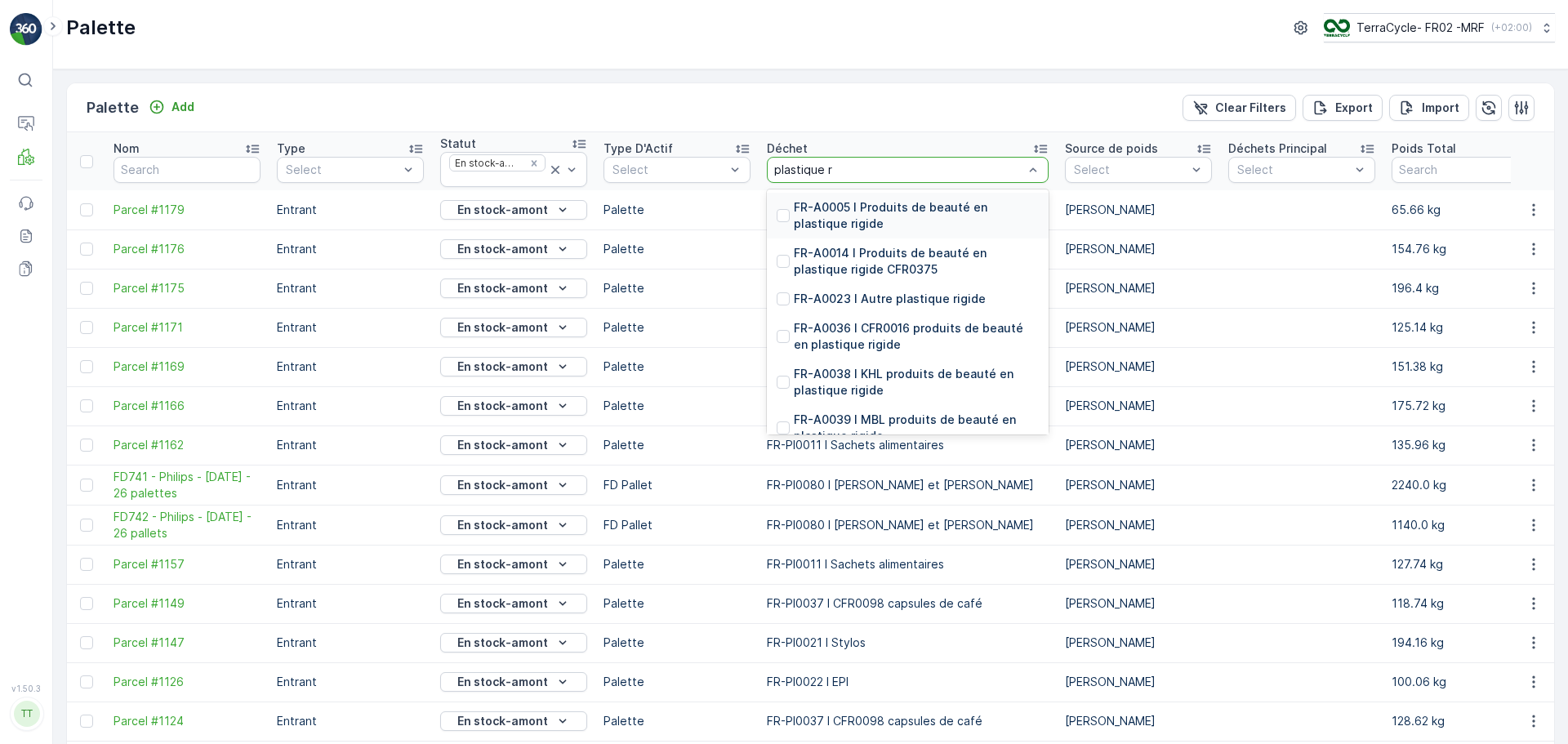
type input "plastique ri"
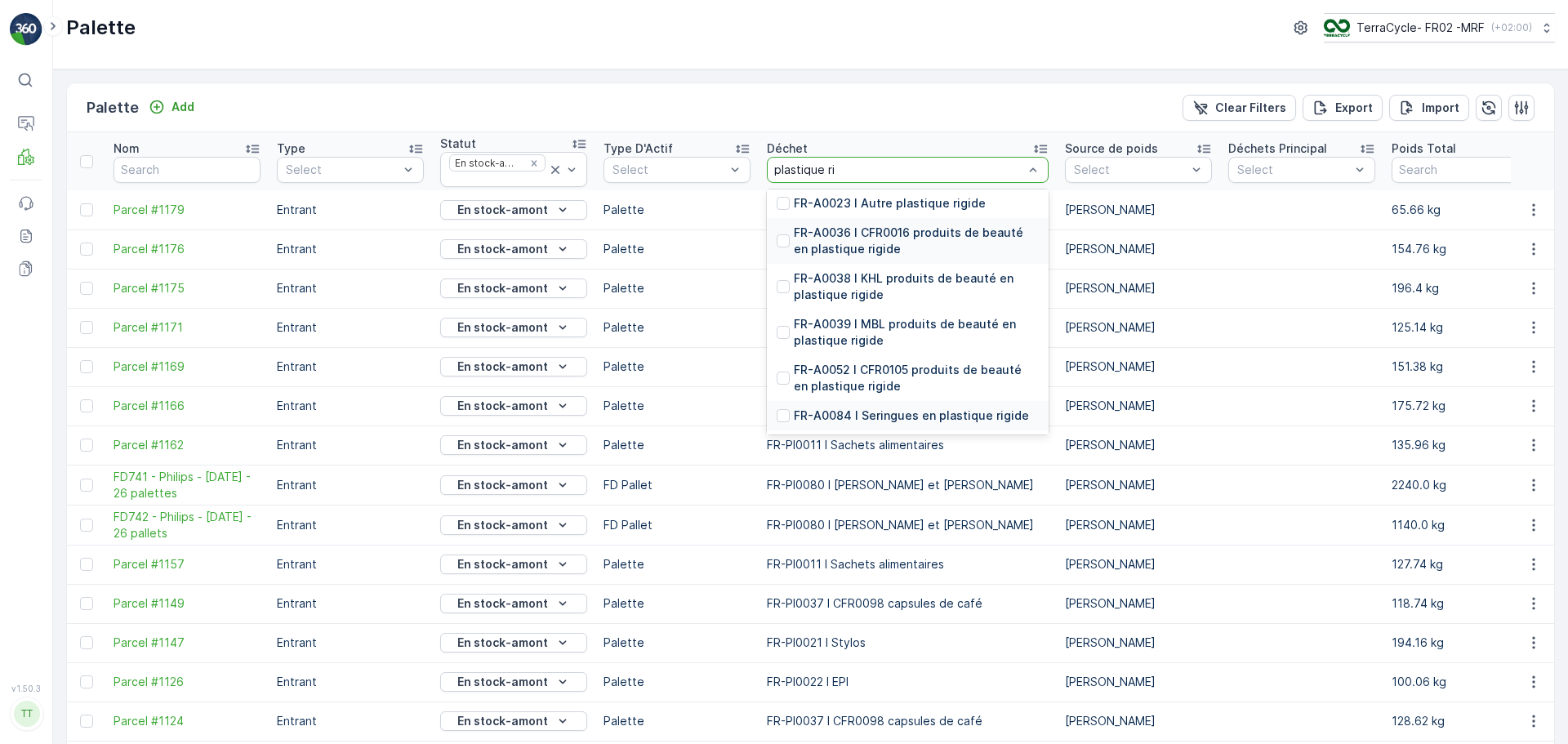
scroll to position [228, 0]
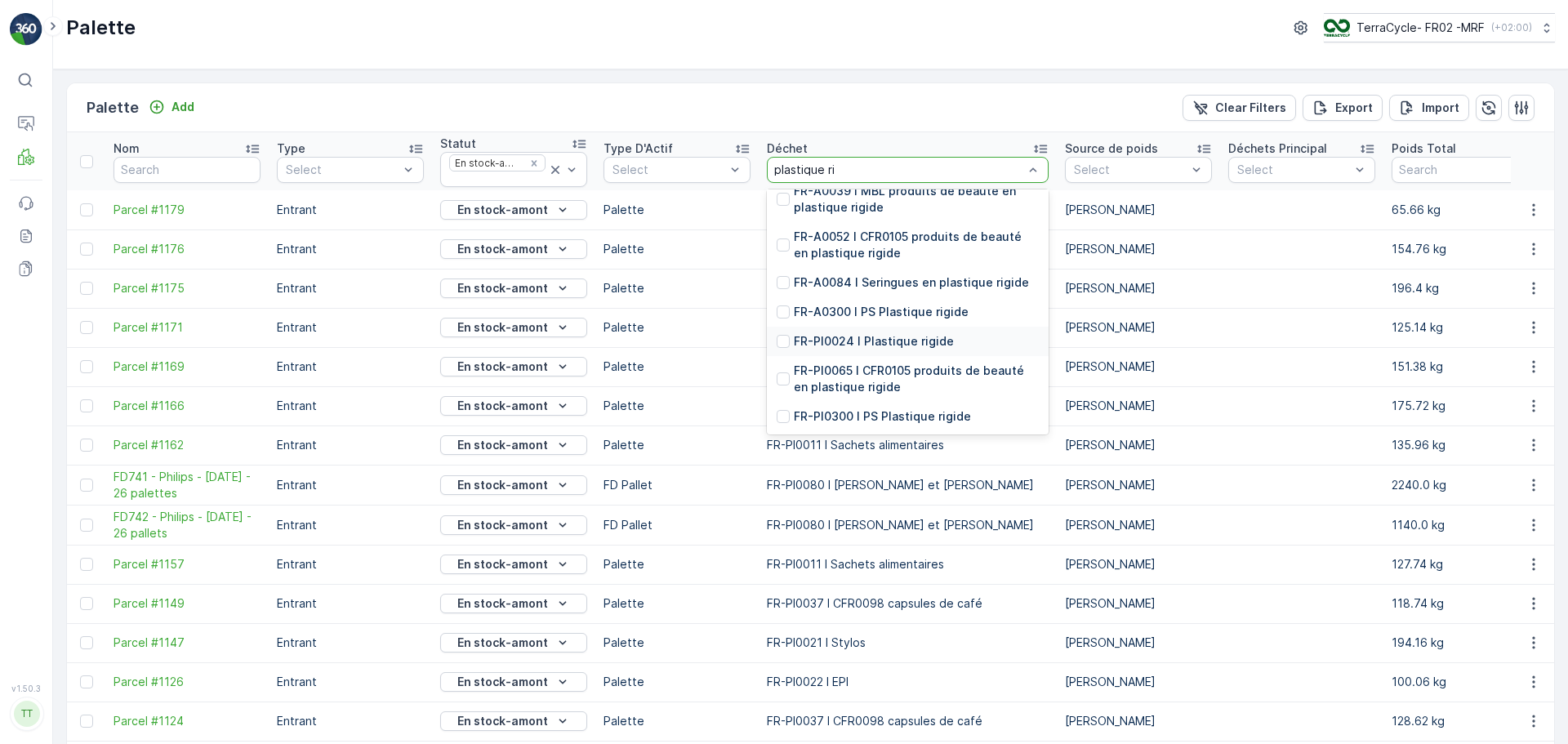
click at [889, 338] on p "FR-PI0024 I Plastique rigide" at bounding box center [874, 341] width 160 height 16
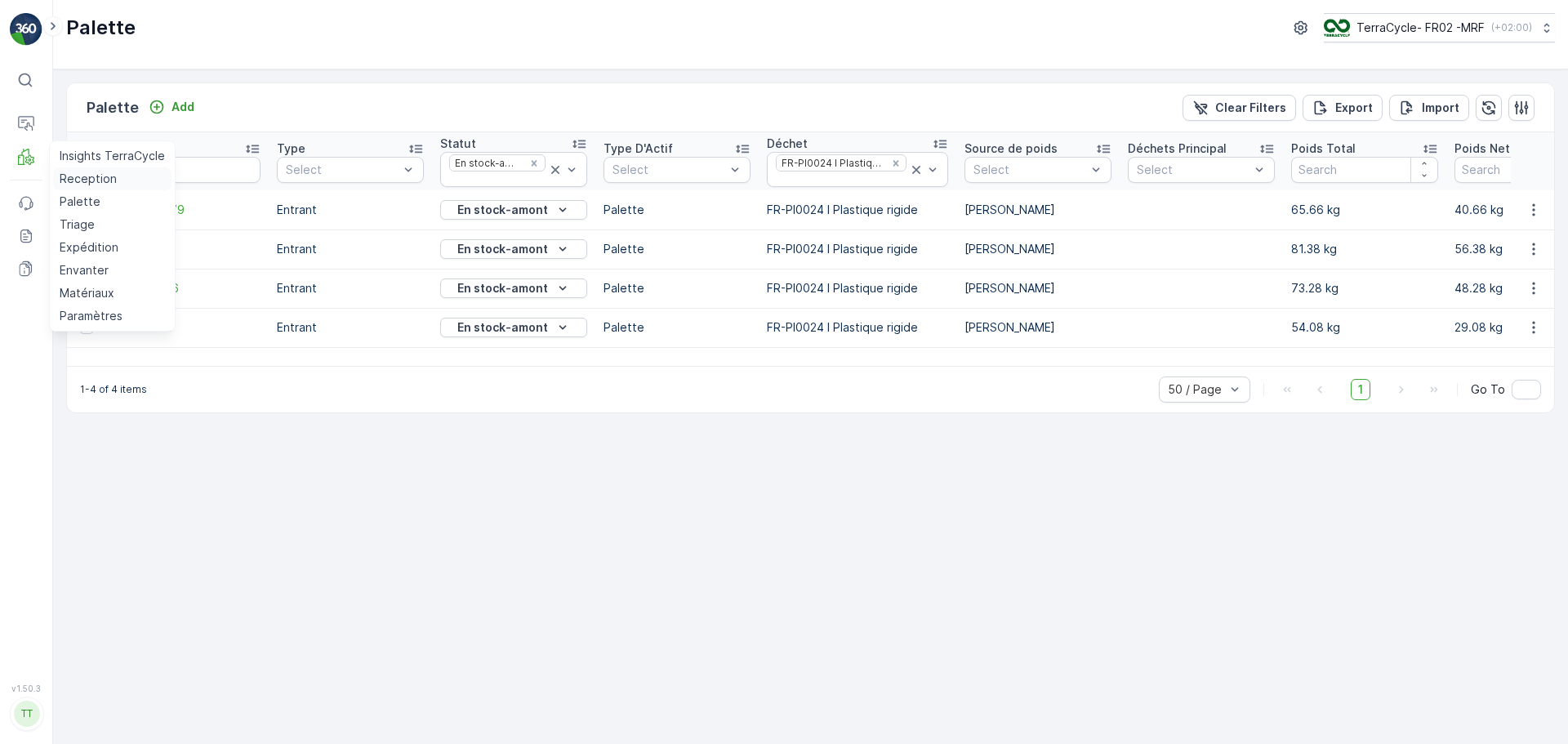
click at [66, 175] on p "Reception" at bounding box center [88, 179] width 57 height 16
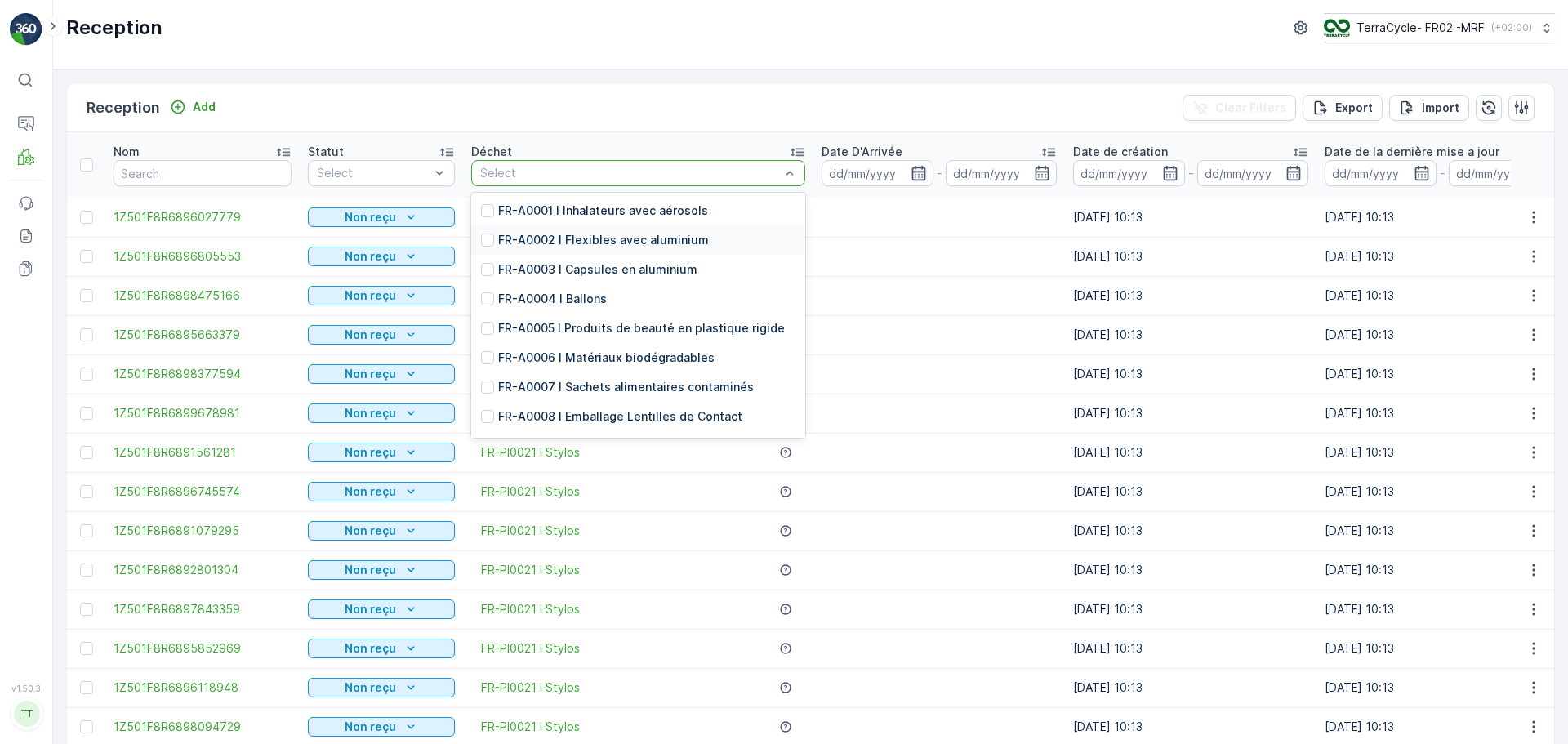
click at [912, 172] on icon "button" at bounding box center [918, 173] width 14 height 15
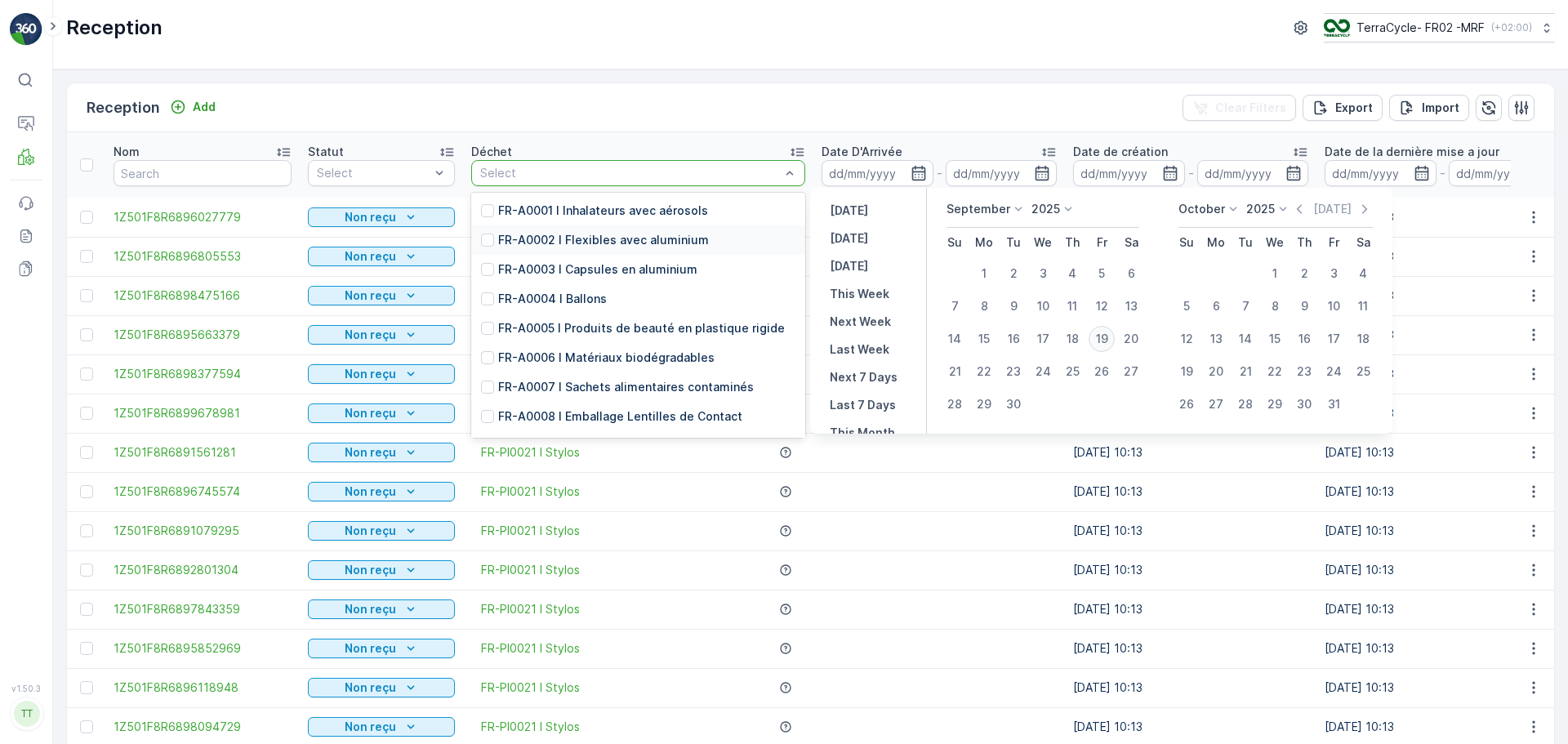
click at [1045, 333] on div "19" at bounding box center [1101, 338] width 26 height 26
type input "[DATE]"
click at [1045, 333] on div "19" at bounding box center [1101, 338] width 26 height 26
type input "[DATE]"
click at [675, 103] on div "Reception Add Clear Filters Export Import" at bounding box center [811, 108] width 1487 height 49
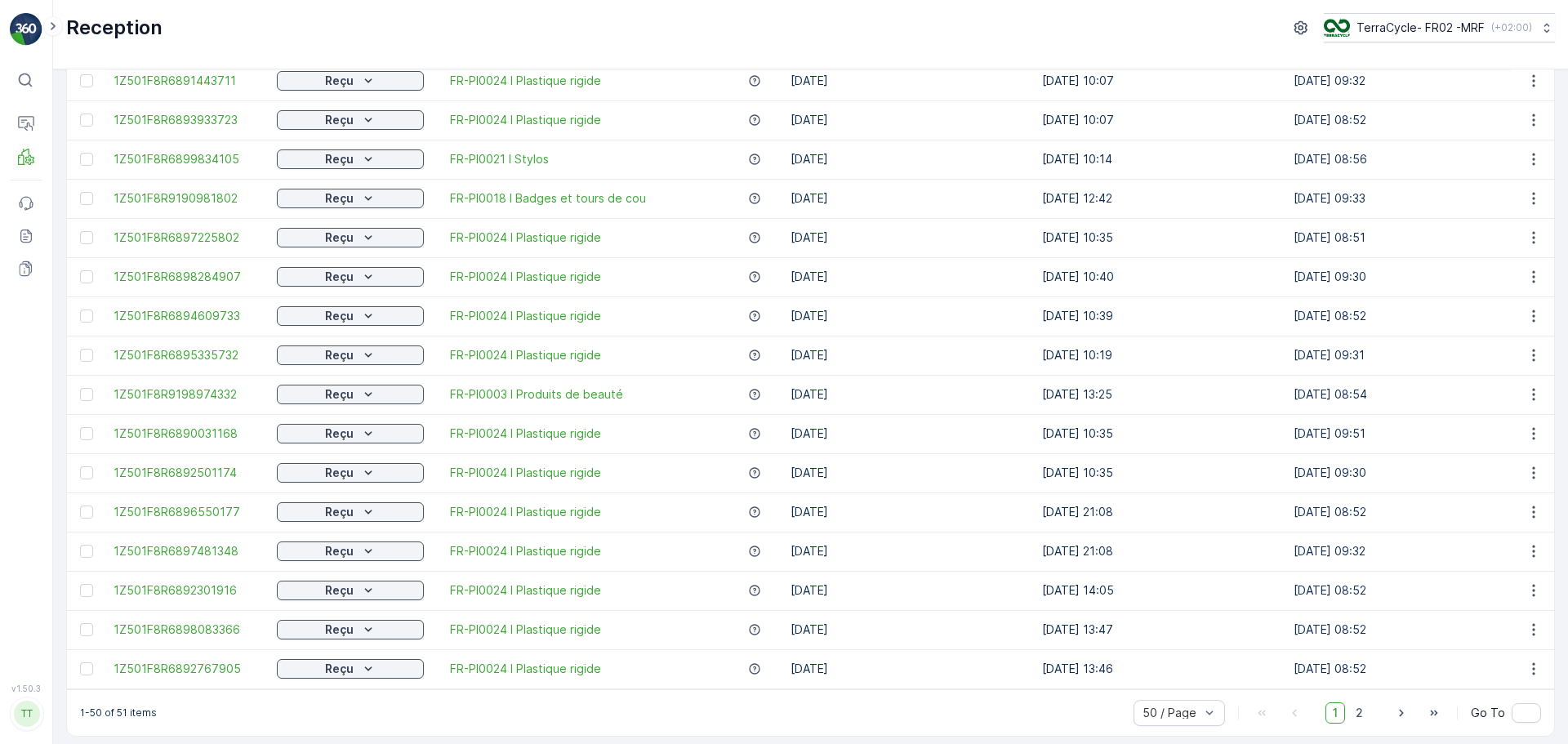
scroll to position [1483, 0]
